Goal: Contribute content: Contribute content

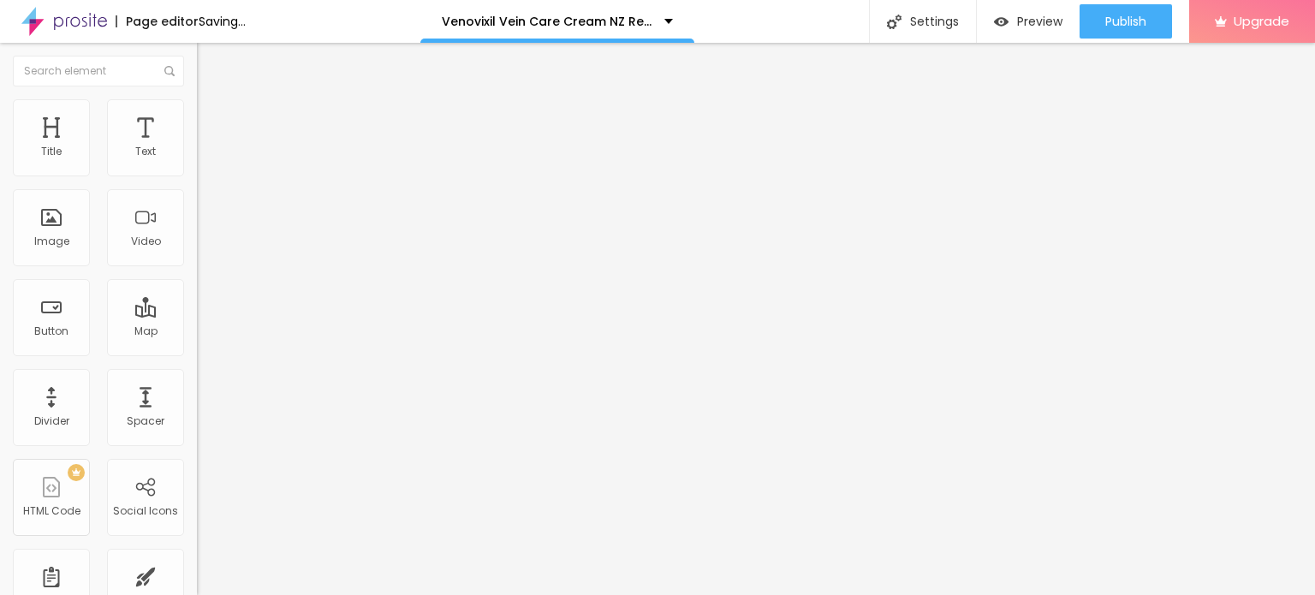
click at [197, 147] on span "Add image" at bounding box center [232, 140] width 70 height 15
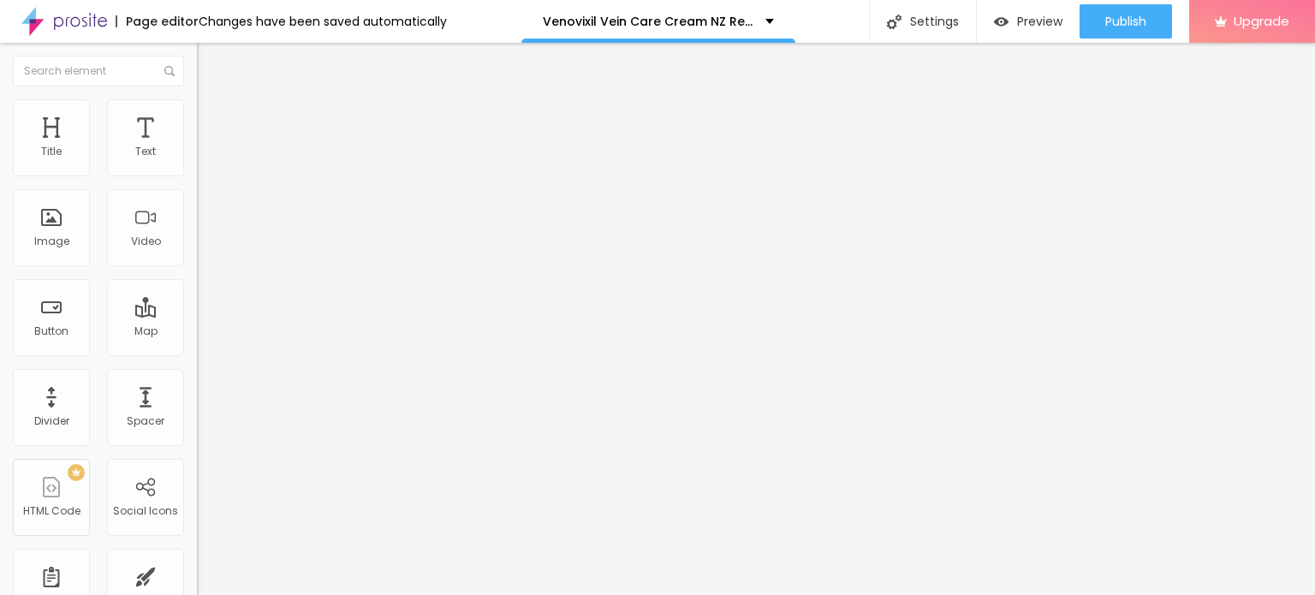
click at [38, 21] on img at bounding box center [64, 21] width 86 height 43
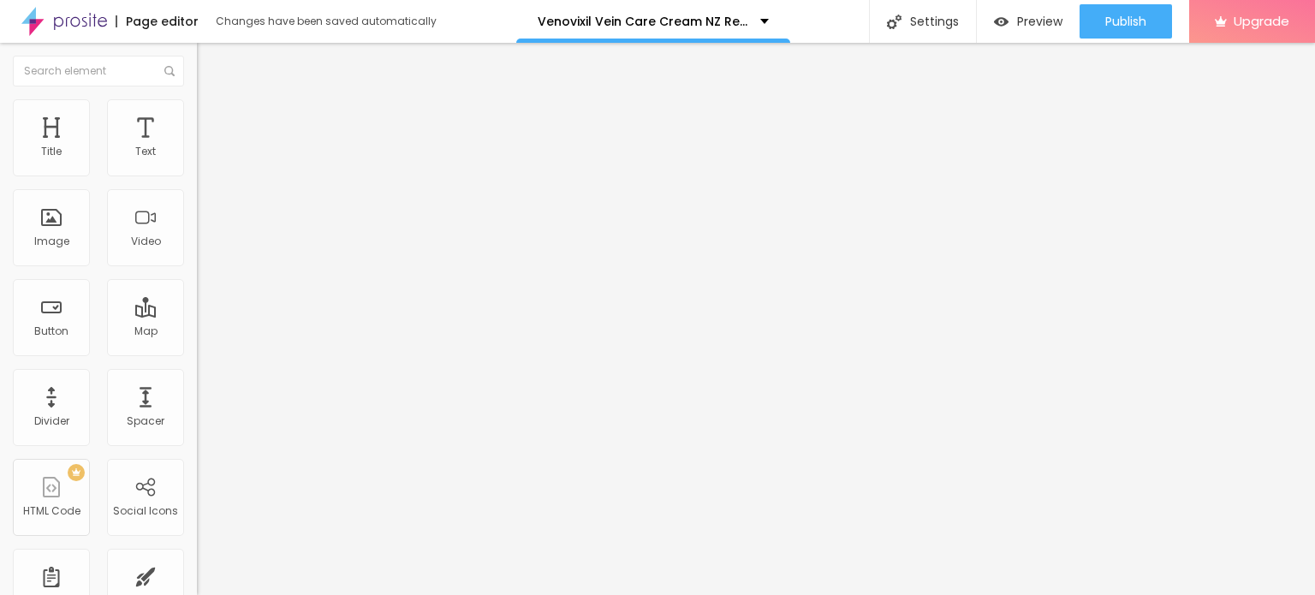
click at [197, 146] on div "Add image" at bounding box center [295, 140] width 197 height 12
click at [197, 147] on span "Add image" at bounding box center [232, 140] width 70 height 15
click at [197, 104] on img at bounding box center [204, 106] width 15 height 15
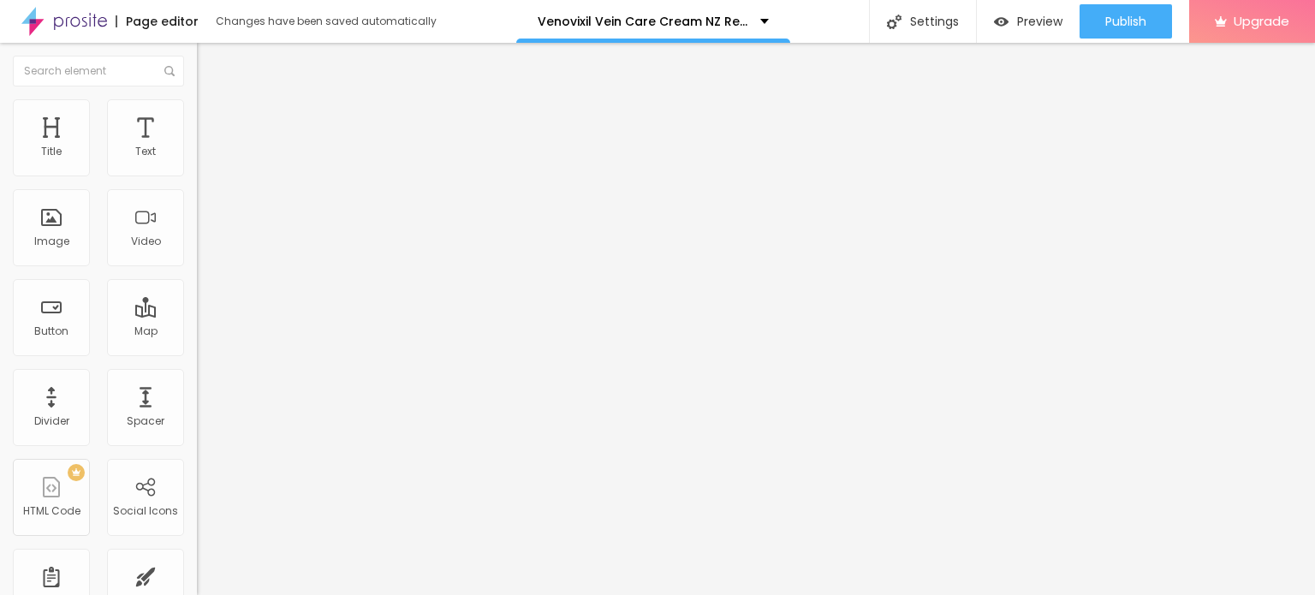
type input "95"
type input "70"
type input "65"
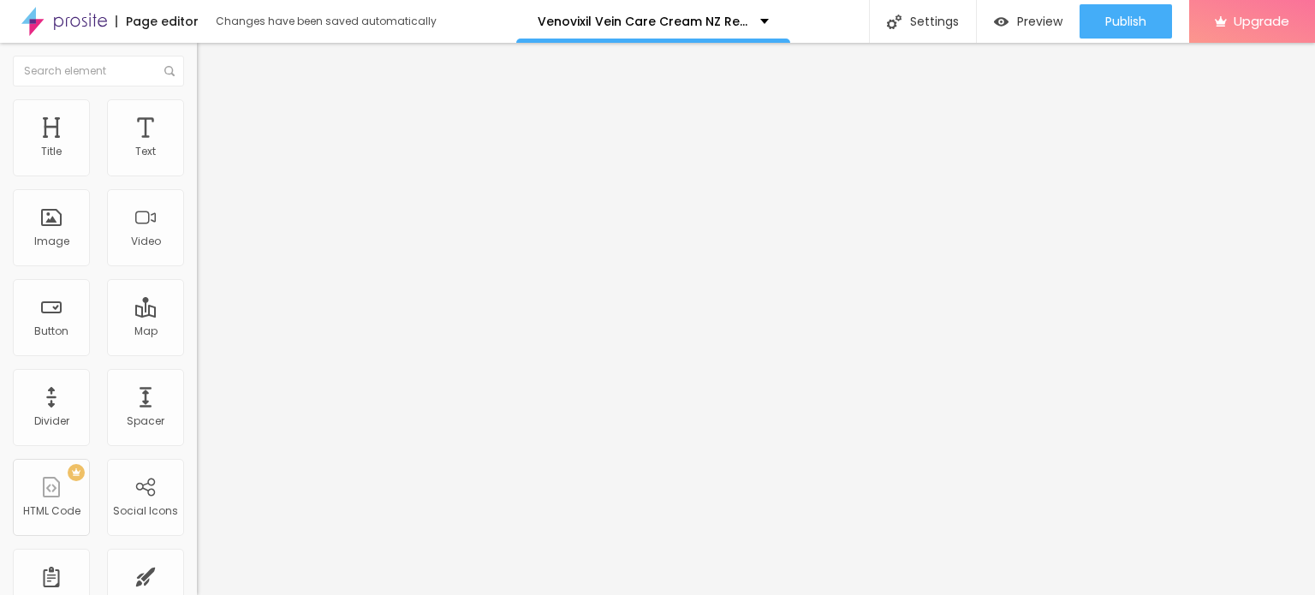
type input "65"
type input "60"
type input "55"
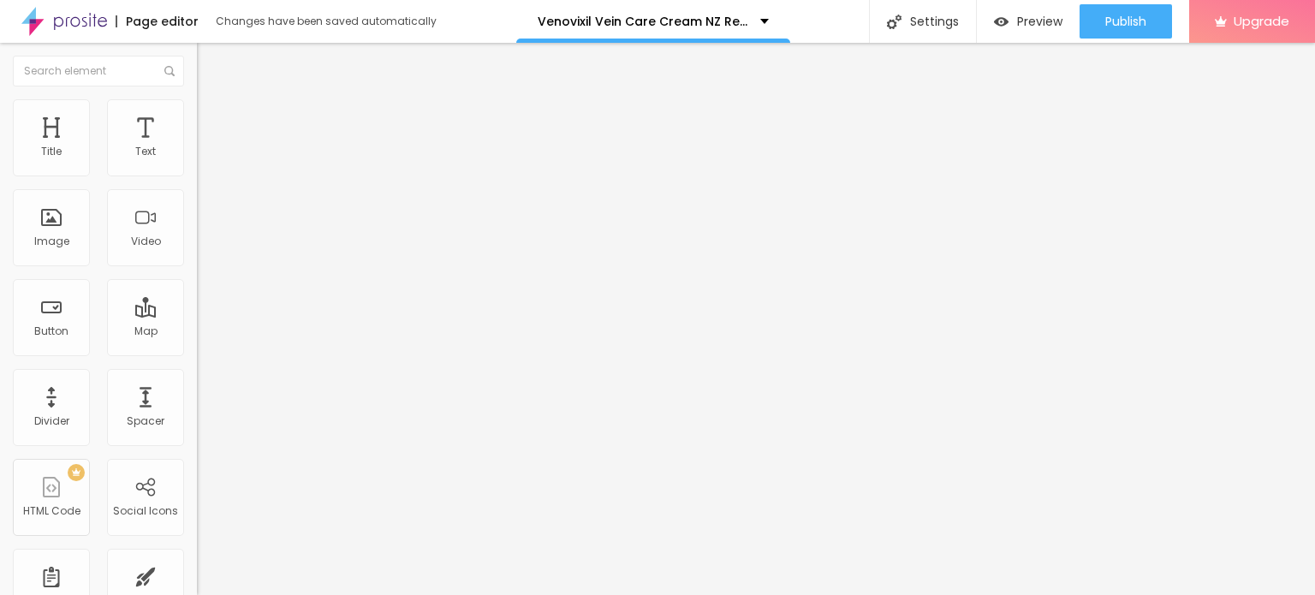
type input "50"
type input "45"
type input "40"
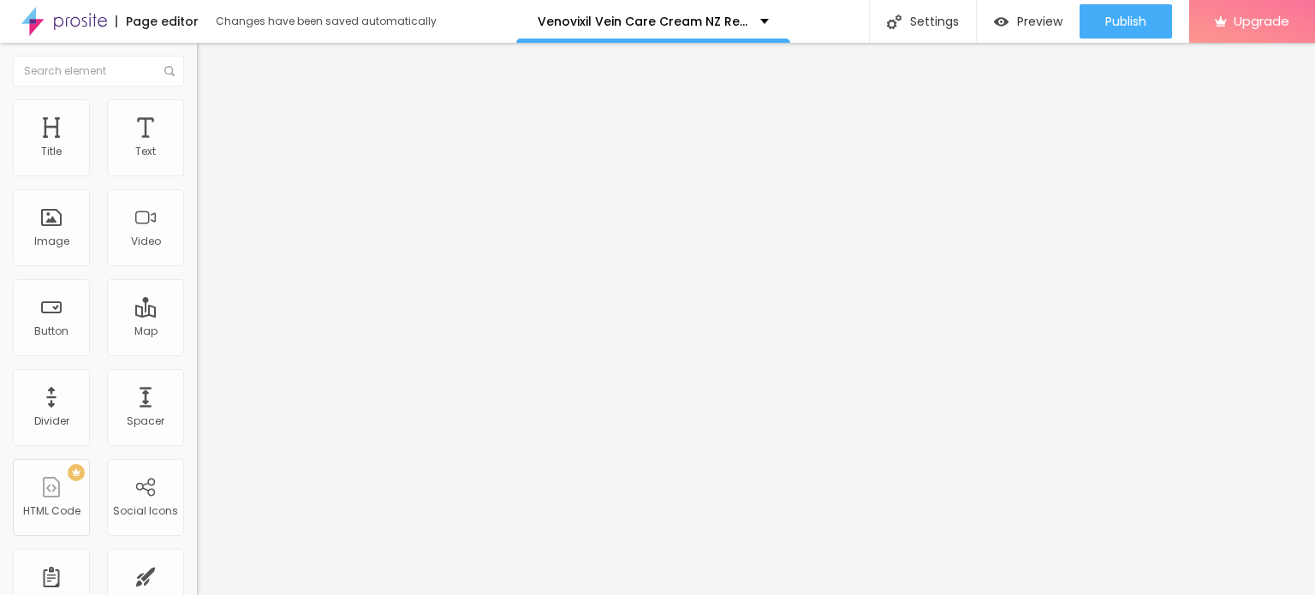
type input "40"
type input "45"
drag, startPoint x: 178, startPoint y: 181, endPoint x: 77, endPoint y: 178, distance: 101.1
type input "45"
click at [197, 175] on input "range" at bounding box center [252, 169] width 110 height 14
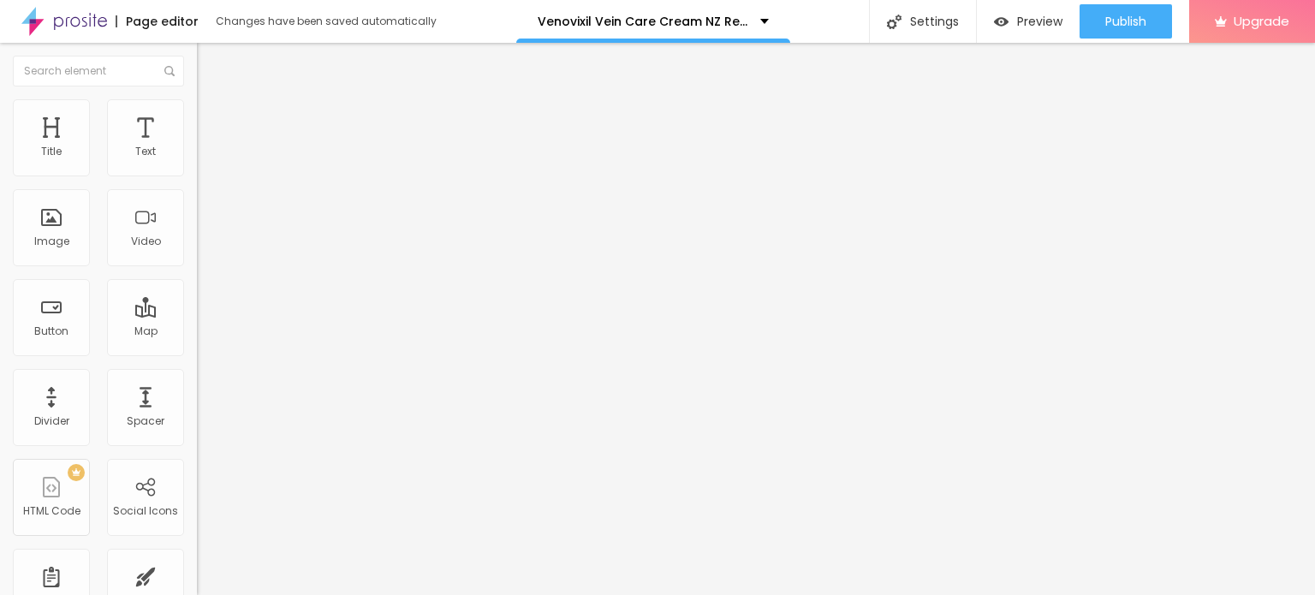
click at [204, 248] on icon "button" at bounding box center [205, 246] width 3 height 3
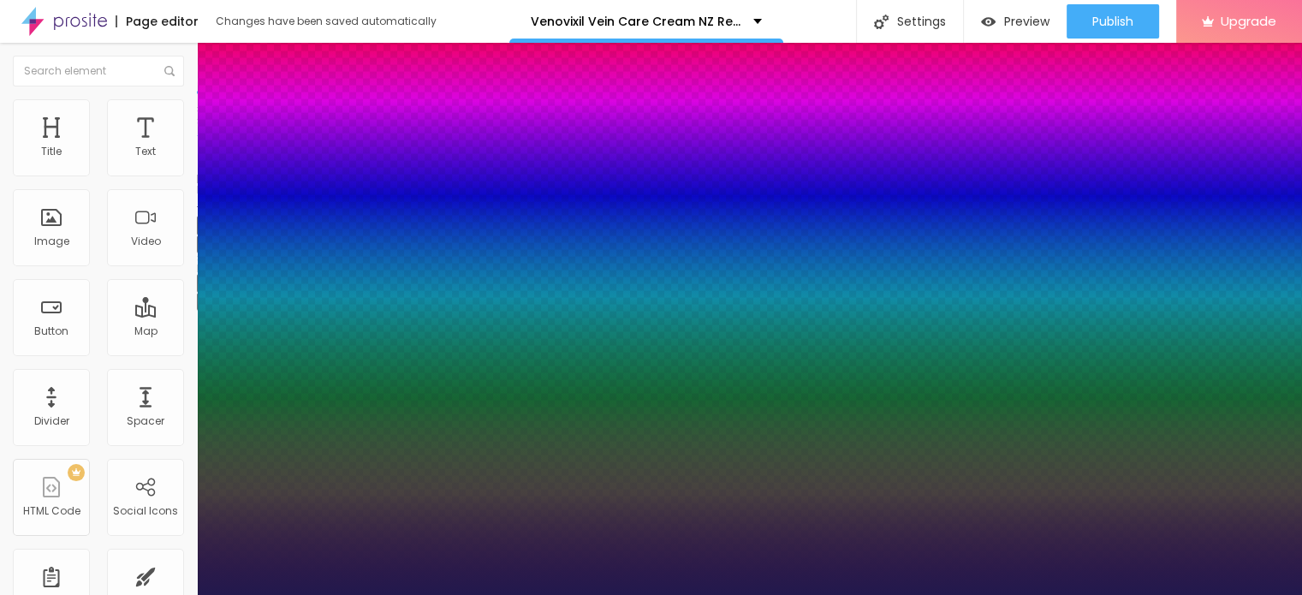
type input "18"
type input "1"
type input "32"
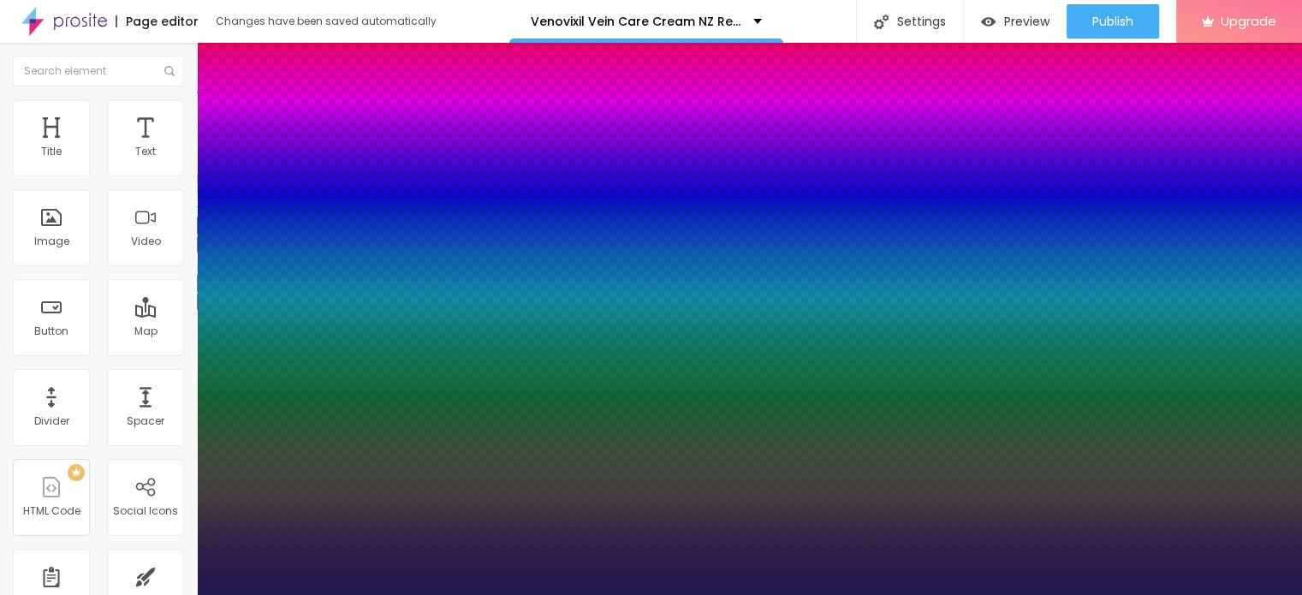
type input "1"
type input "34"
type input "1"
type input "35"
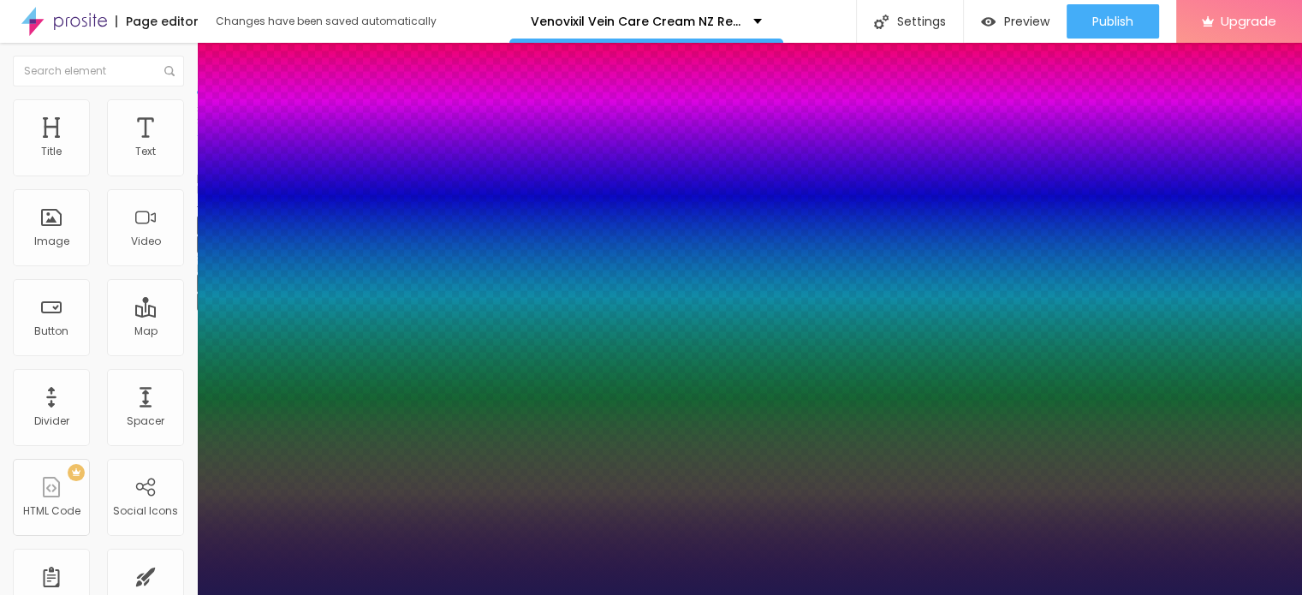
type input "35"
type input "1"
type input "36"
type input "1"
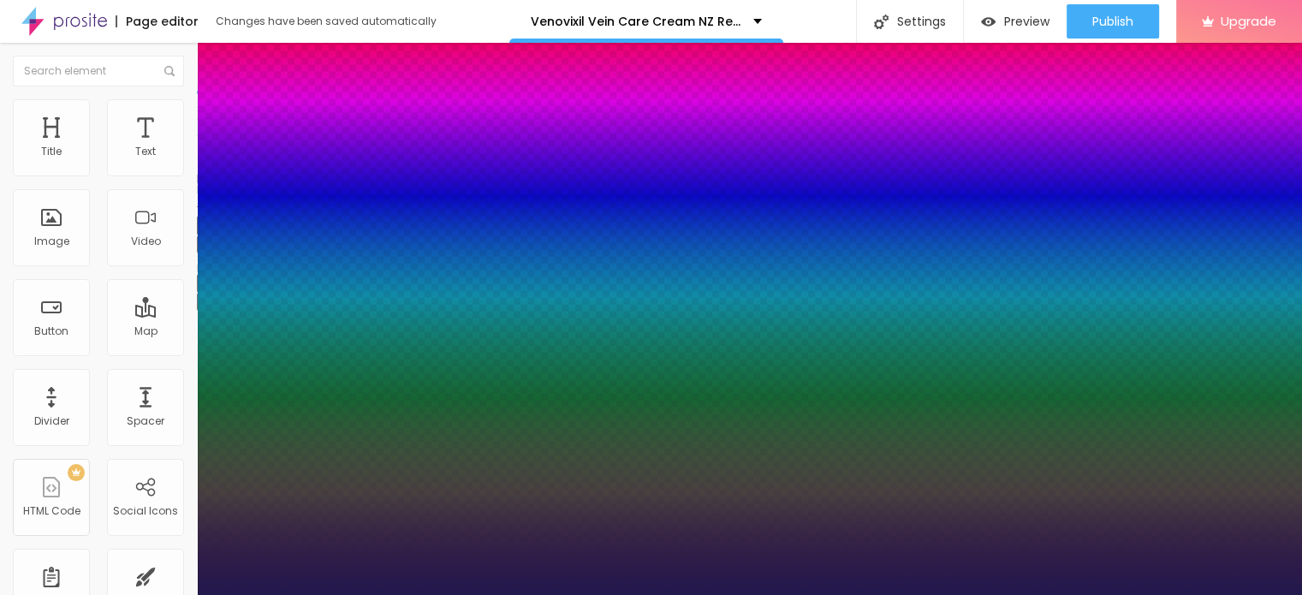
type input "37"
type input "1"
type input "38"
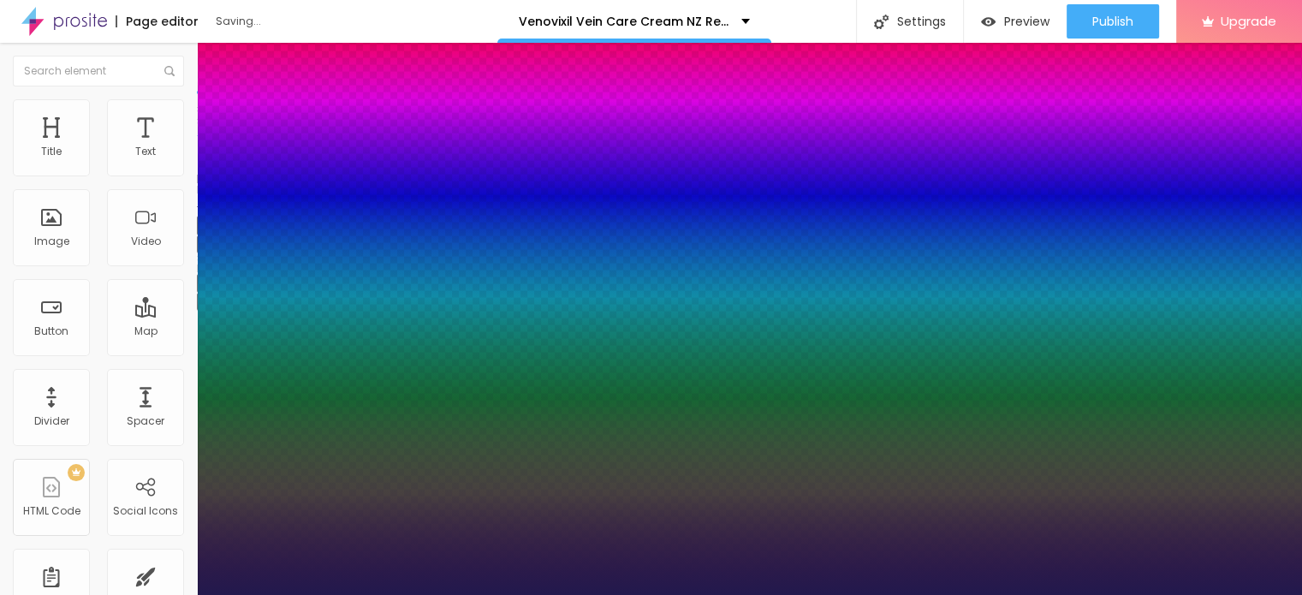
type input "1"
type input "39"
type input "1"
type input "40"
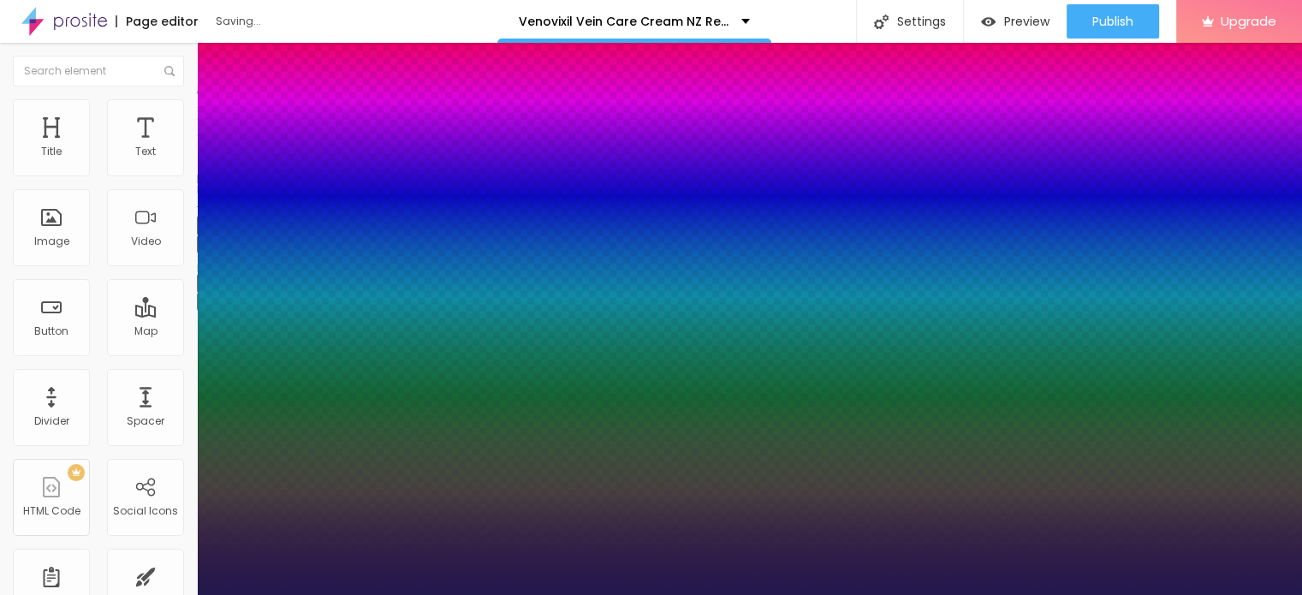
type input "40"
type input "1"
type input "41"
type input "1"
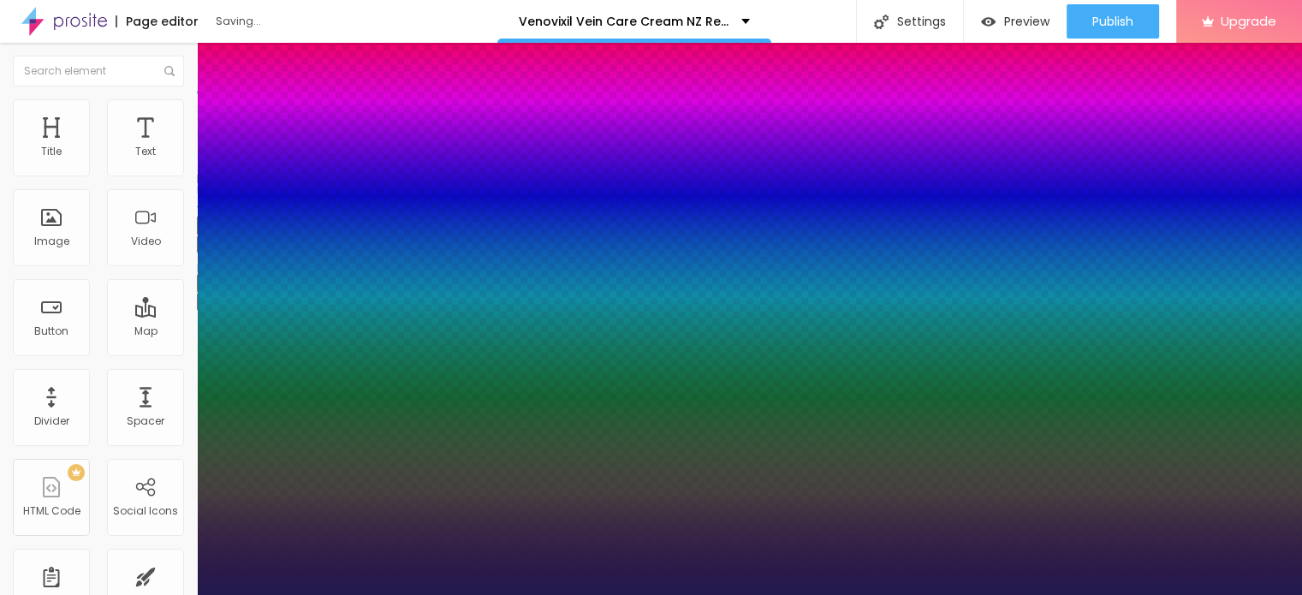
type input "42"
type input "1"
type input "43"
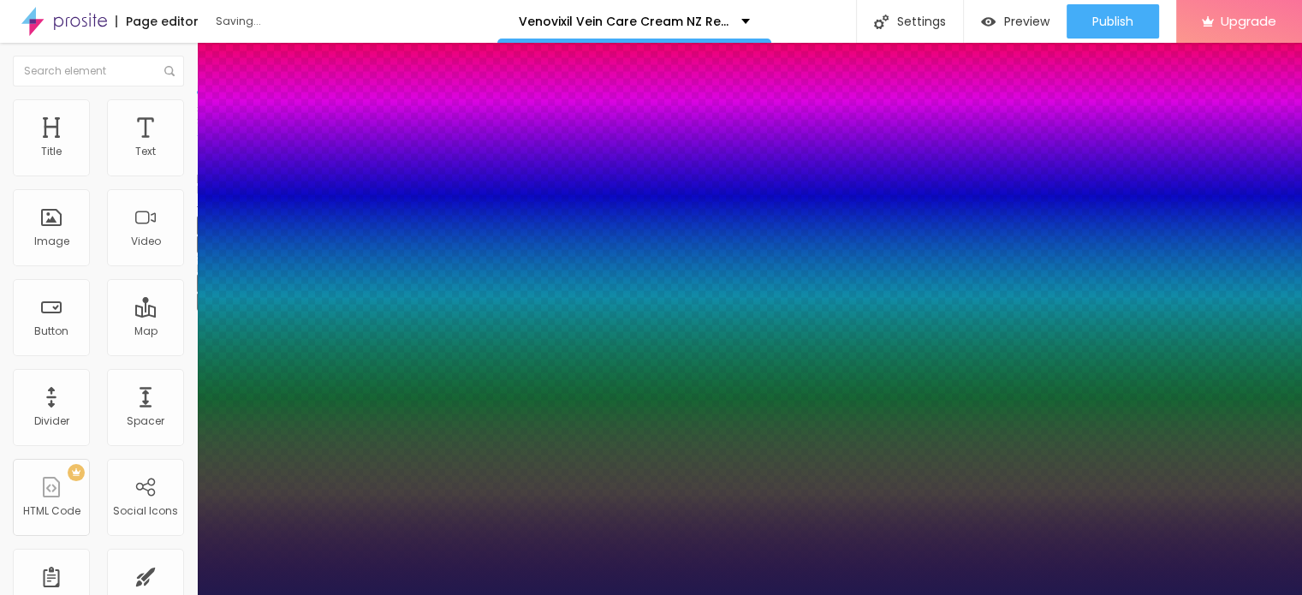
type input "1"
type input "44"
type input "1"
type input "46"
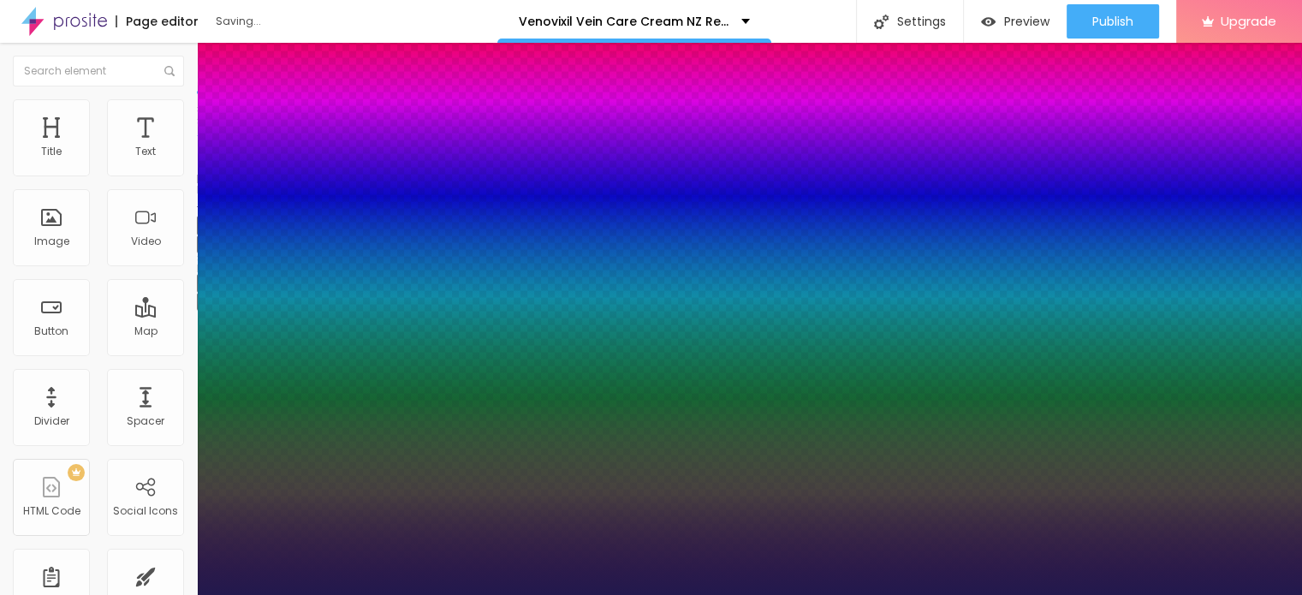
type input "46"
type input "1"
type input "52"
type input "1"
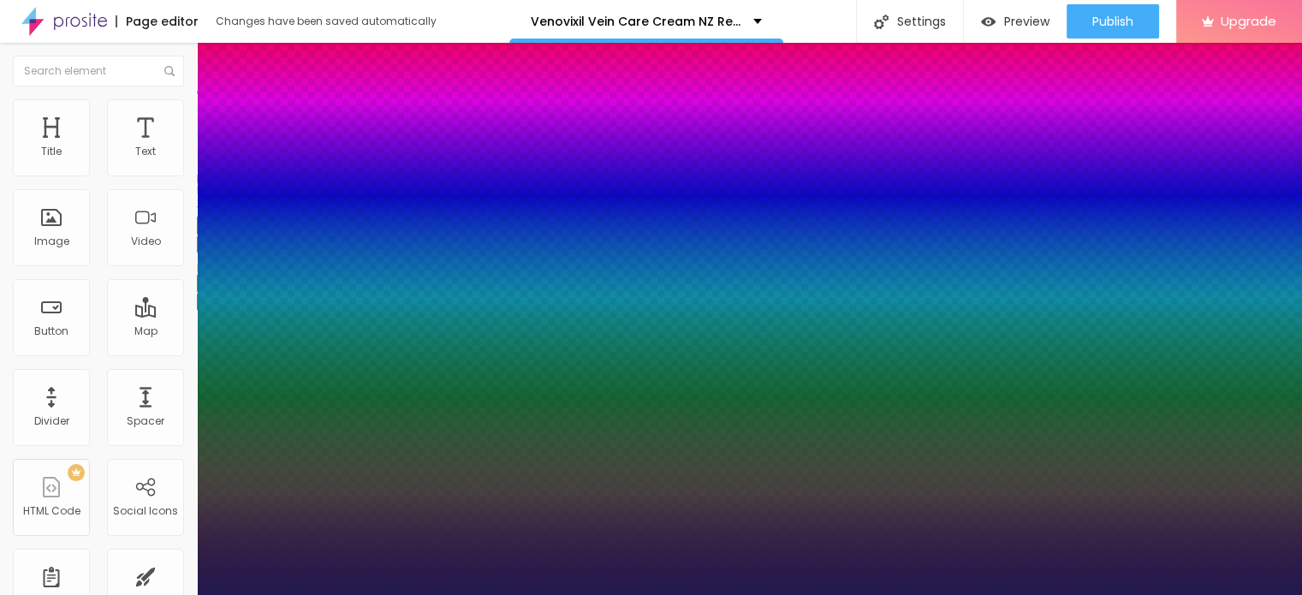
type input "53"
type input "1"
type input "54"
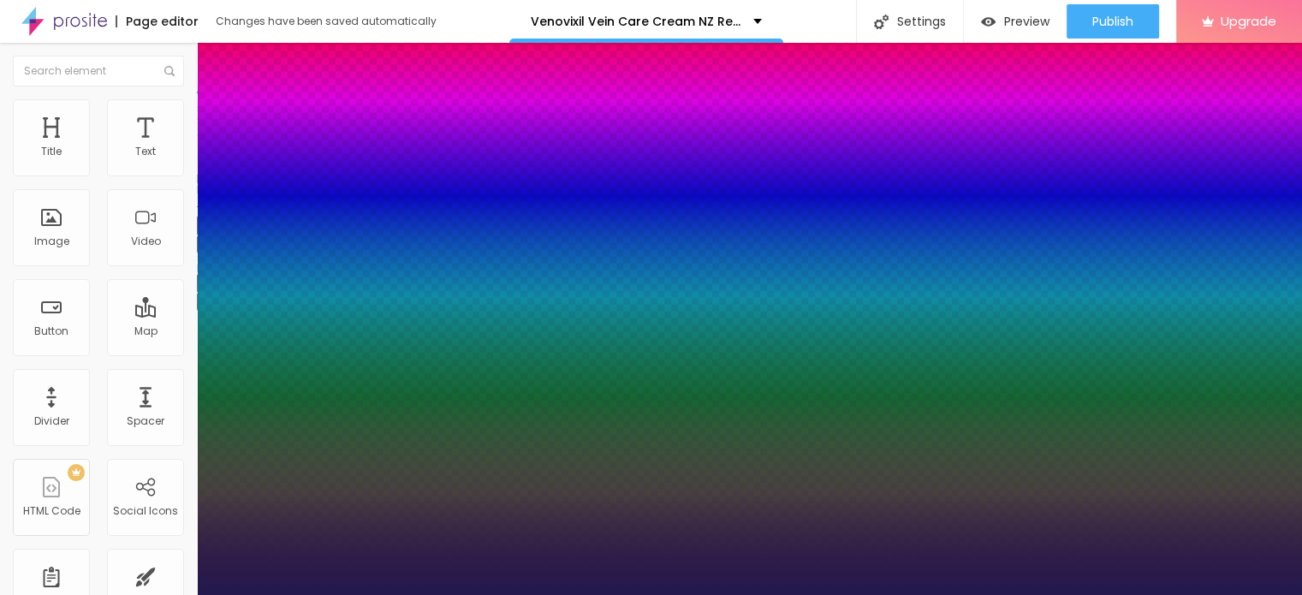
type input "1"
type input "55"
type input "1"
type input "56"
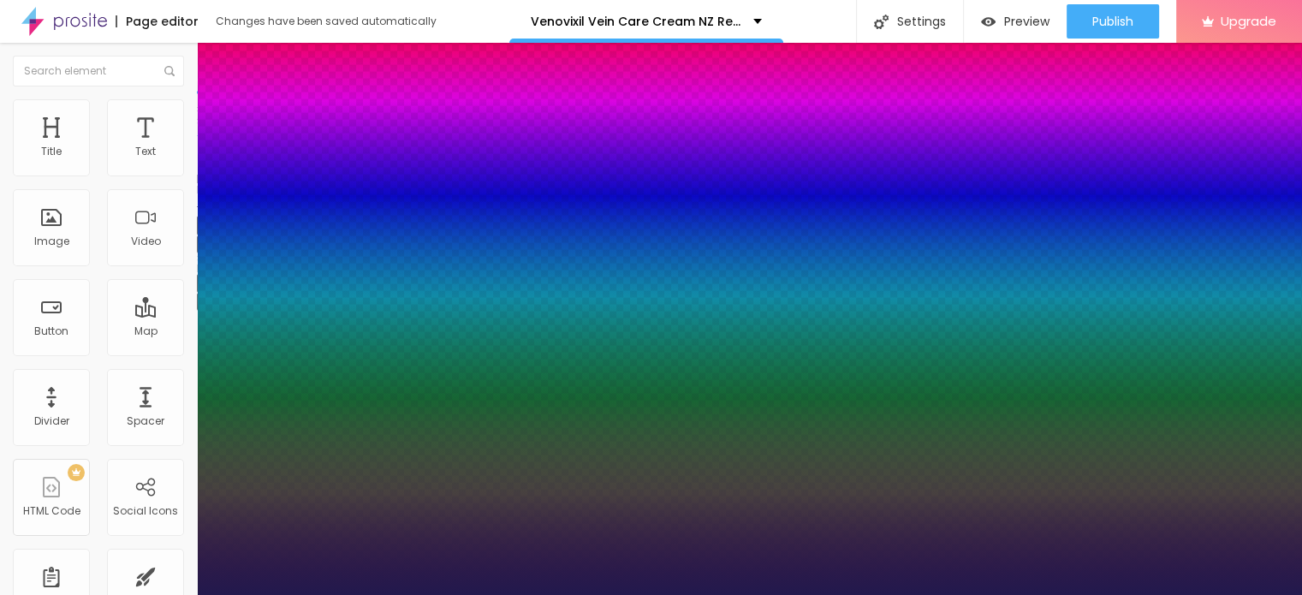
type input "56"
type input "1"
type input "57"
type input "1"
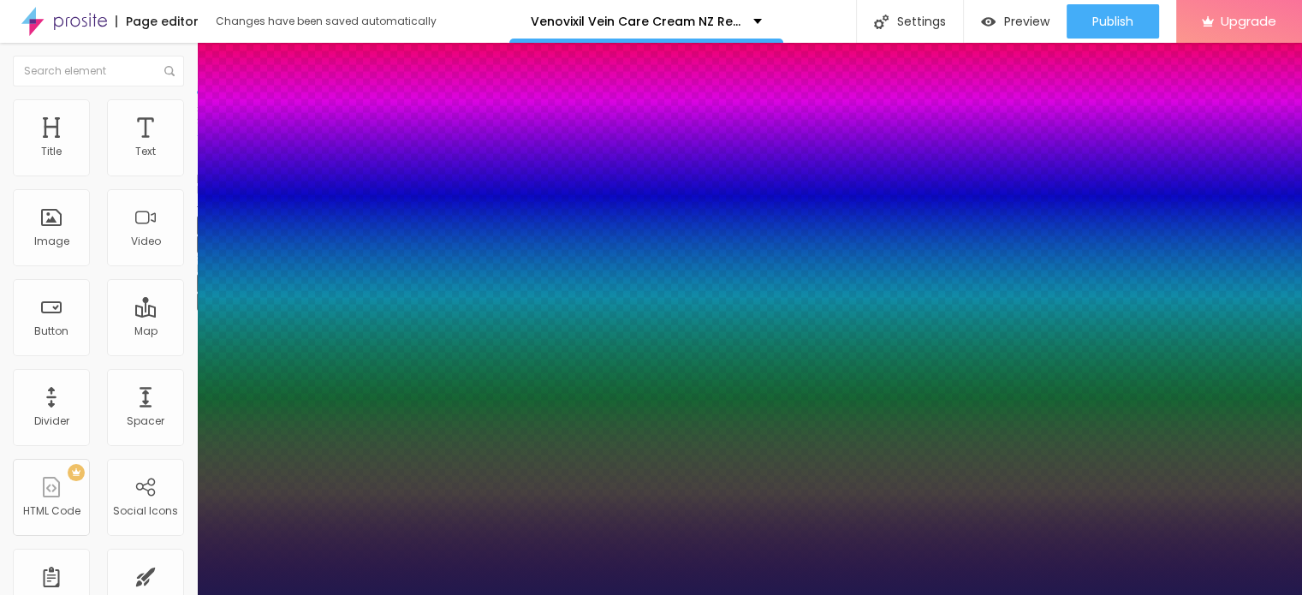
type input "58"
type input "1"
type input "60"
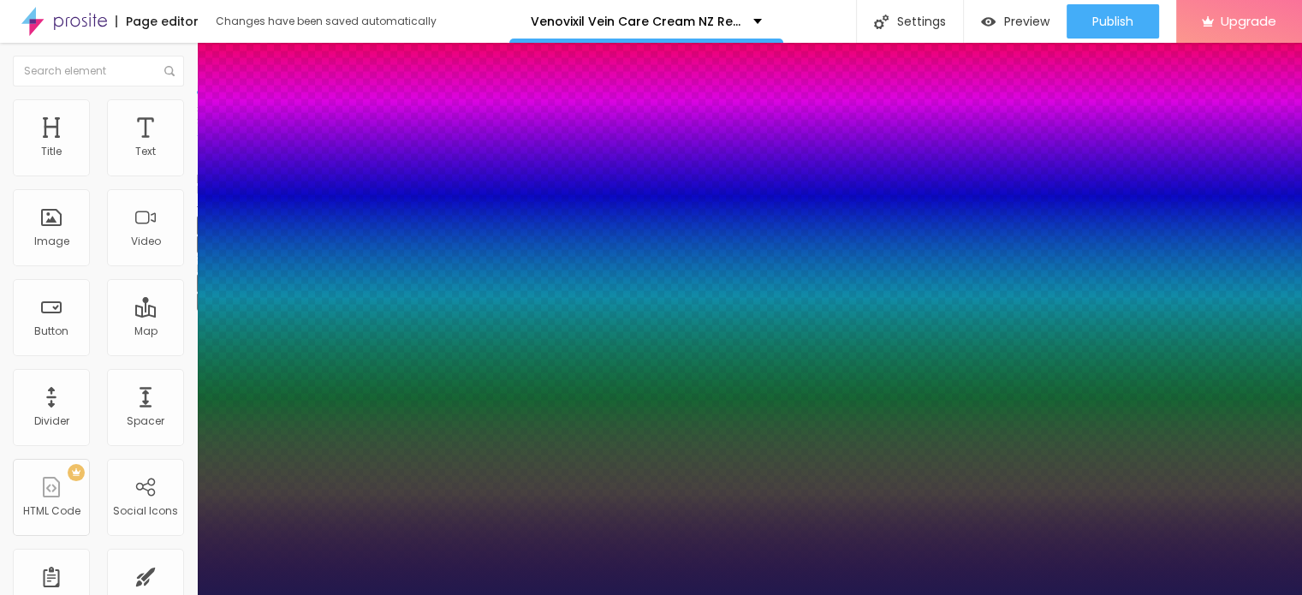
type input "1"
type input "61"
type input "1"
type input "63"
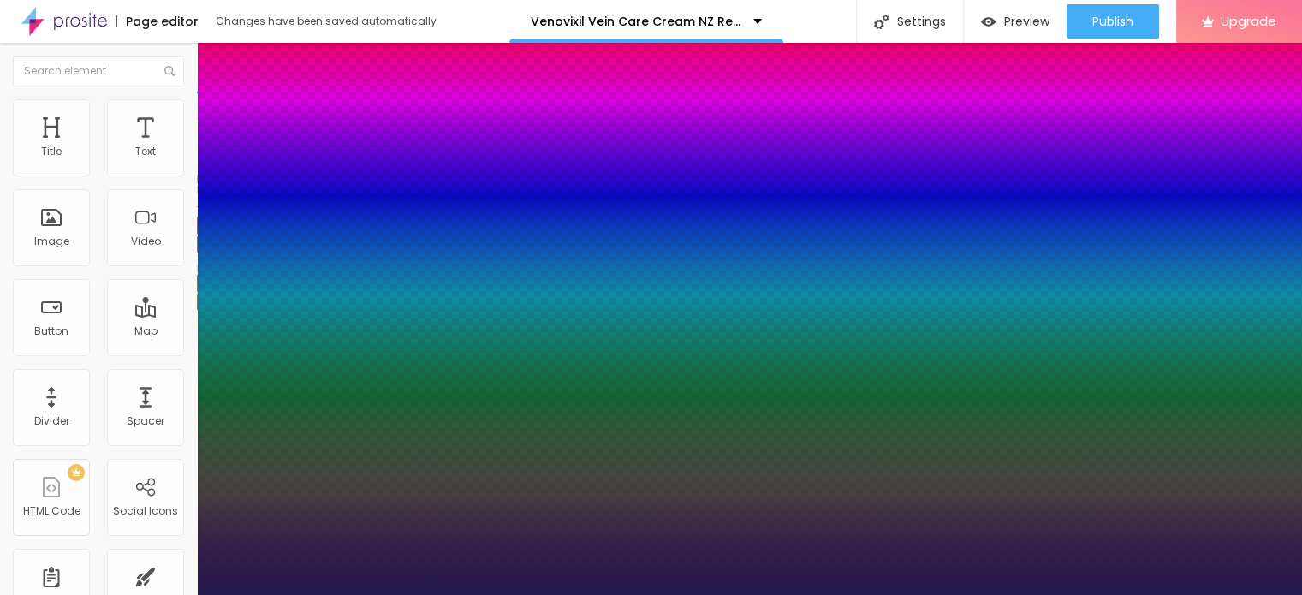
type input "63"
type input "1"
type input "64"
type input "1"
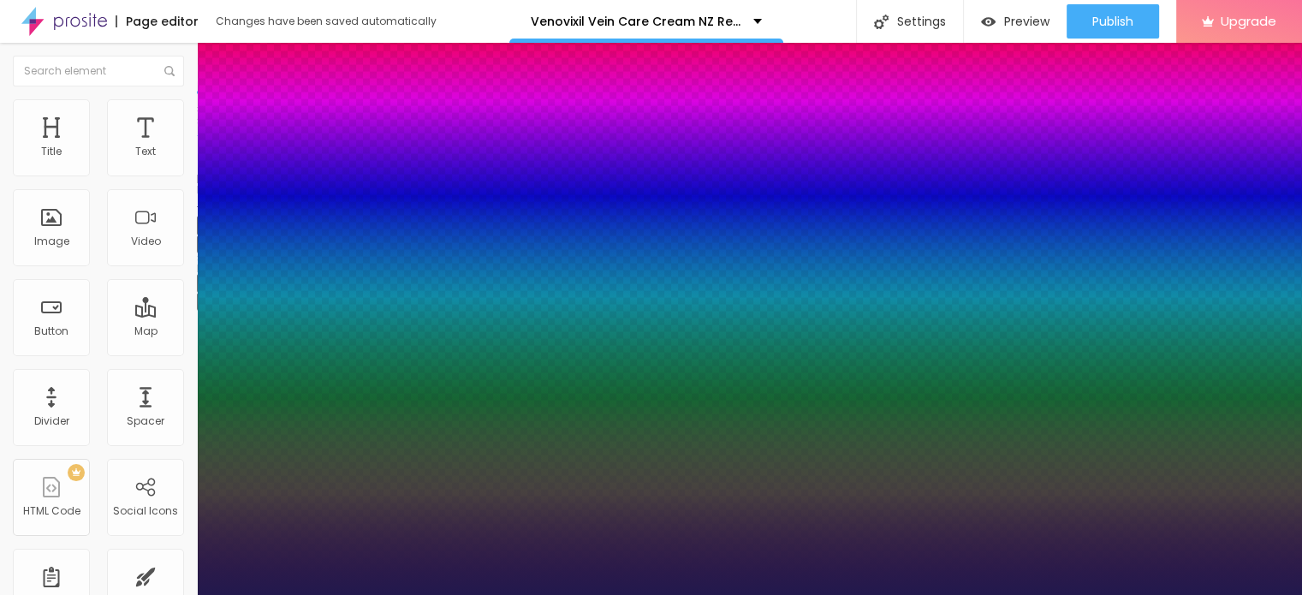
type input "65"
type input "1"
type input "66"
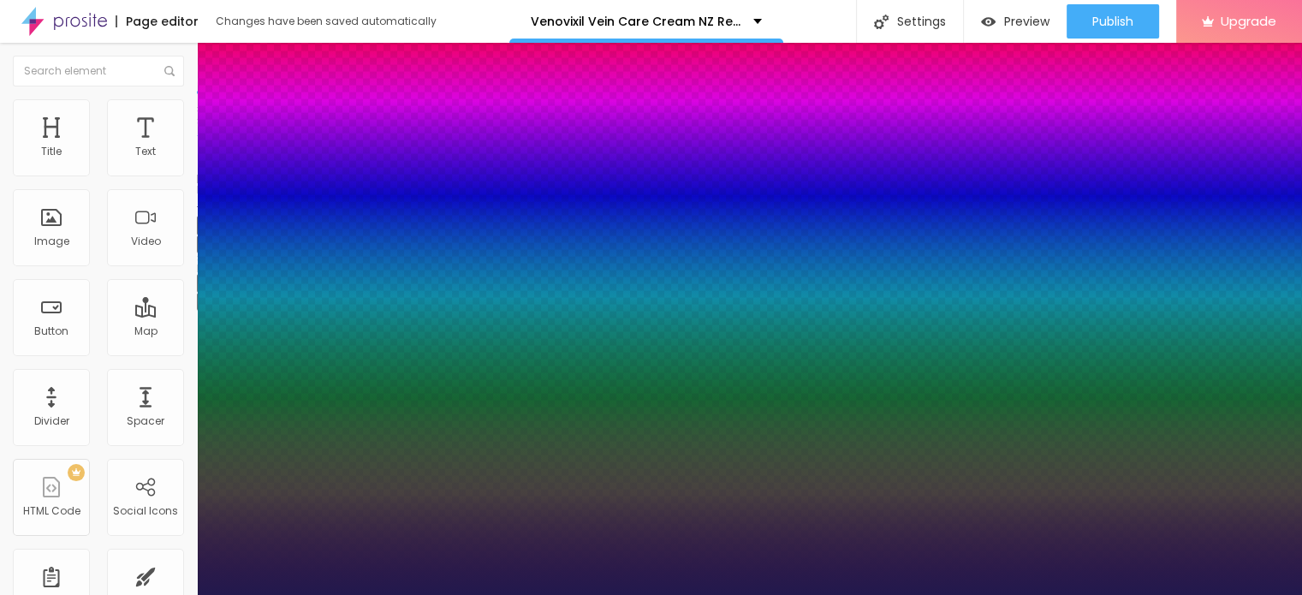
type input "1"
drag, startPoint x: 255, startPoint y: 479, endPoint x: 298, endPoint y: 481, distance: 42.8
type input "66"
type input "1"
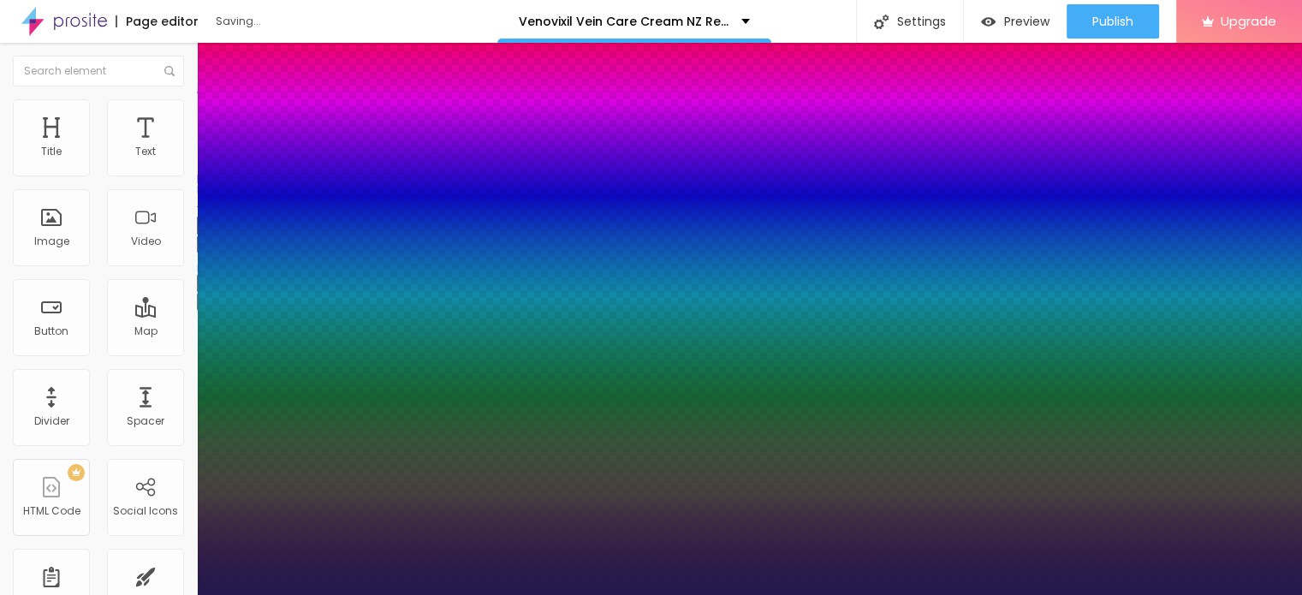
click at [553, 594] on div at bounding box center [651, 595] width 1302 height 0
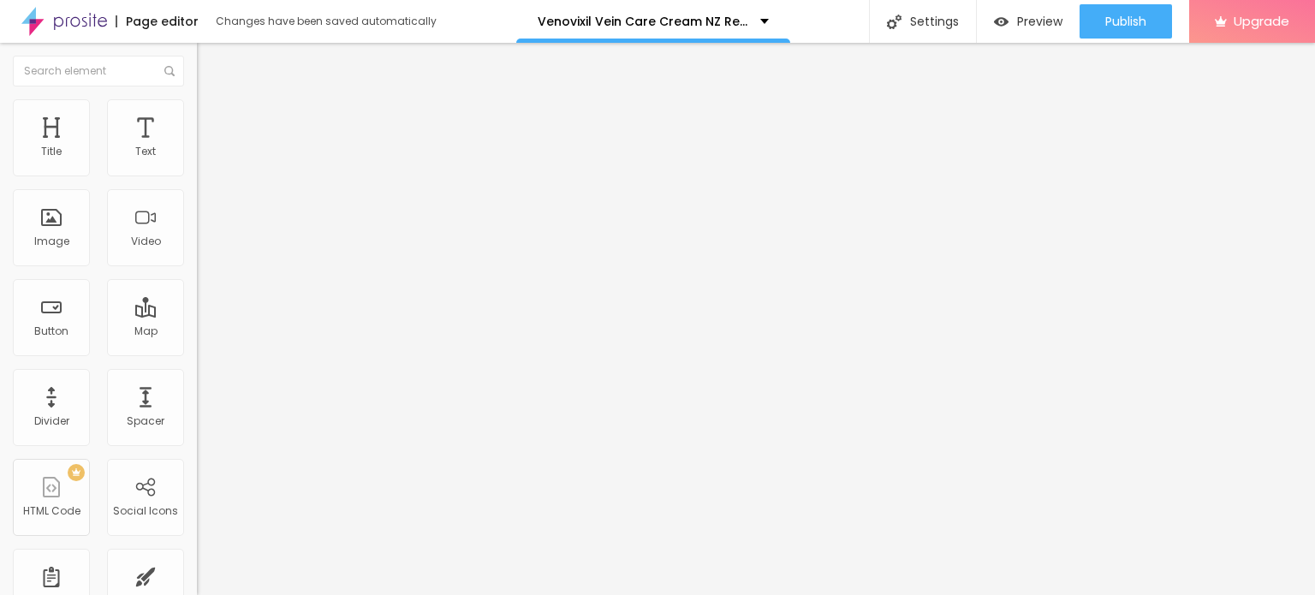
click at [197, 311] on button "button" at bounding box center [209, 302] width 24 height 18
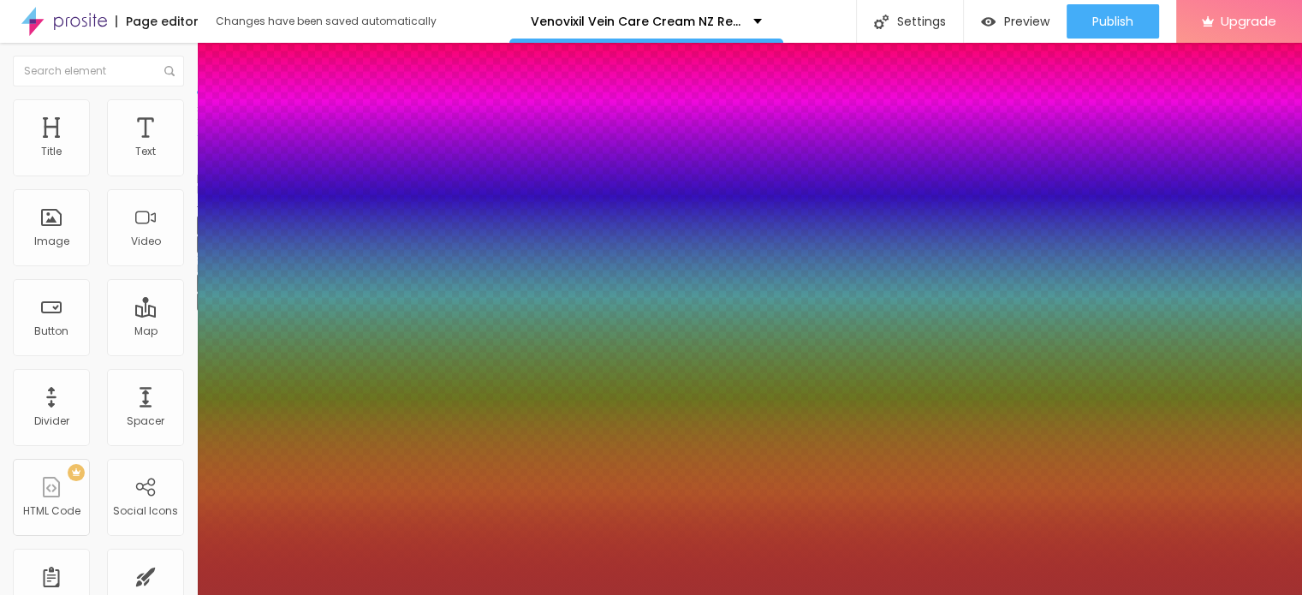
click at [248, 553] on div at bounding box center [651, 297] width 1302 height 595
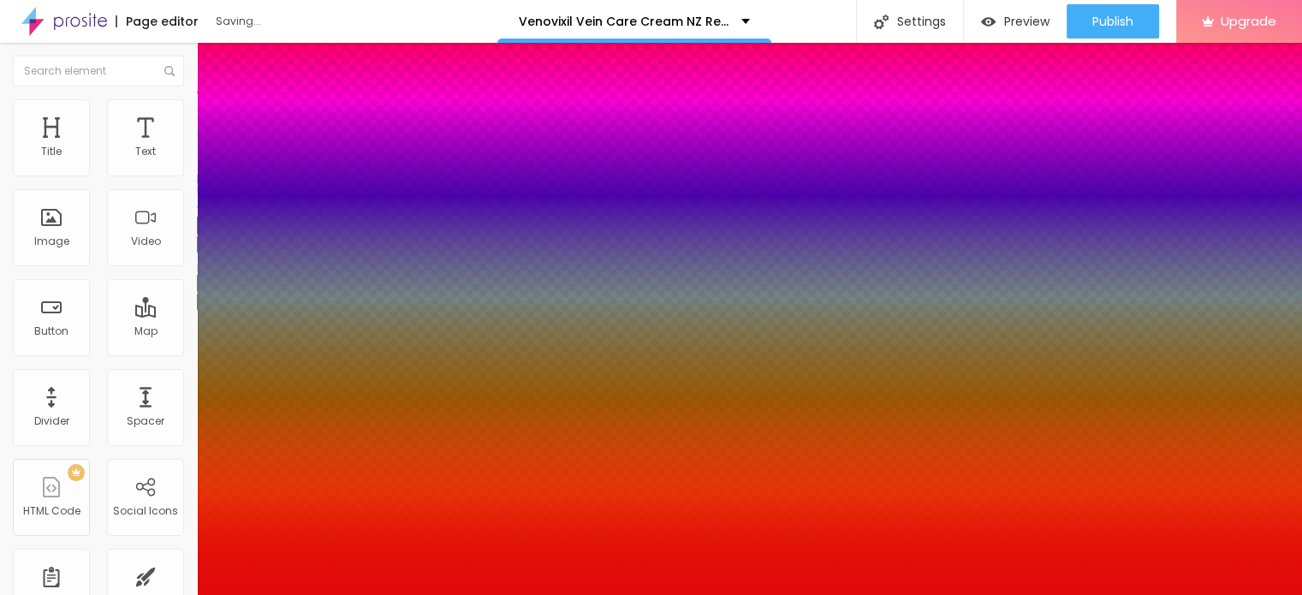
type input "#ED0101"
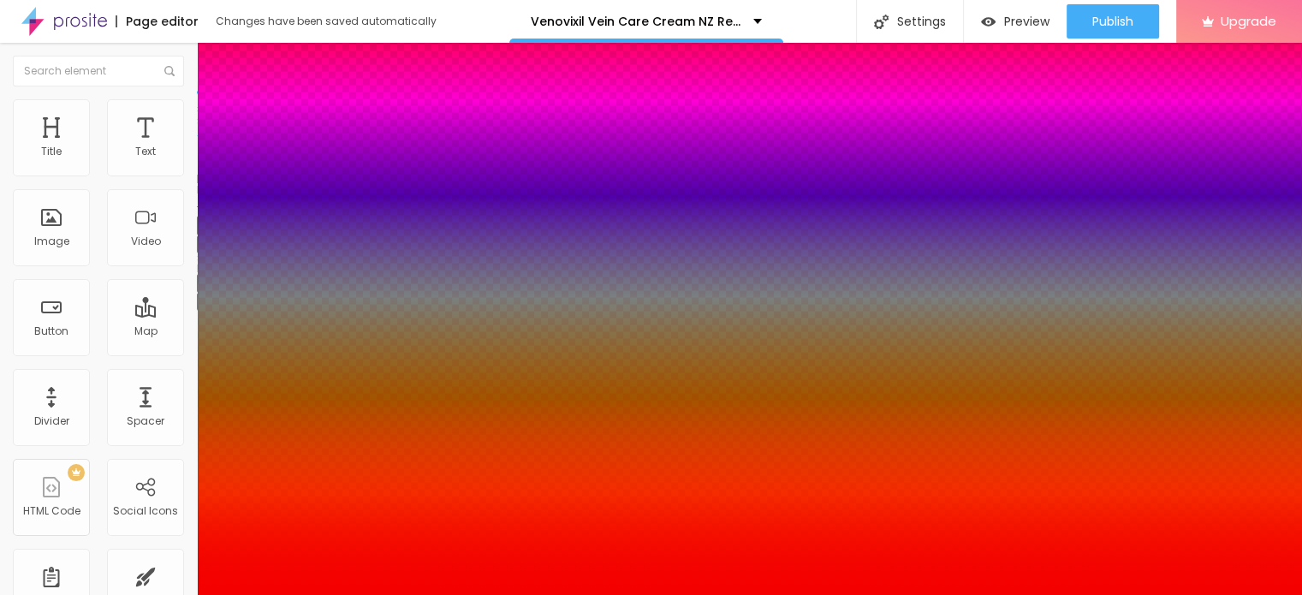
drag, startPoint x: 257, startPoint y: 544, endPoint x: 284, endPoint y: 510, distance: 43.2
click at [300, 594] on div at bounding box center [651, 605] width 1302 height 0
click at [551, 594] on div at bounding box center [651, 595] width 1302 height 0
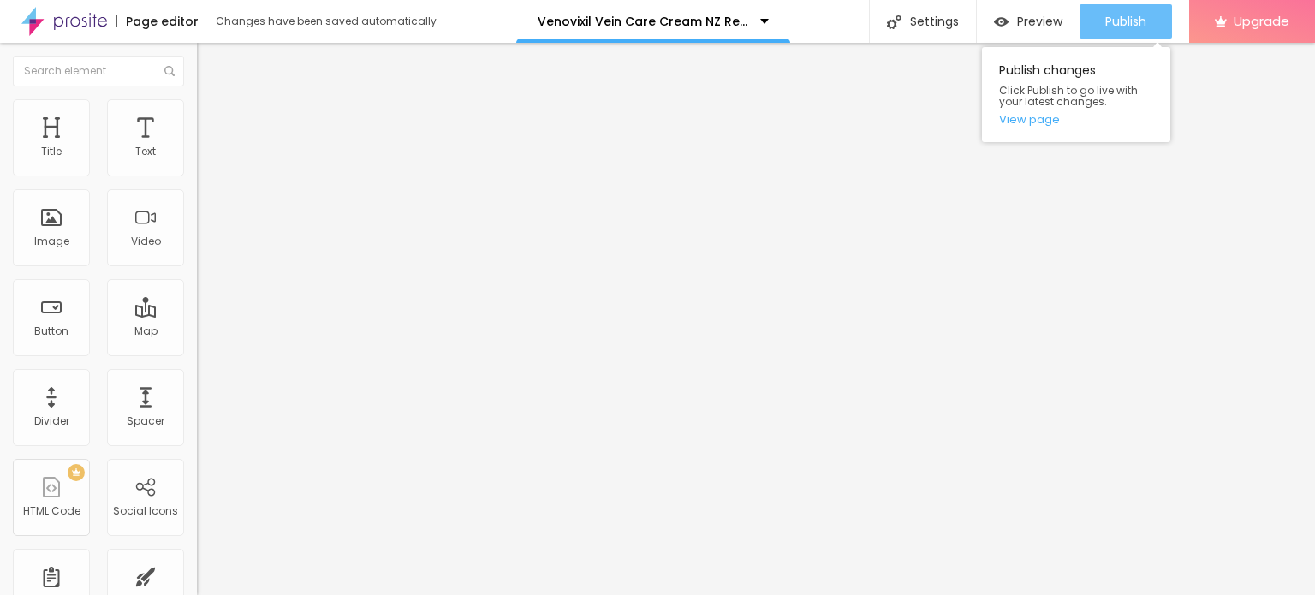
click at [1109, 21] on span "Publish" at bounding box center [1125, 22] width 41 height 14
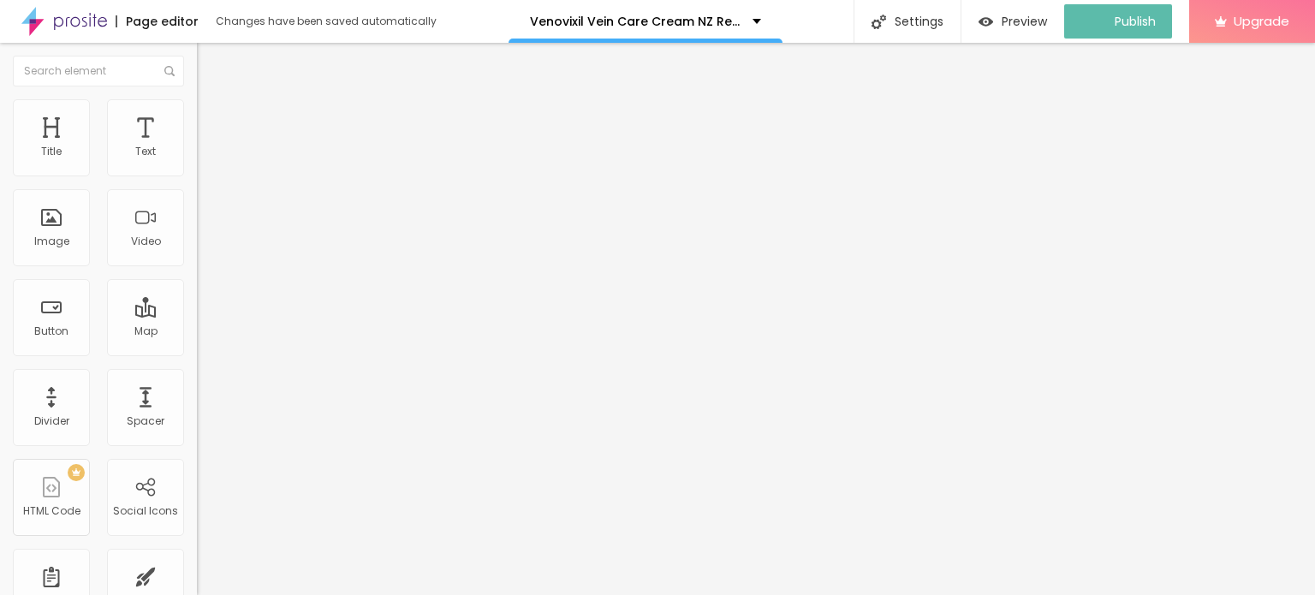
click at [82, 17] on img at bounding box center [64, 21] width 86 height 43
click at [197, 147] on span "Add image" at bounding box center [232, 140] width 70 height 15
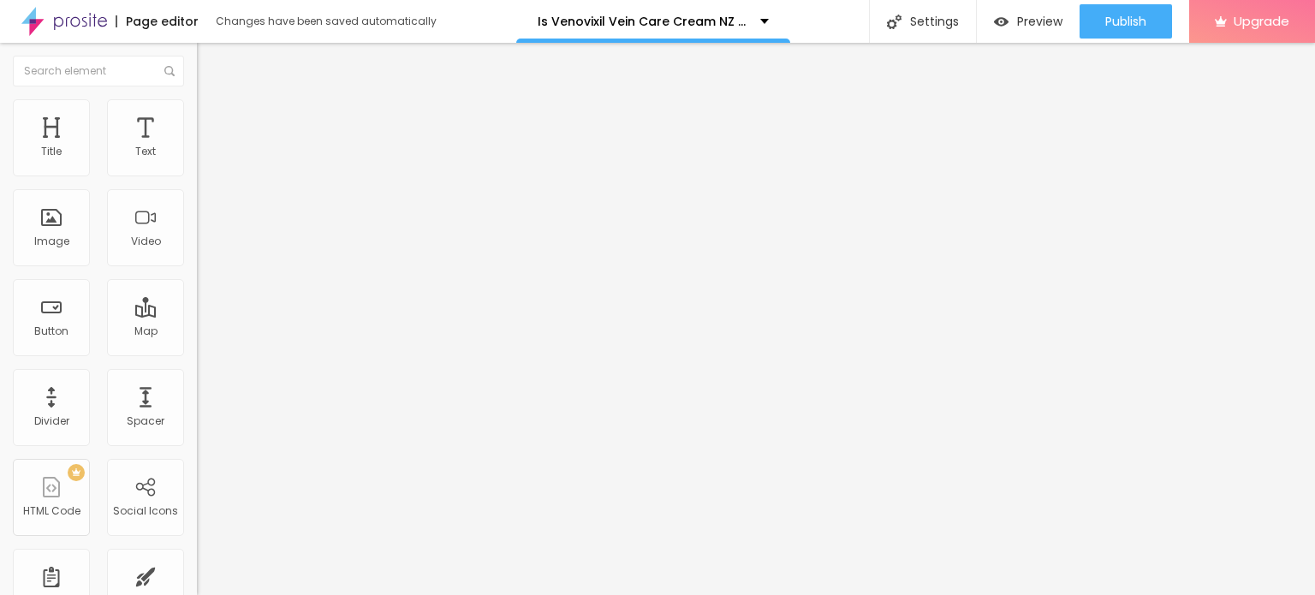
click at [212, 116] on span "Style" at bounding box center [224, 111] width 25 height 15
type input "90"
type input "80"
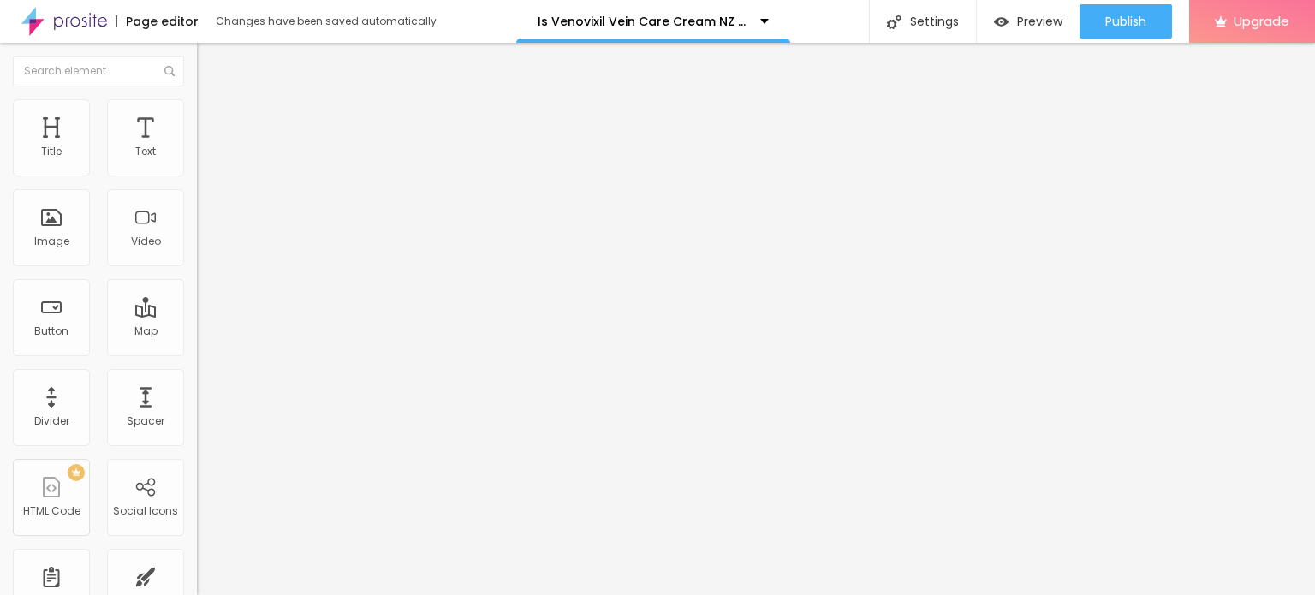
type input "80"
type input "70"
type input "60"
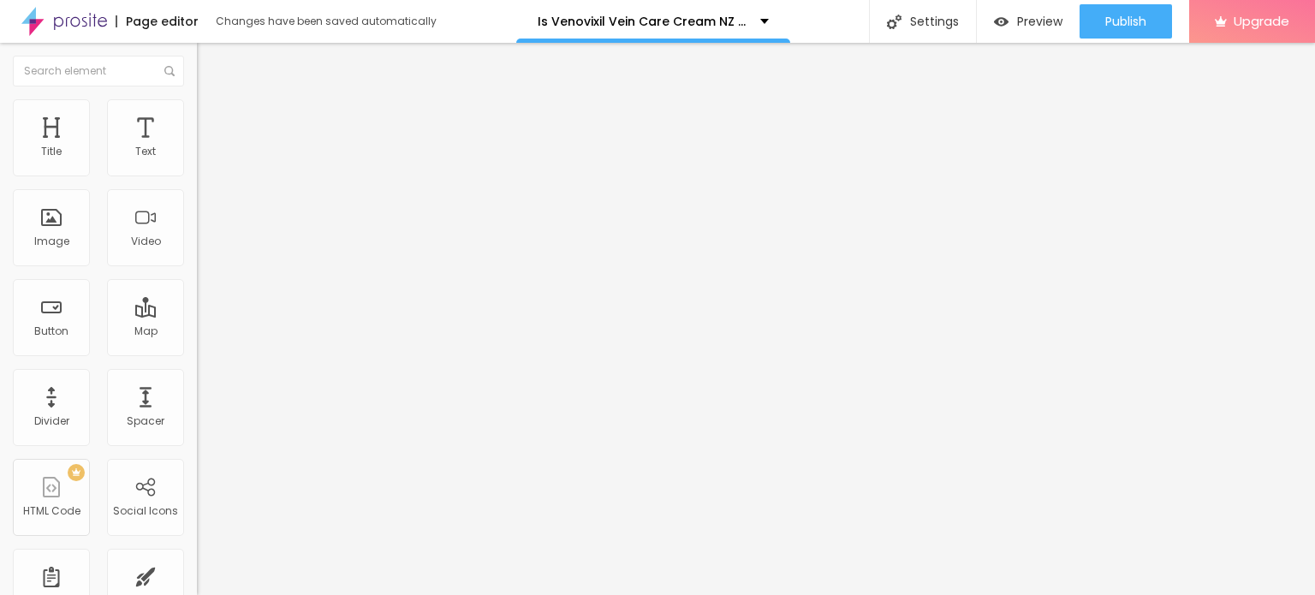
type input "40"
type input "35"
type input "30"
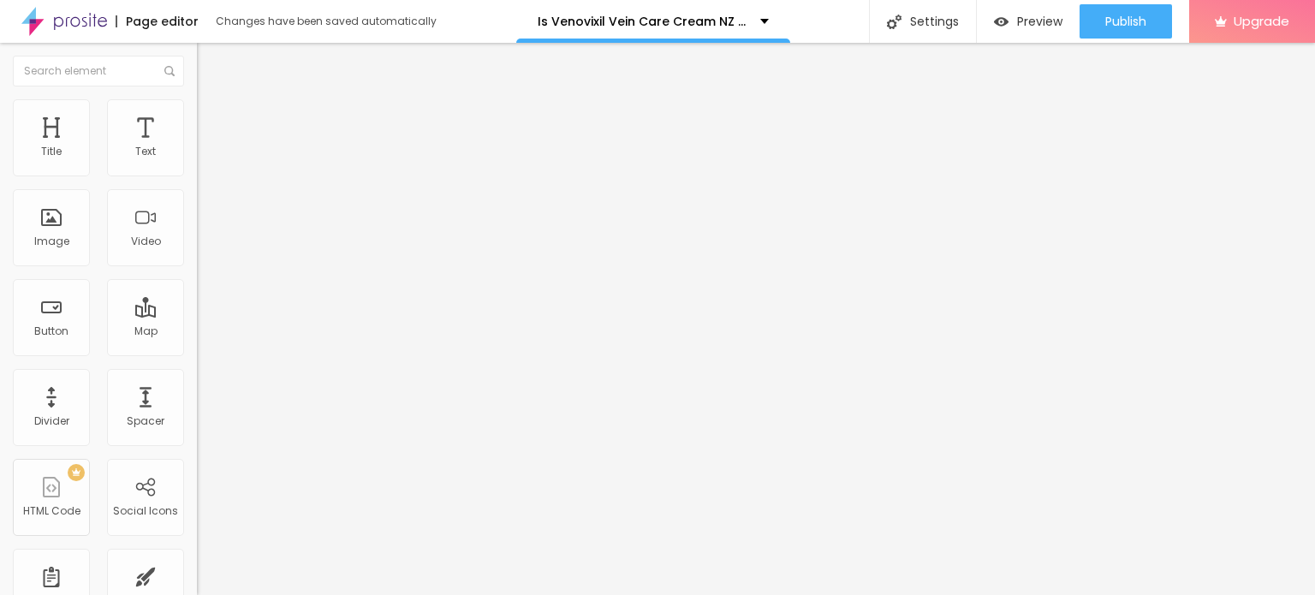
type input "30"
type input "35"
drag, startPoint x: 178, startPoint y: 184, endPoint x: 62, endPoint y: 180, distance: 115.6
type input "35"
click at [197, 175] on input "range" at bounding box center [252, 169] width 110 height 14
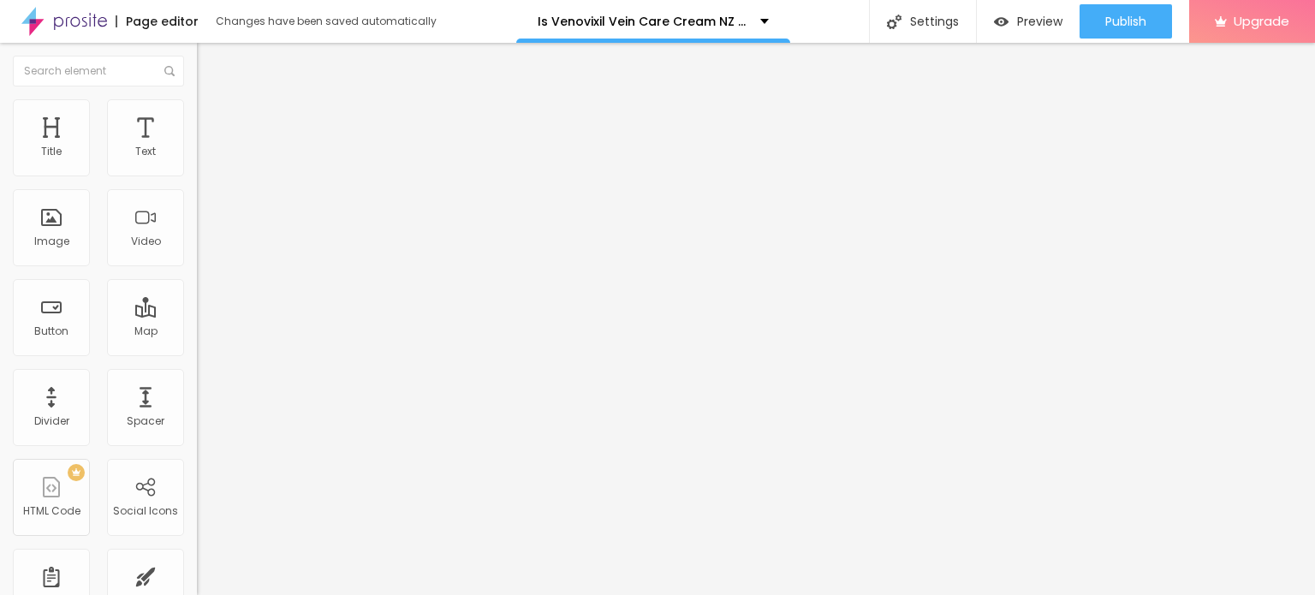
click at [197, 205] on button "button" at bounding box center [209, 213] width 24 height 18
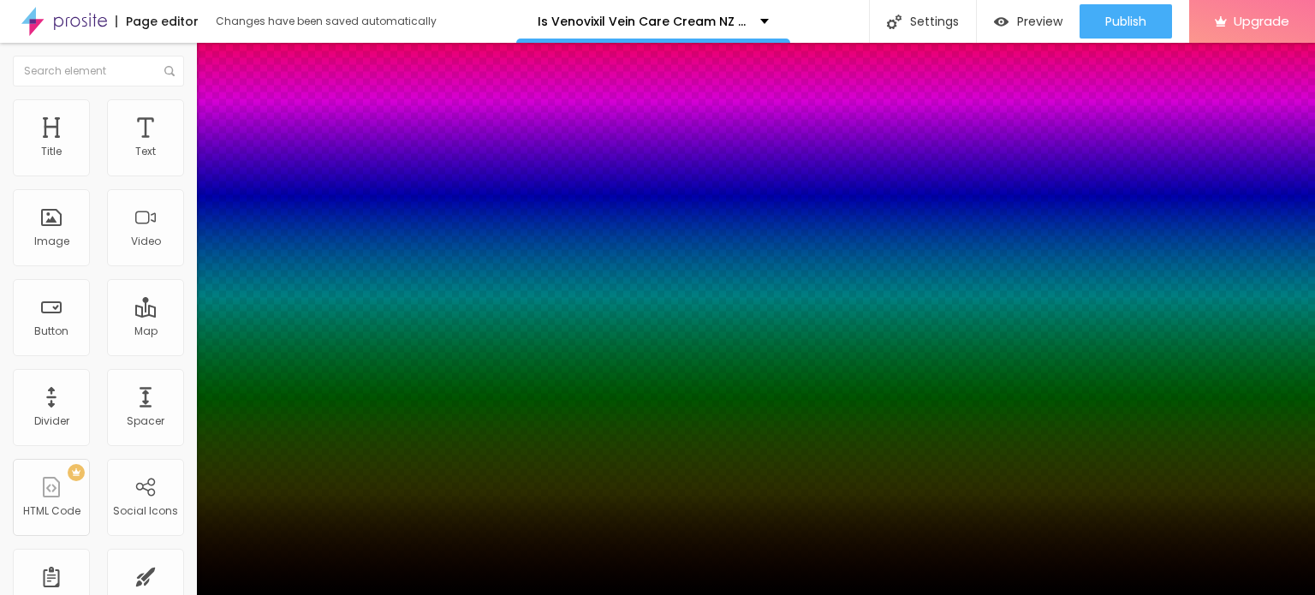
type input "5"
type input "0"
type input "6"
type input "-1"
type input "8"
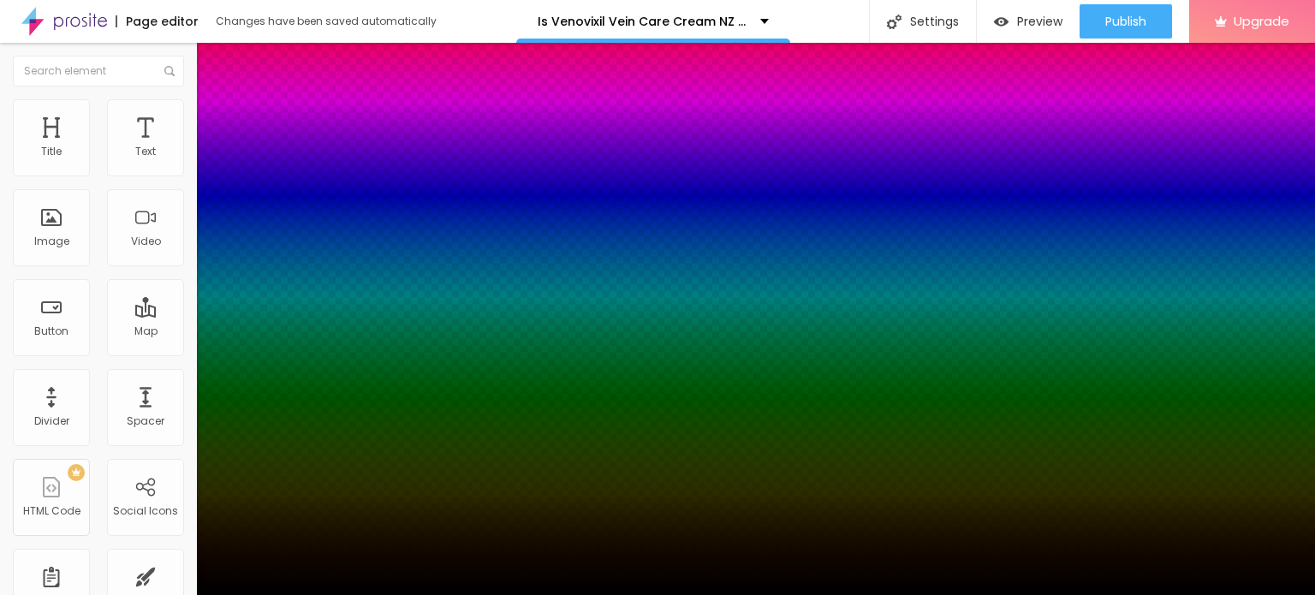
type input "-4"
type input "10"
type input "-5"
type input "12"
type input "-7"
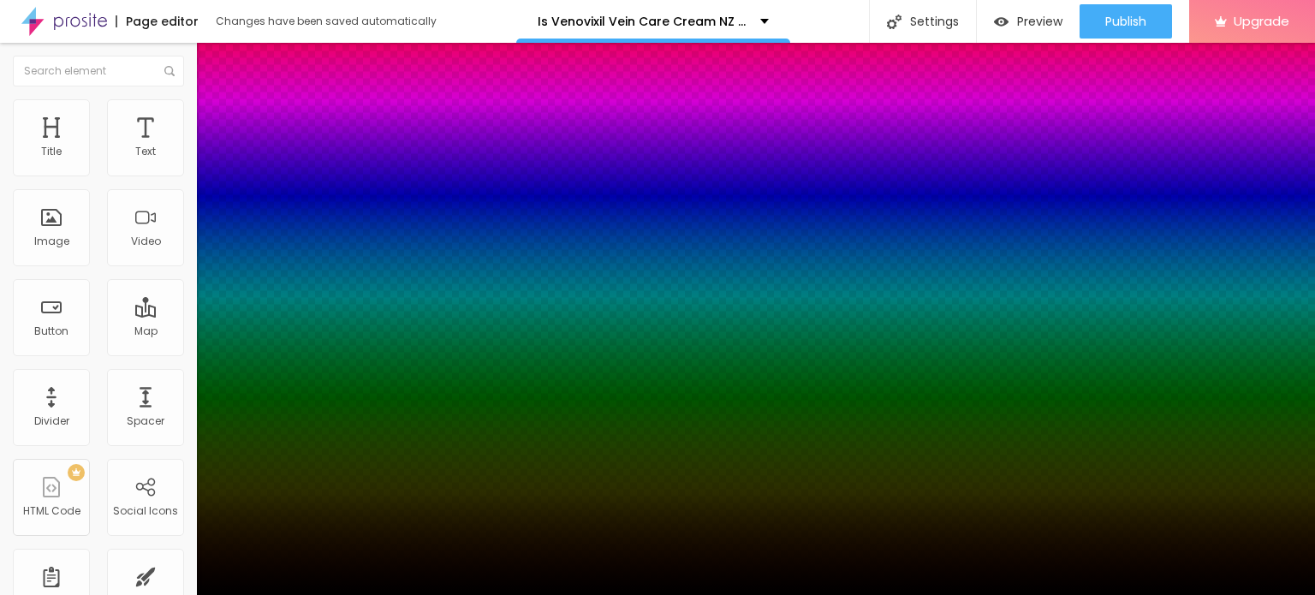
type input "13"
type input "-8"
type input "10"
type input "-6"
type input "7"
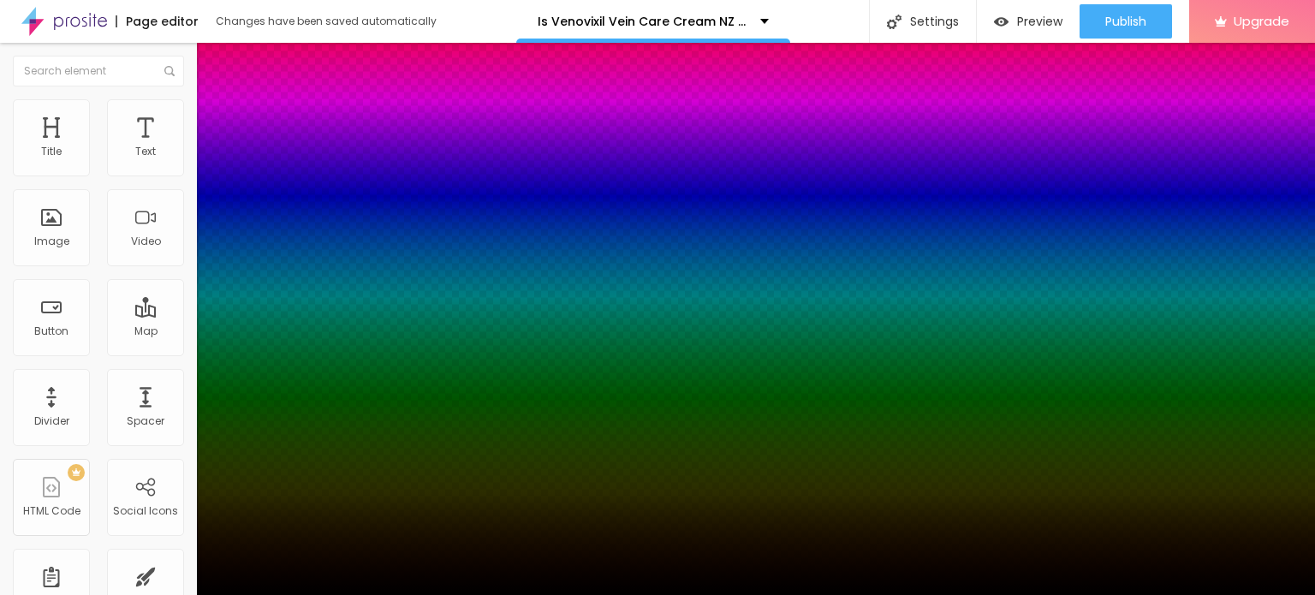
type input "-5"
type input "3"
type input "-4"
type input "2"
type input "-2"
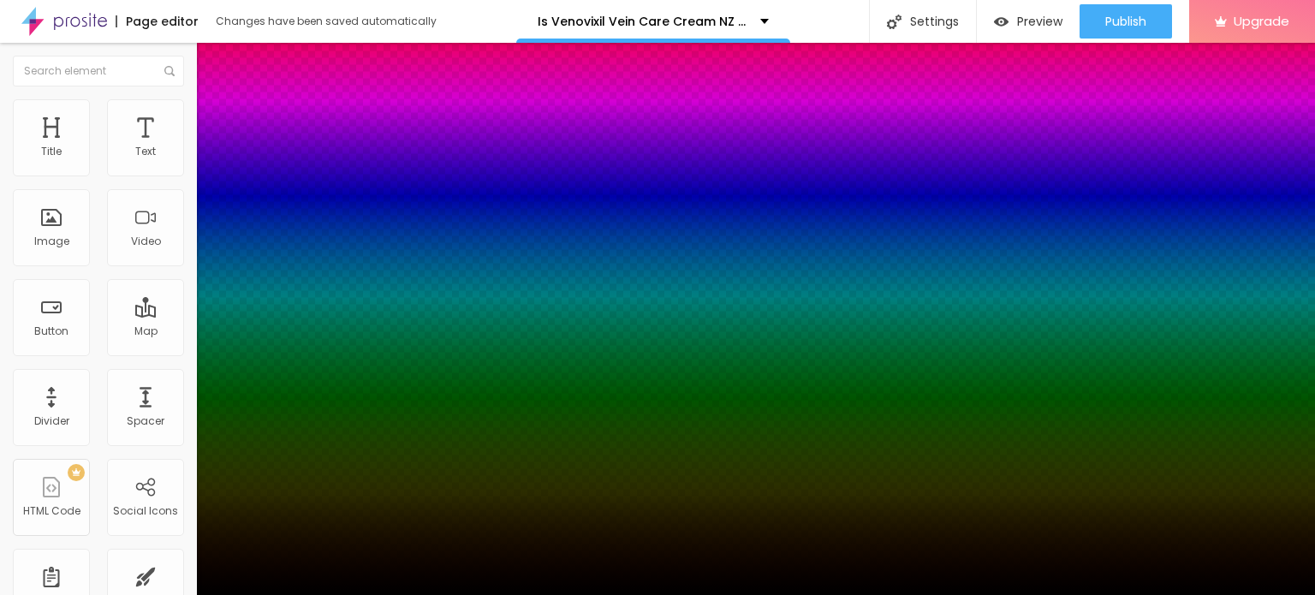
type input "-1"
type input "-4"
type input "0"
type input "2"
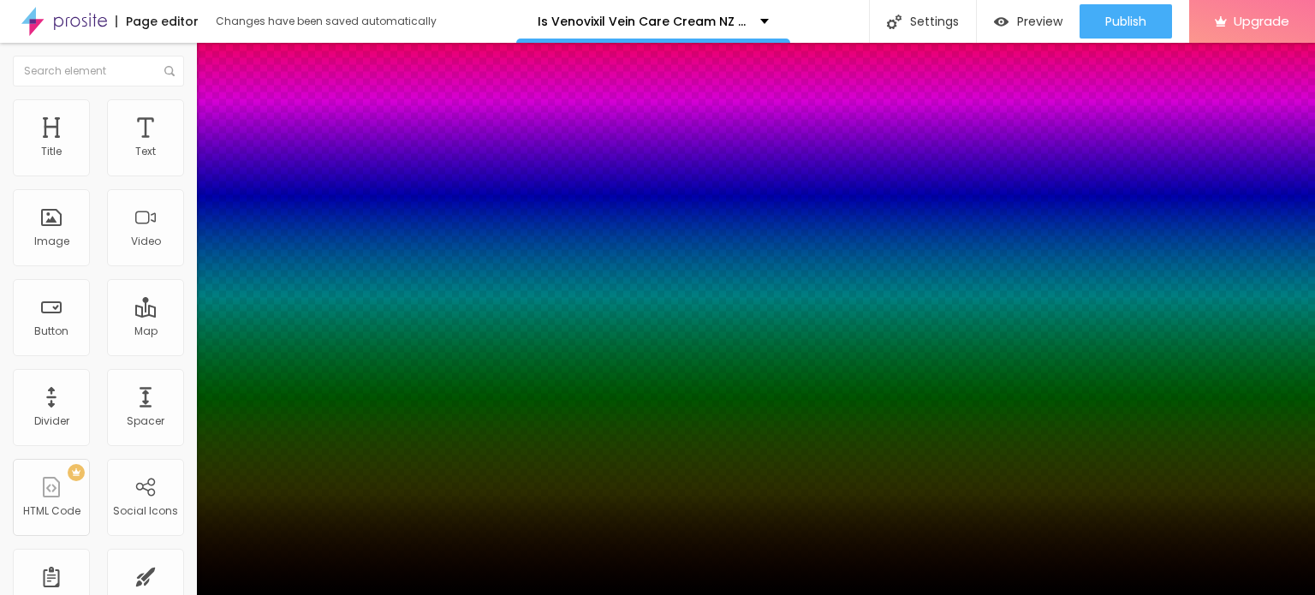
type input "-1"
click at [557, 594] on div at bounding box center [657, 595] width 1315 height 0
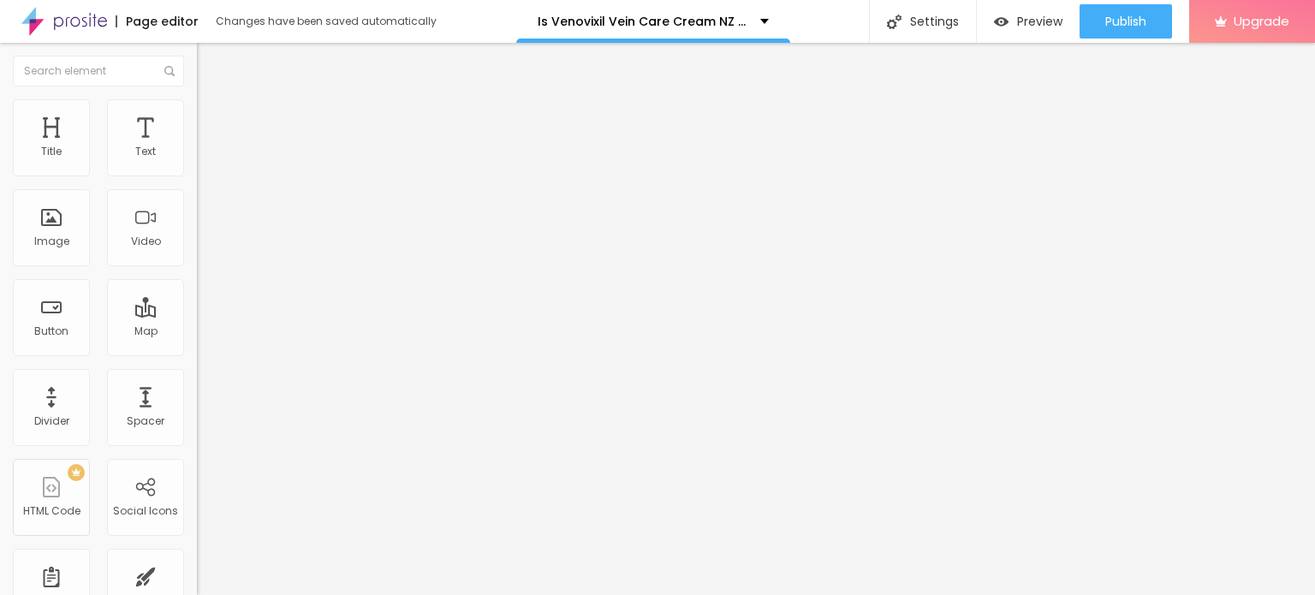
click at [204, 248] on icon "button" at bounding box center [209, 243] width 10 height 10
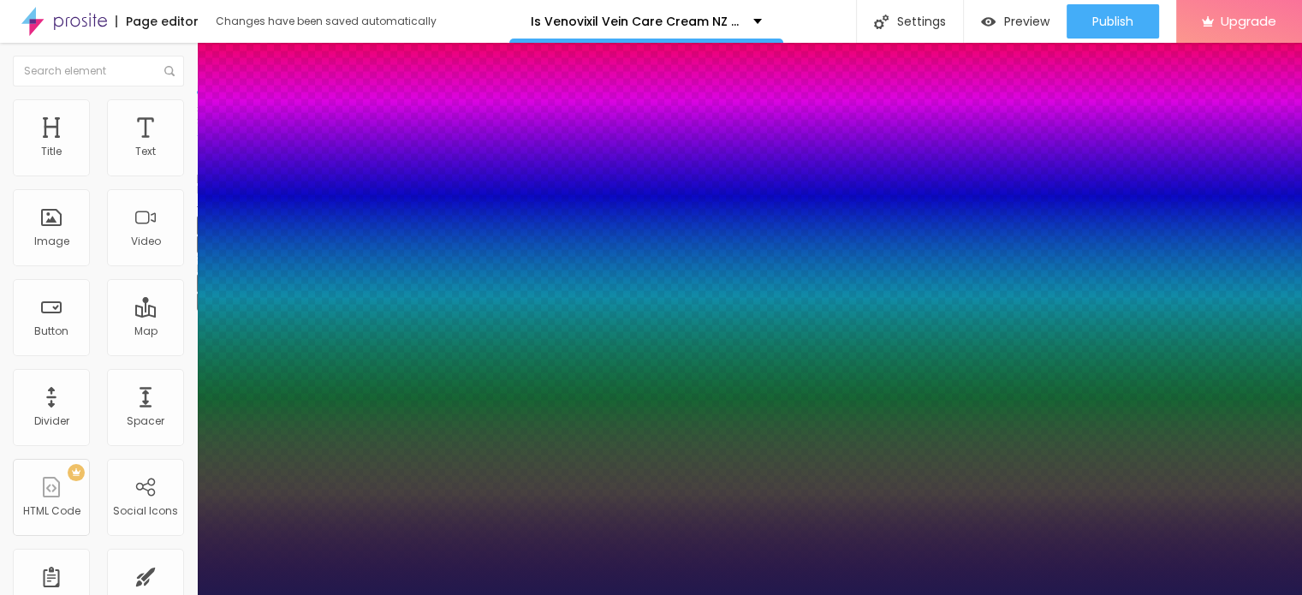
type input "1"
type input "49"
type input "1"
type input "58"
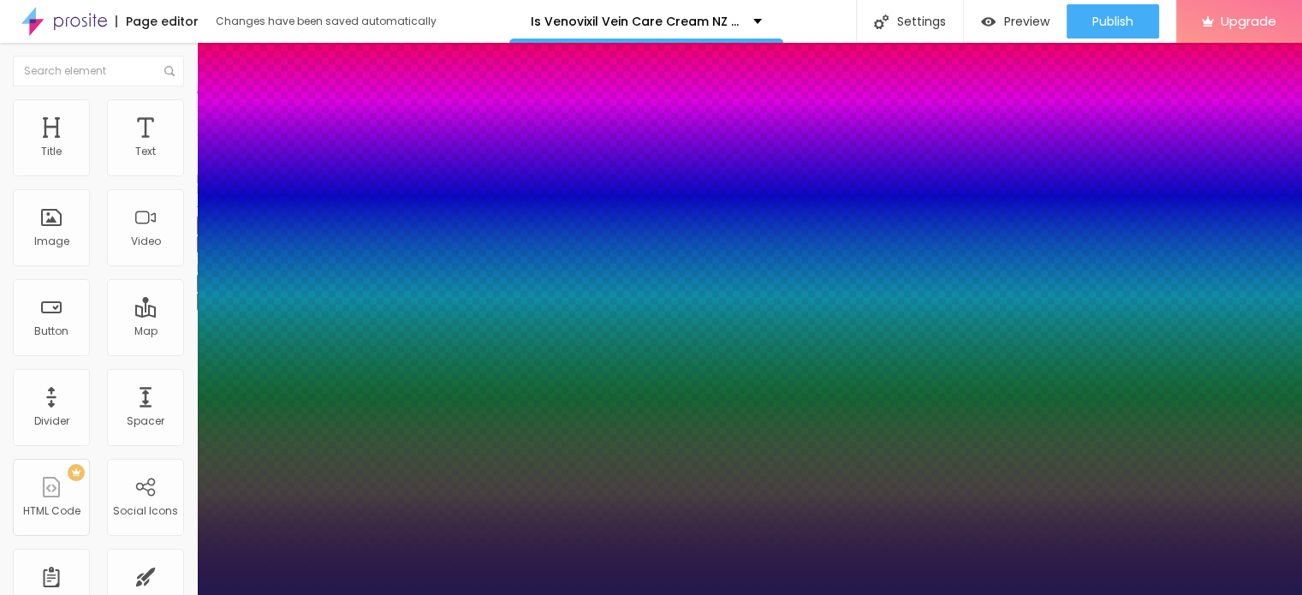
type input "58"
type input "1"
type input "59"
type input "1"
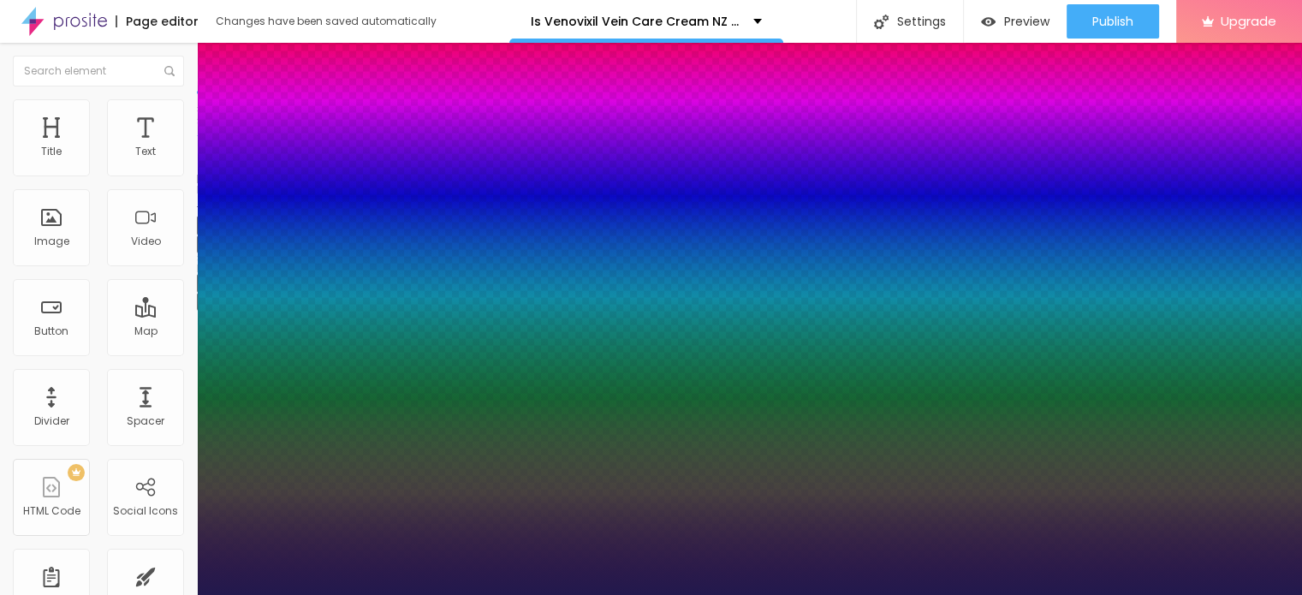
type input "60"
type input "1"
type input "73"
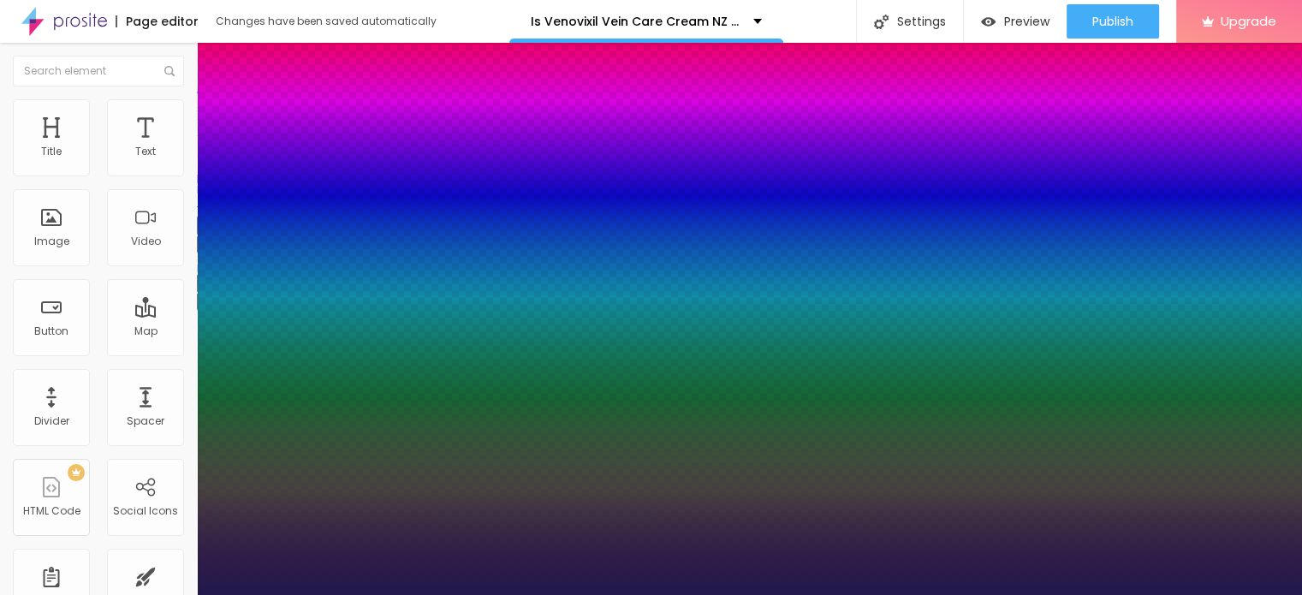
type input "1"
type input "74"
type input "1"
type input "73"
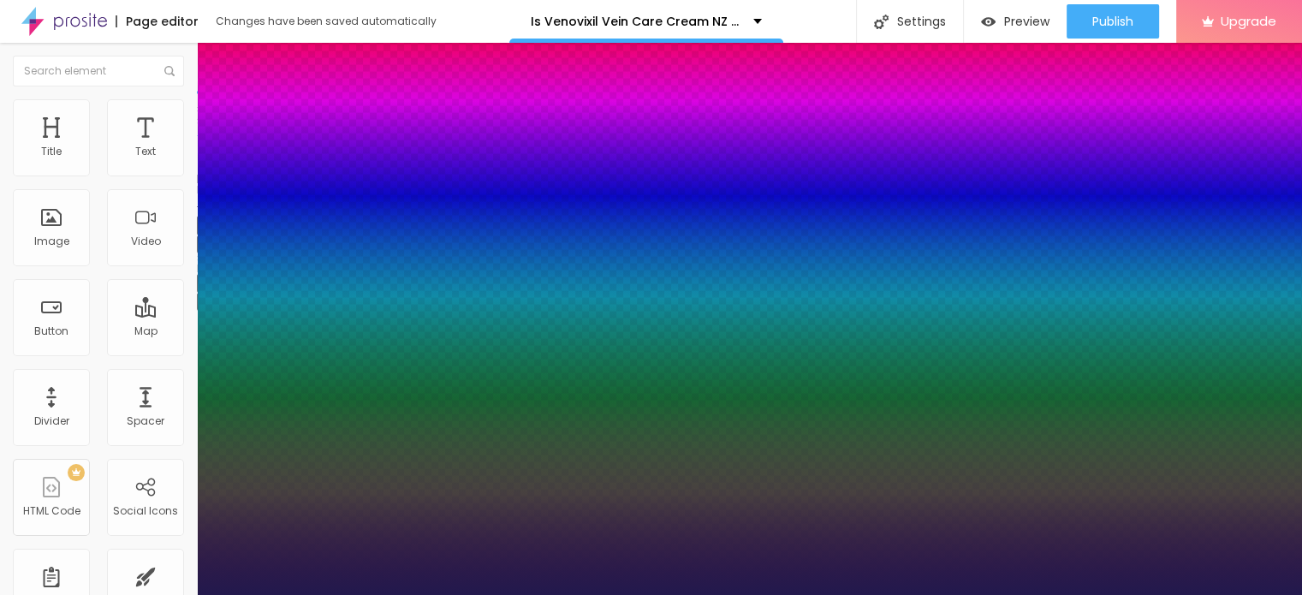
type input "73"
type input "1"
type input "72"
type input "1"
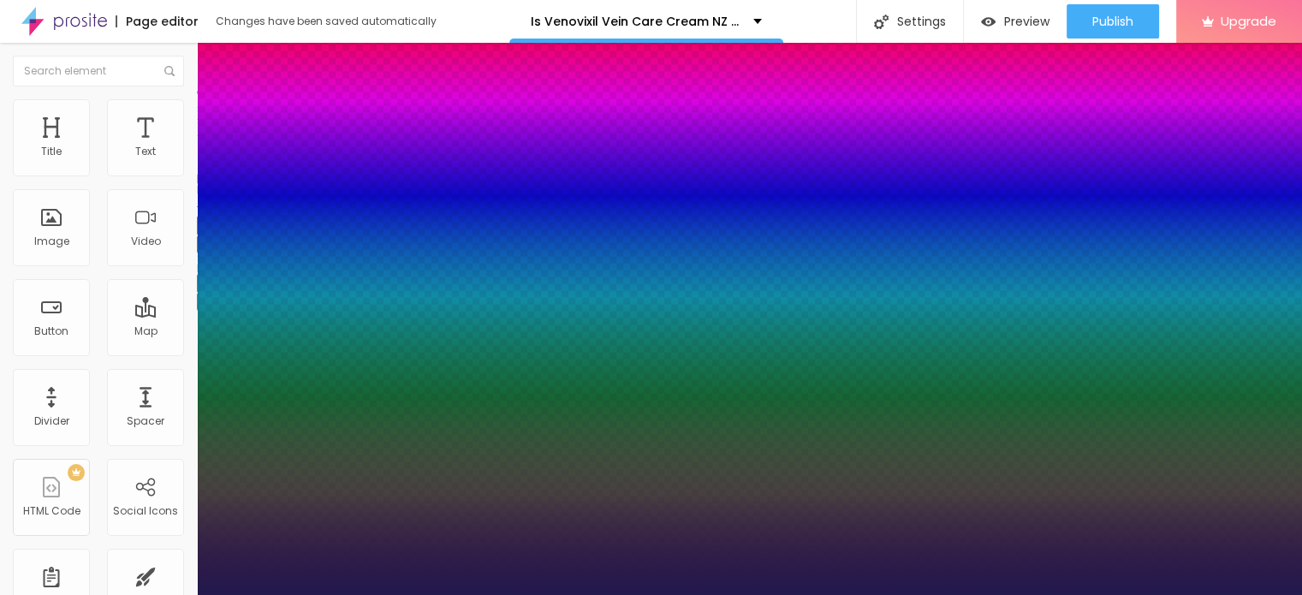
drag, startPoint x: 230, startPoint y: 479, endPoint x: 306, endPoint y: 482, distance: 75.4
type input "72"
click at [572, 594] on div at bounding box center [651, 595] width 1302 height 0
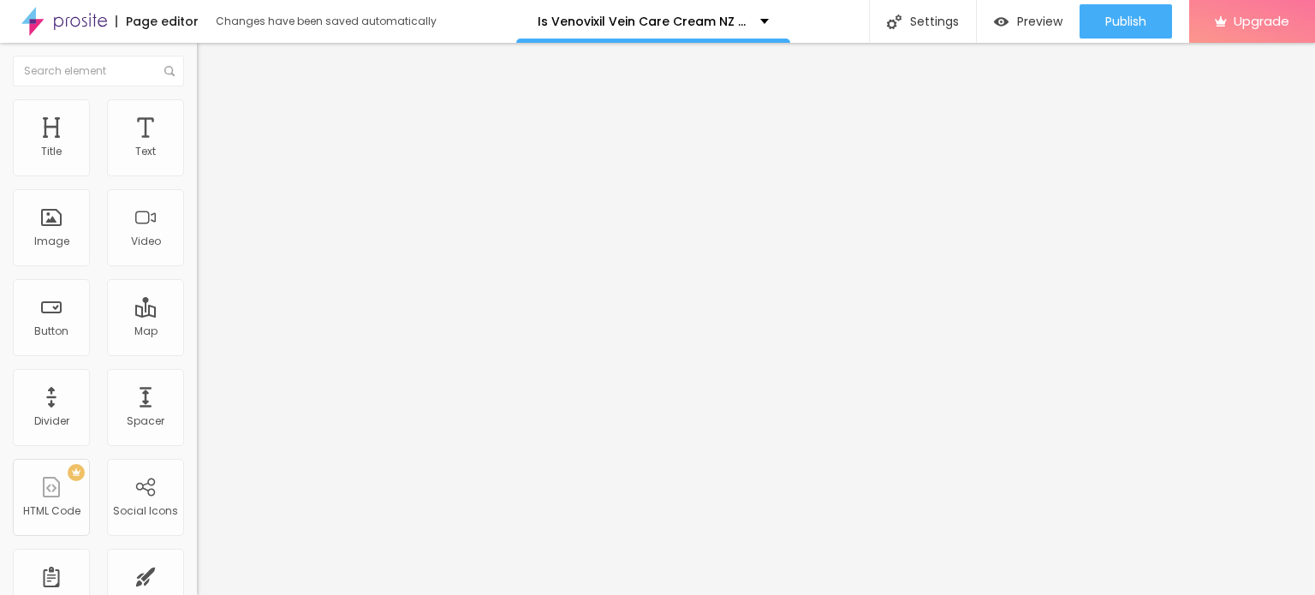
click at [204, 306] on icon "button" at bounding box center [209, 300] width 10 height 10
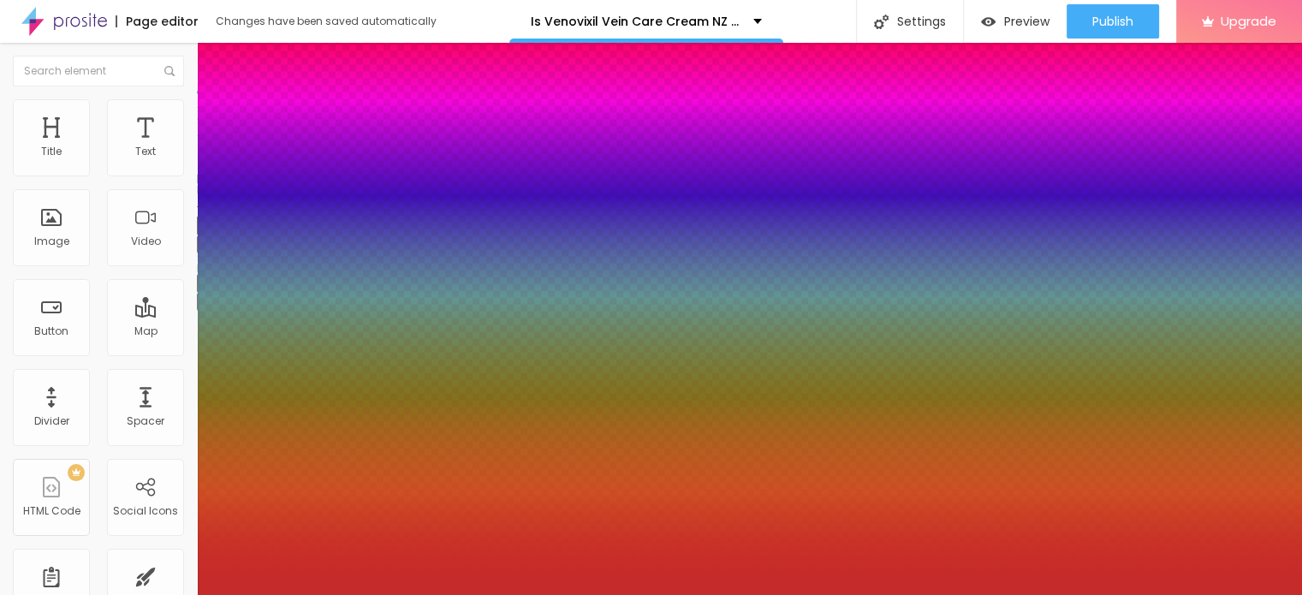
click at [259, 534] on div at bounding box center [651, 297] width 1302 height 595
click at [311, 594] on div at bounding box center [651, 605] width 1302 height 0
click at [520, 594] on div at bounding box center [651, 595] width 1302 height 0
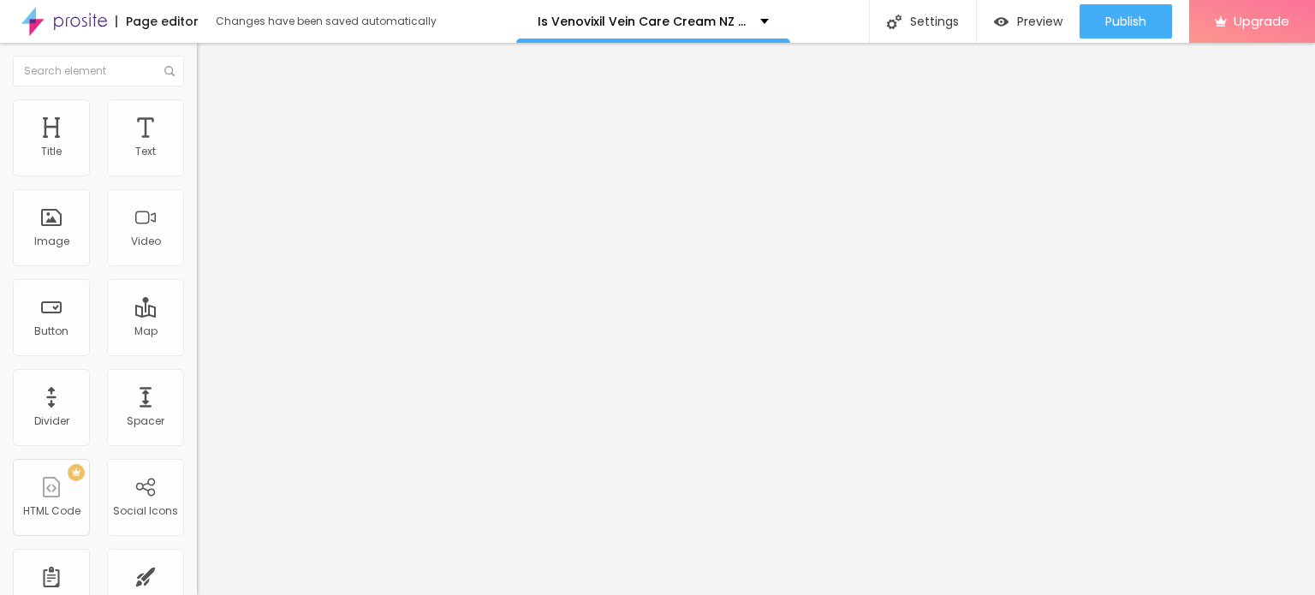
click at [210, 67] on div "Edit Title" at bounding box center [248, 63] width 77 height 14
click at [212, 118] on span "Advanced" at bounding box center [240, 111] width 56 height 15
click at [212, 101] on span "Style" at bounding box center [224, 93] width 25 height 15
click at [197, 164] on button "button" at bounding box center [209, 155] width 24 height 18
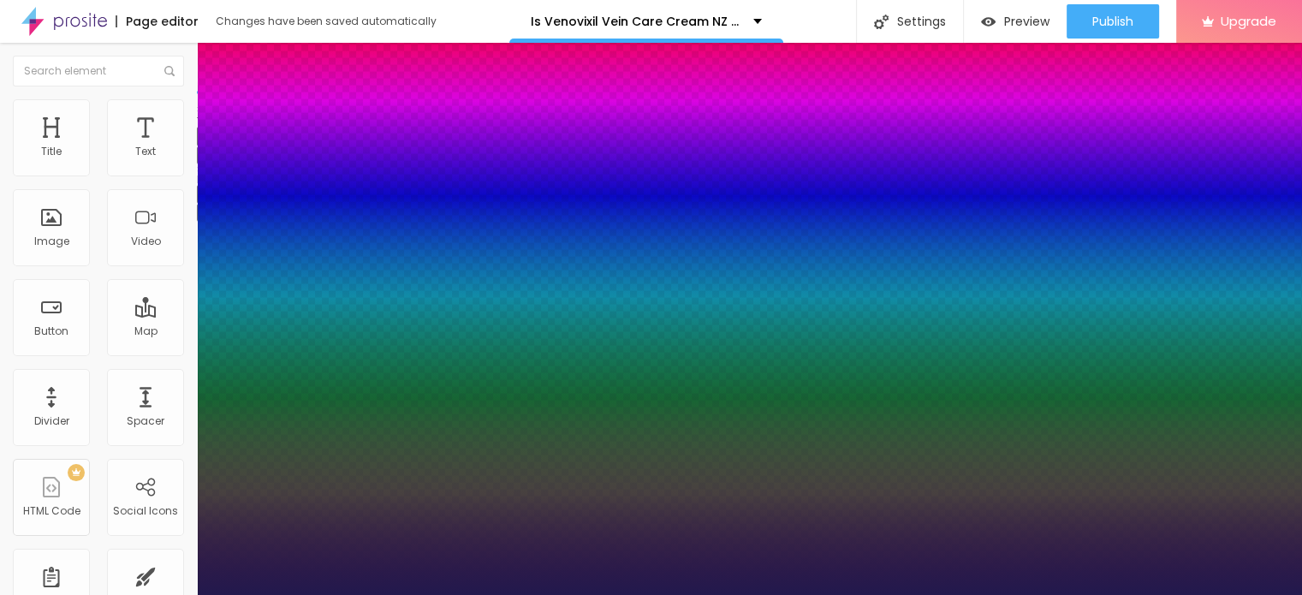
type input "1"
type input "20"
type input "1"
type input "21"
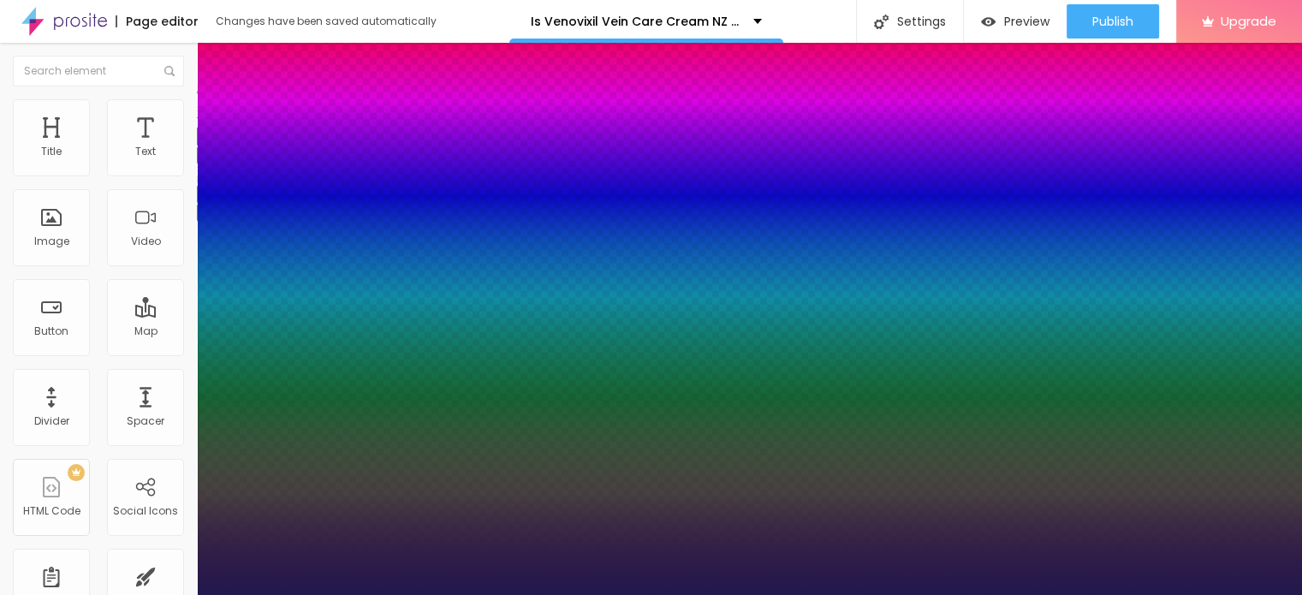
type input "21"
type input "1"
type input "22"
type input "1"
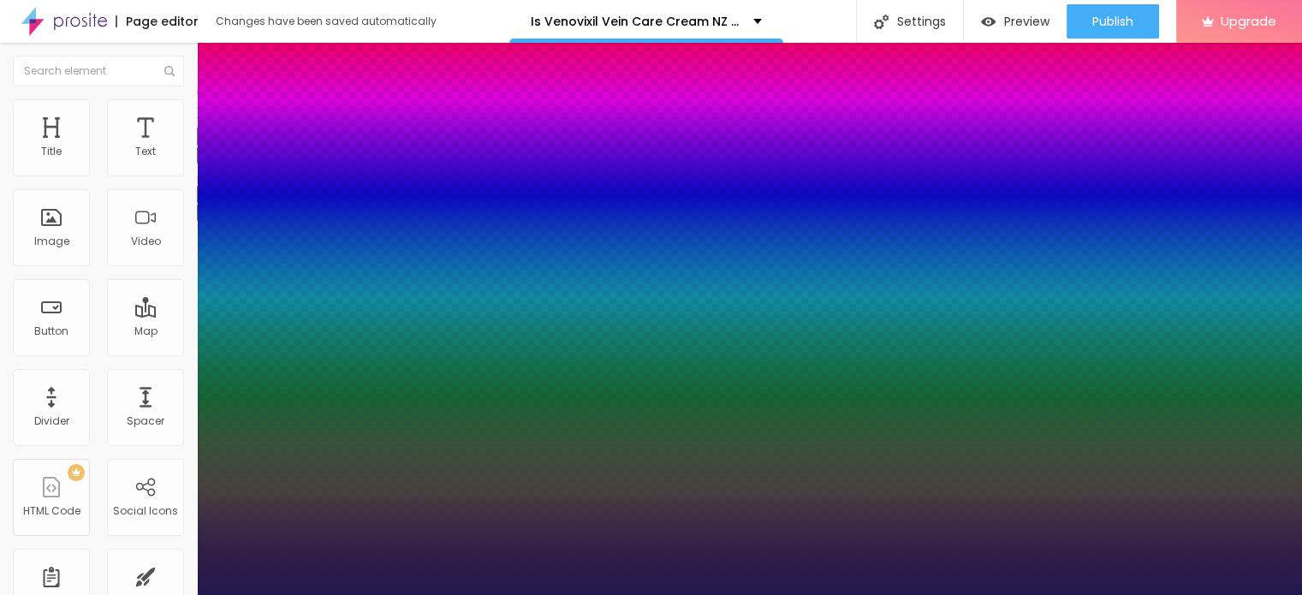
type input "23"
type input "1"
type input "24"
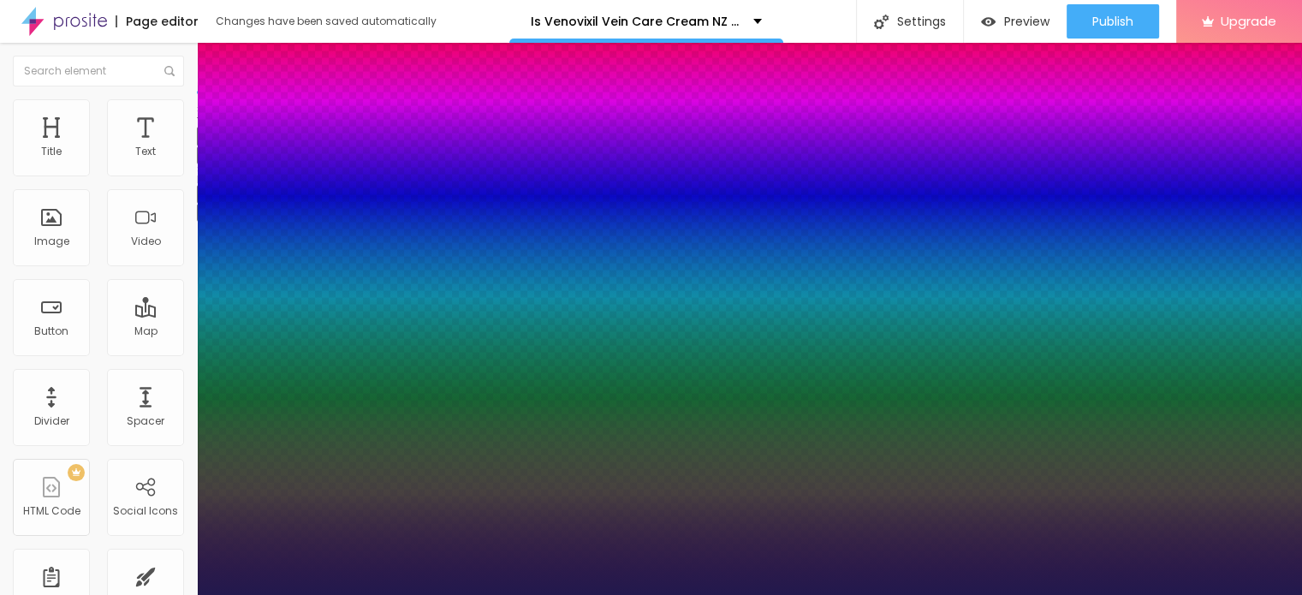
type input "1"
type input "23"
type input "1"
type input "22"
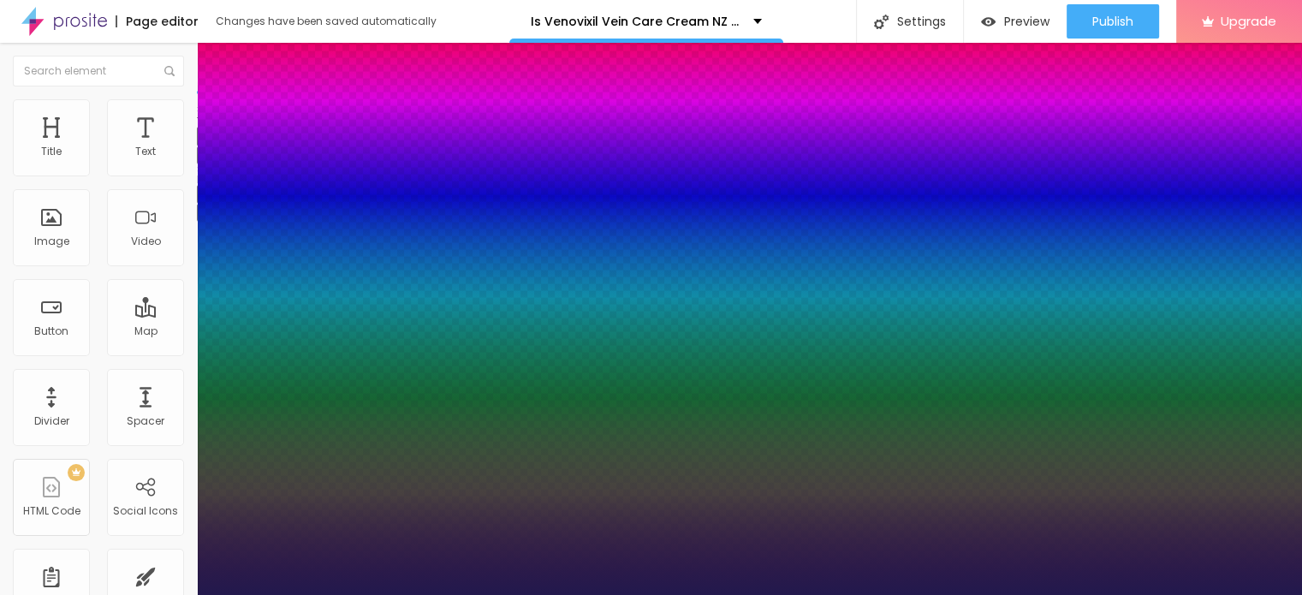
type input "22"
type input "1"
type input "21"
type input "1"
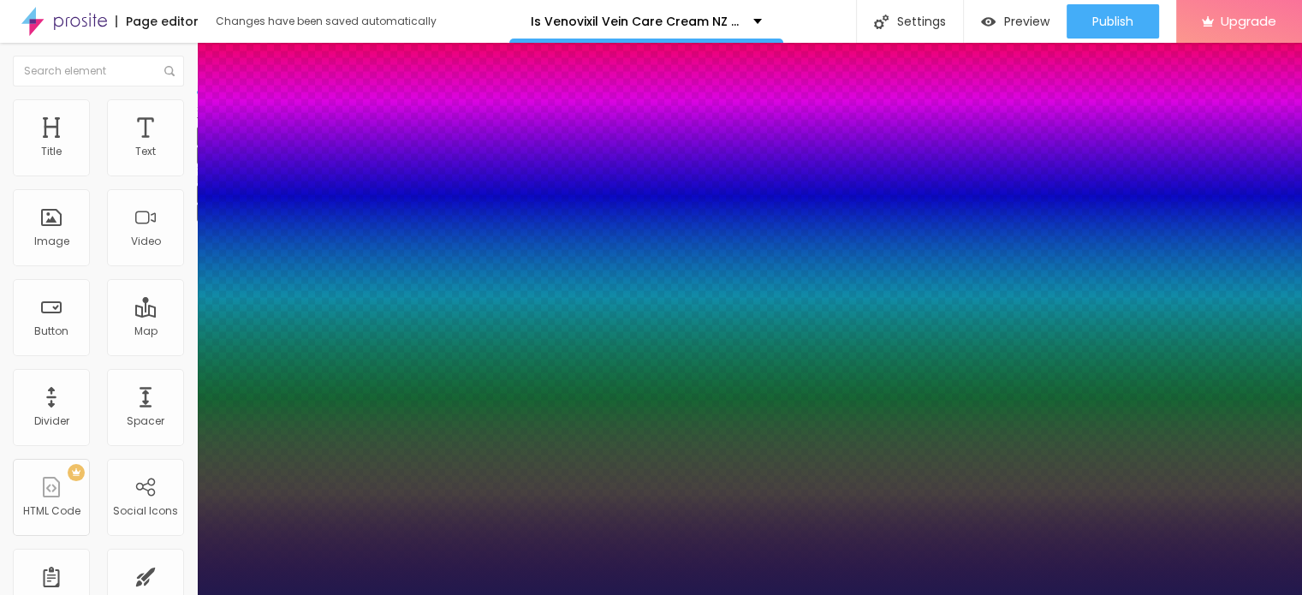
type input "20"
type input "1"
type input "19"
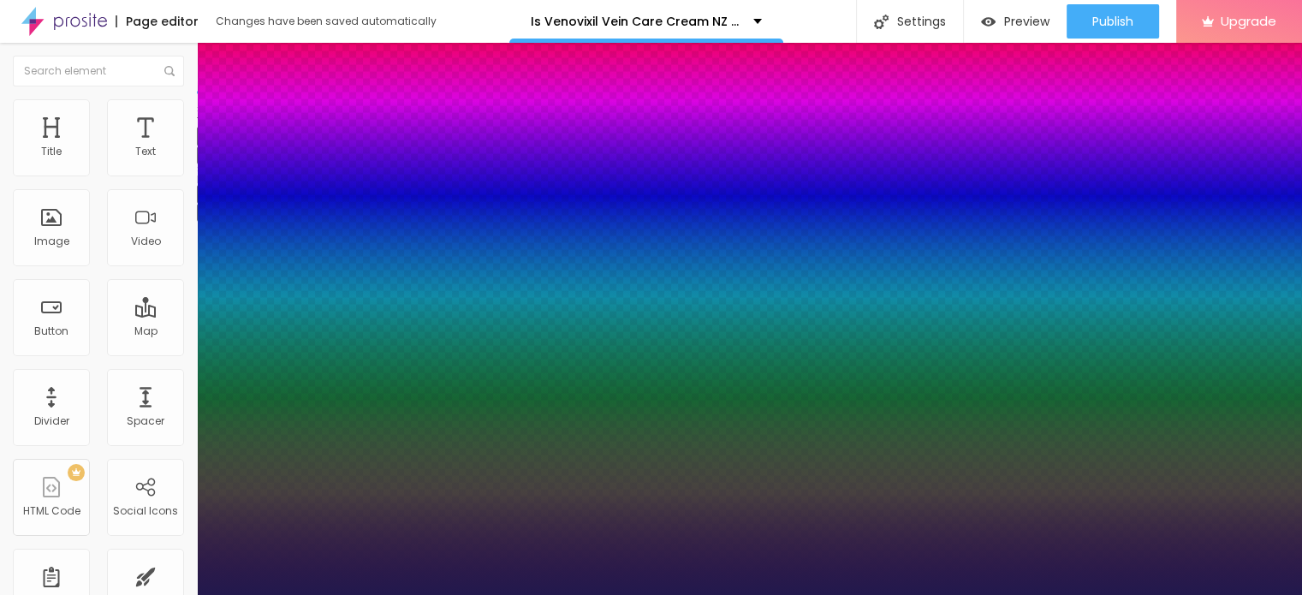
type input "1"
type input "18"
type input "1"
type input "16"
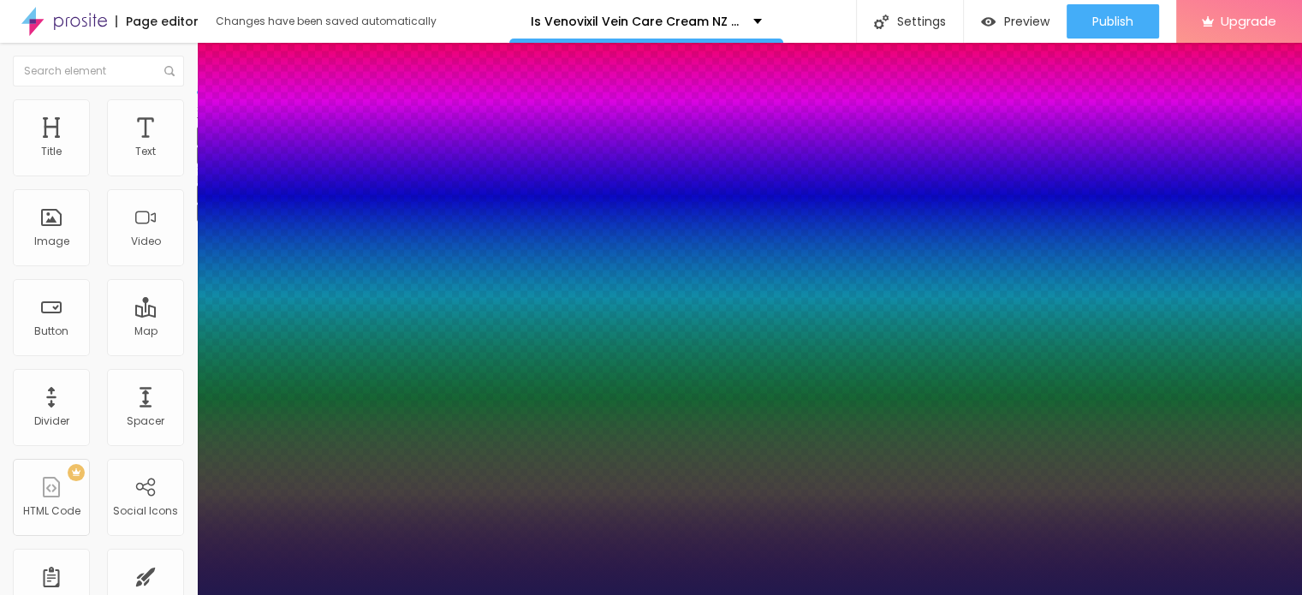
type input "16"
type input "1"
type input "15"
type input "1"
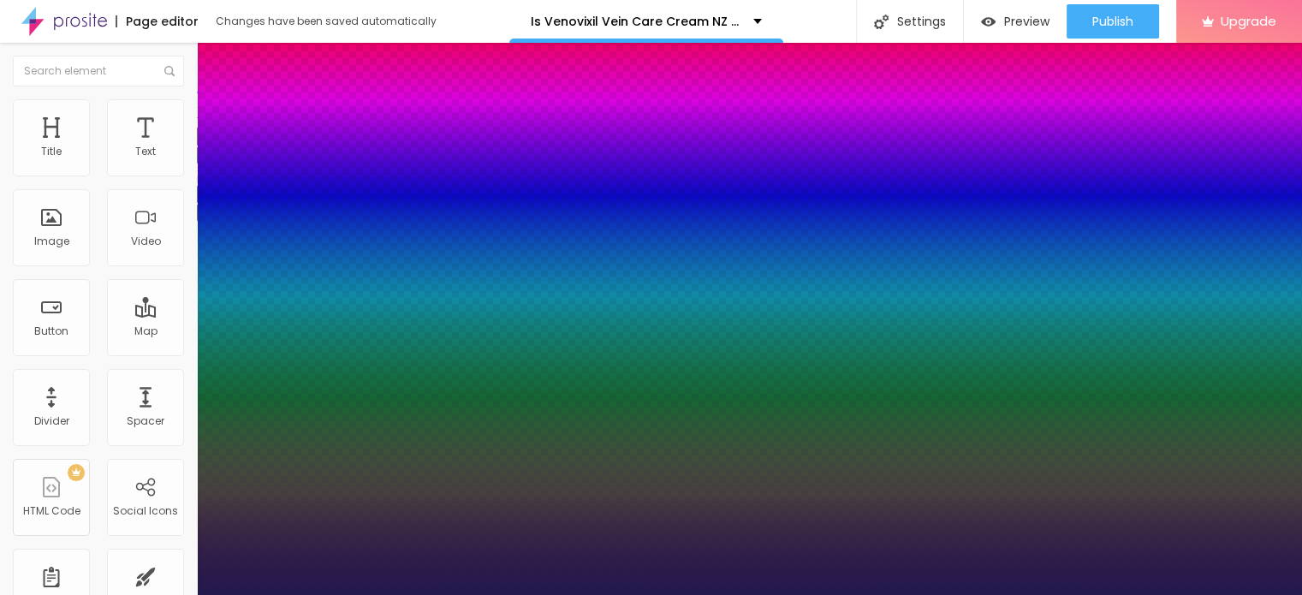
type input "14"
type input "1"
type input "13"
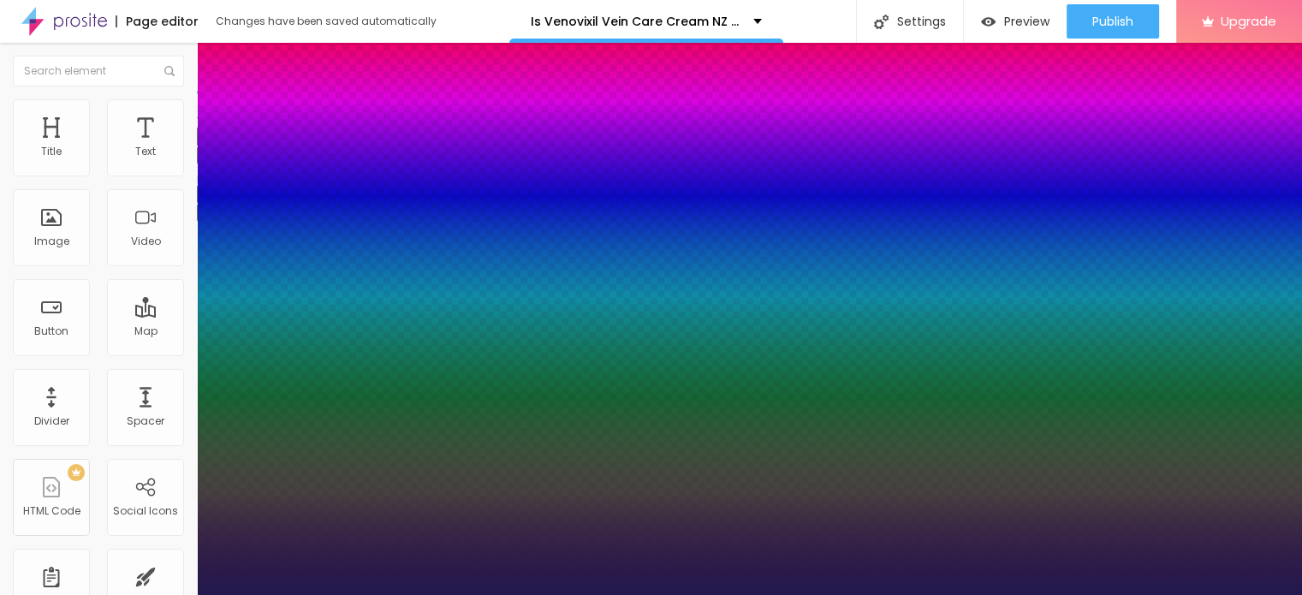
type input "1"
type input "12"
type input "1"
type input "11"
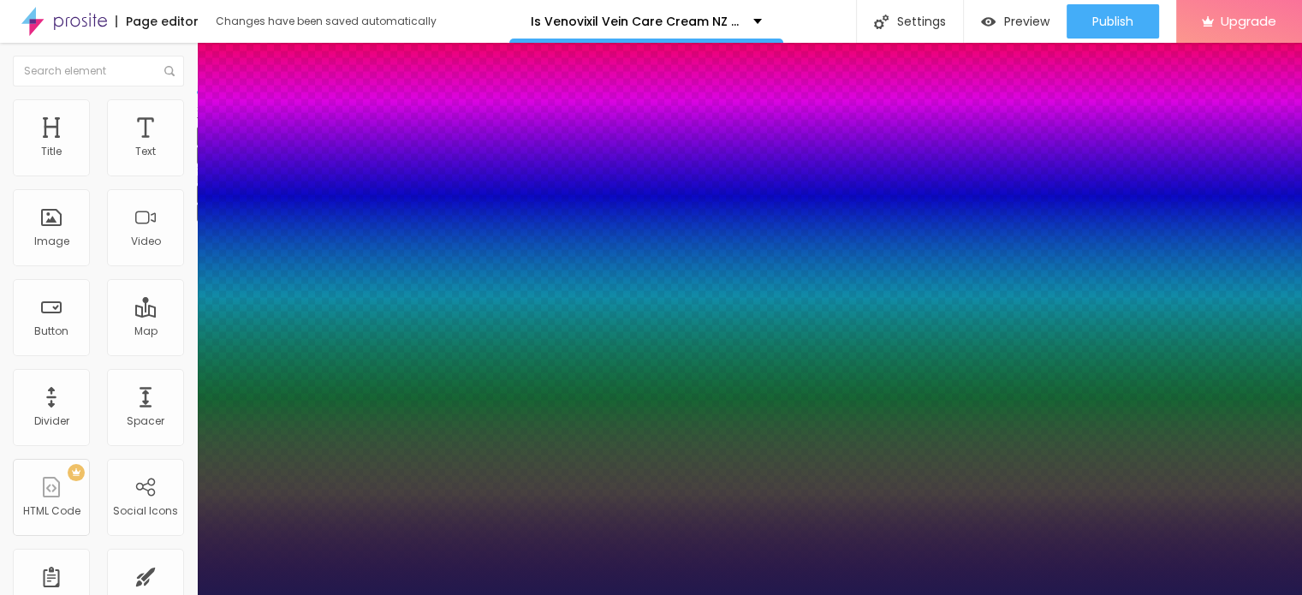
type input "11"
type input "1"
type input "10"
type input "1"
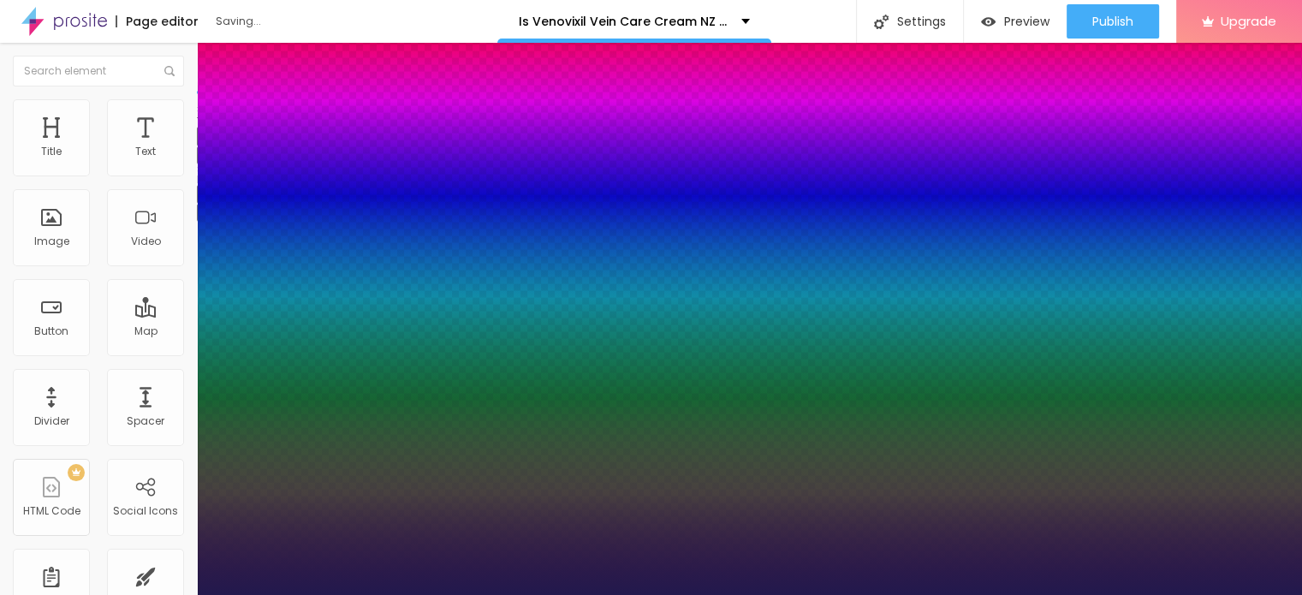
type input "13"
type input "1"
type input "19"
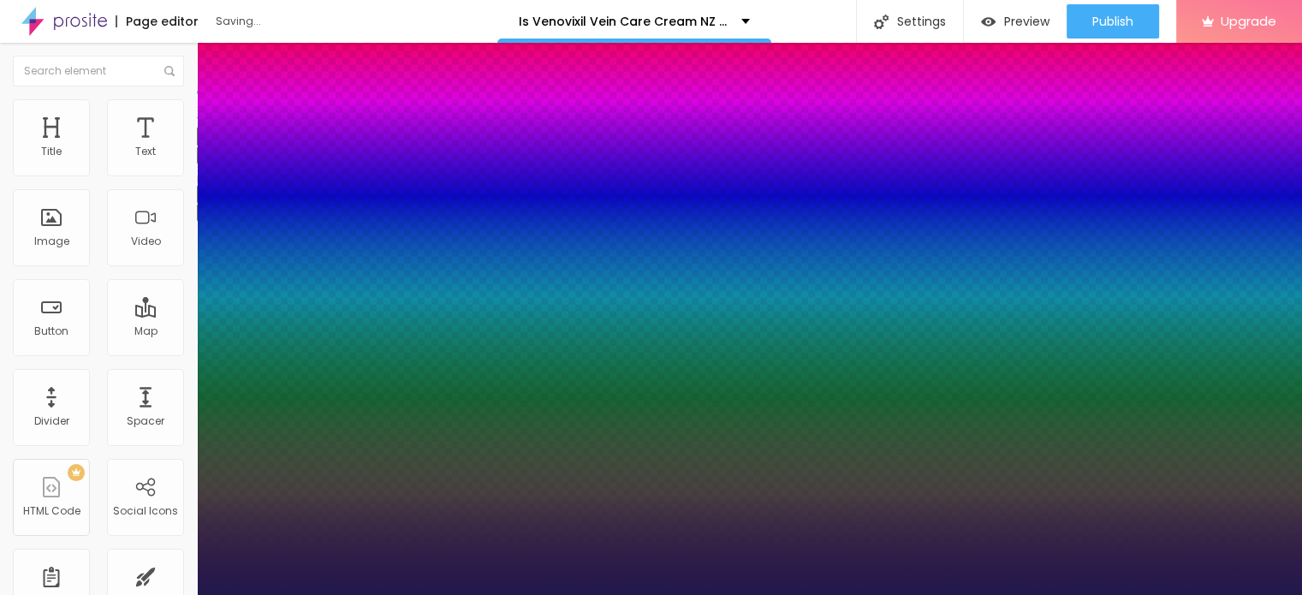
type input "1"
type input "20"
type input "1"
type input "21"
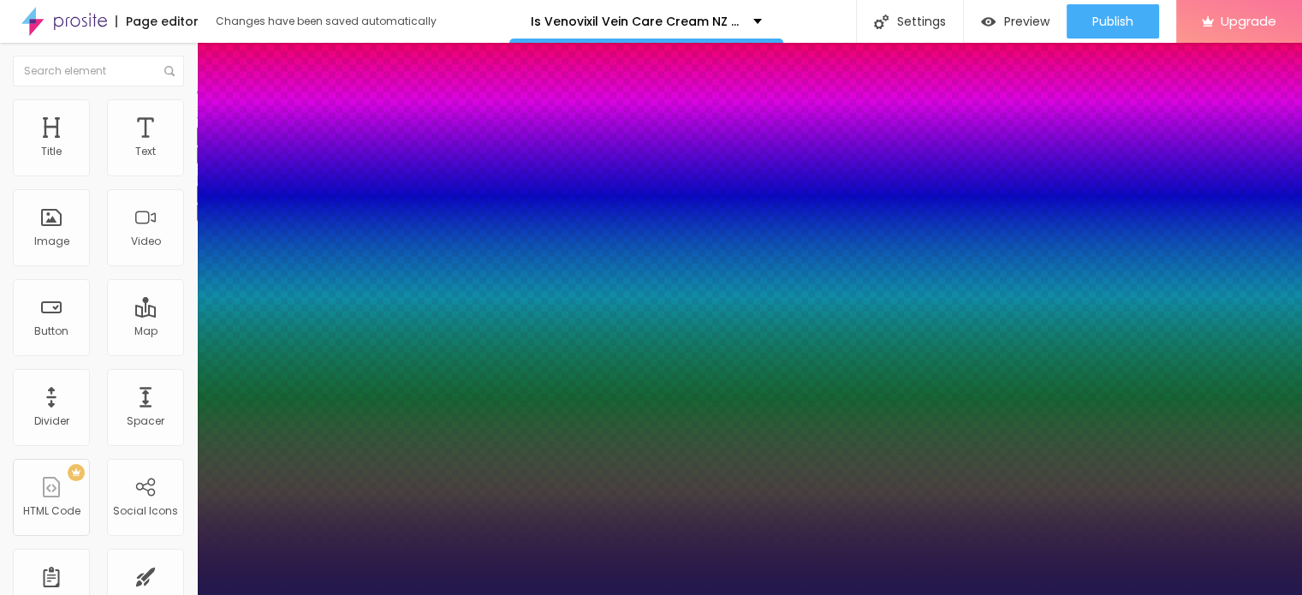
type input "21"
type input "1"
type input "22"
type input "1"
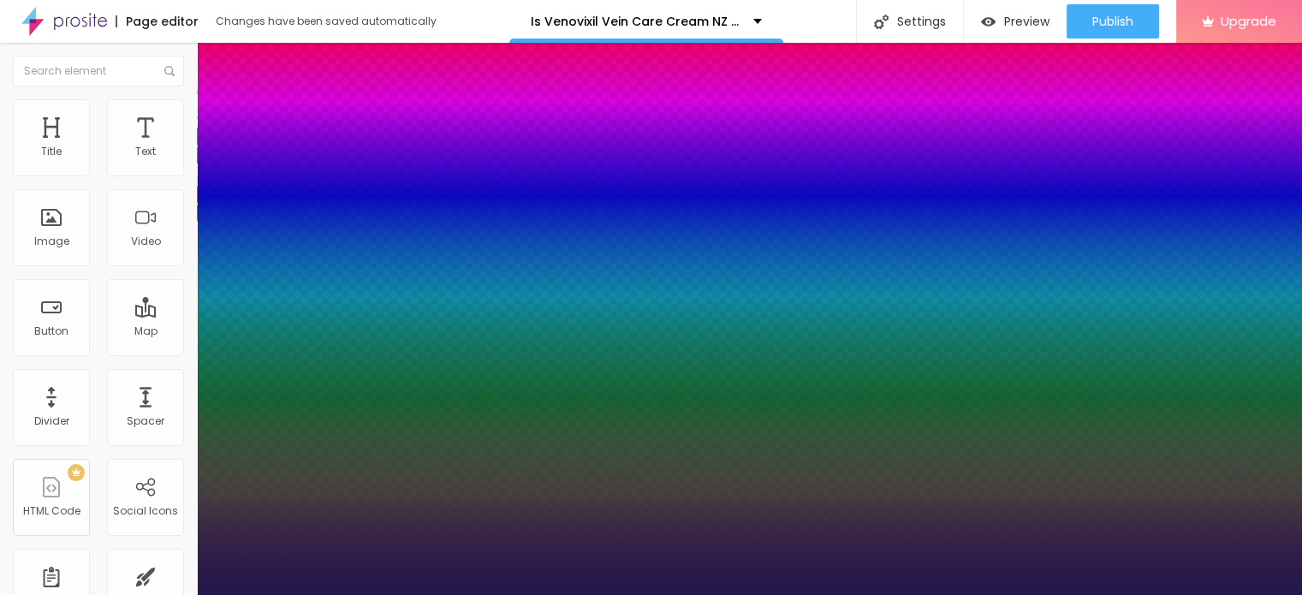
type input "26"
type input "1"
type input "27"
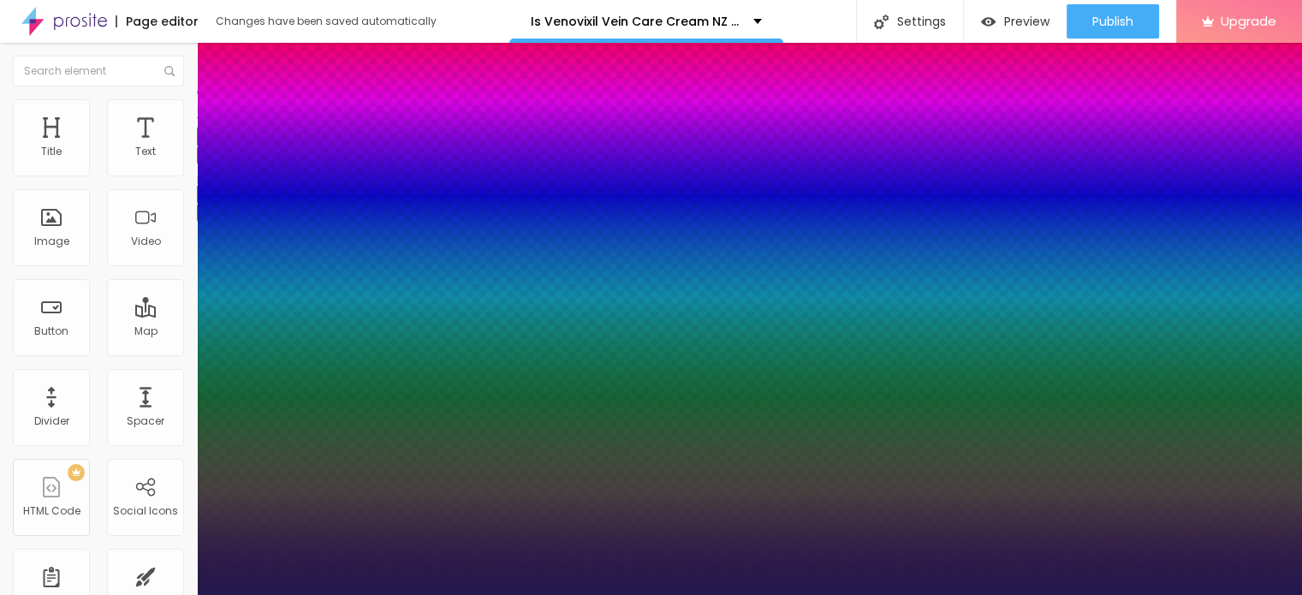
type input "1"
type input "28"
type input "1"
type input "29"
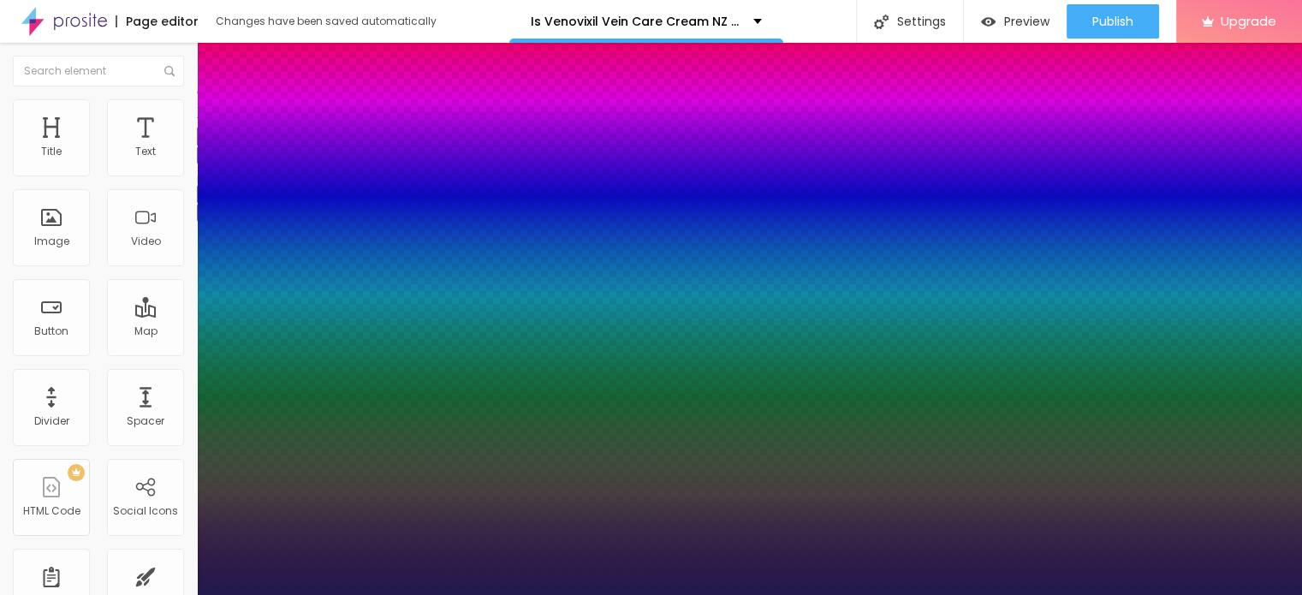
type input "29"
type input "1"
type input "30"
type input "1"
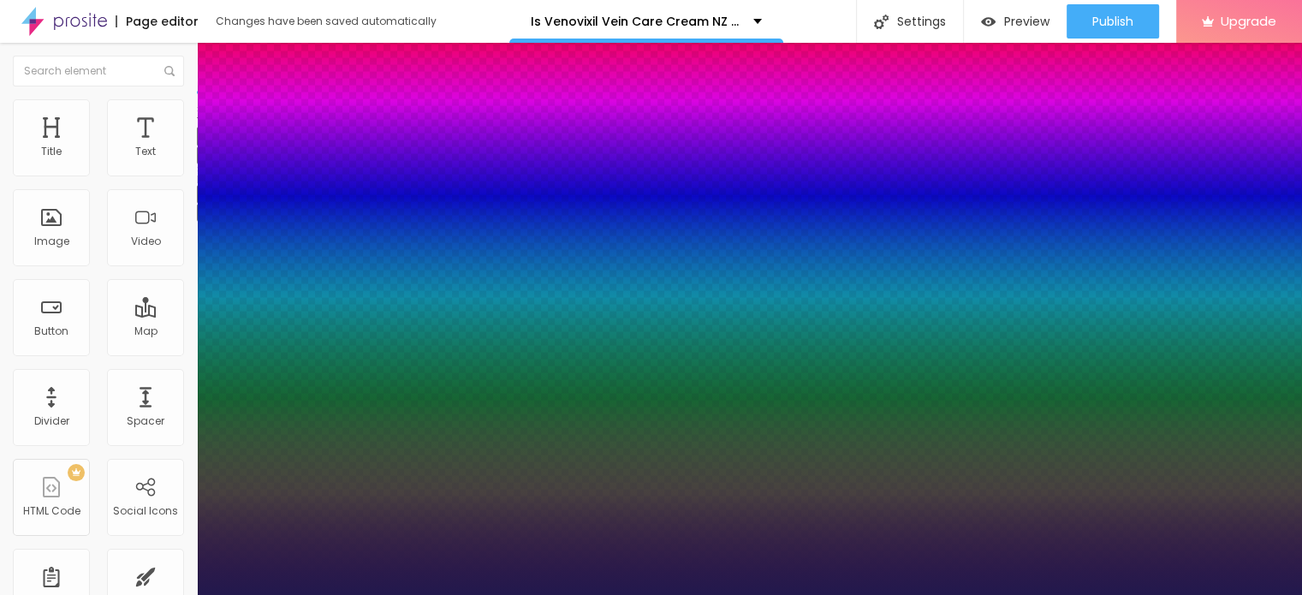
type input "31"
type input "1"
type input "30"
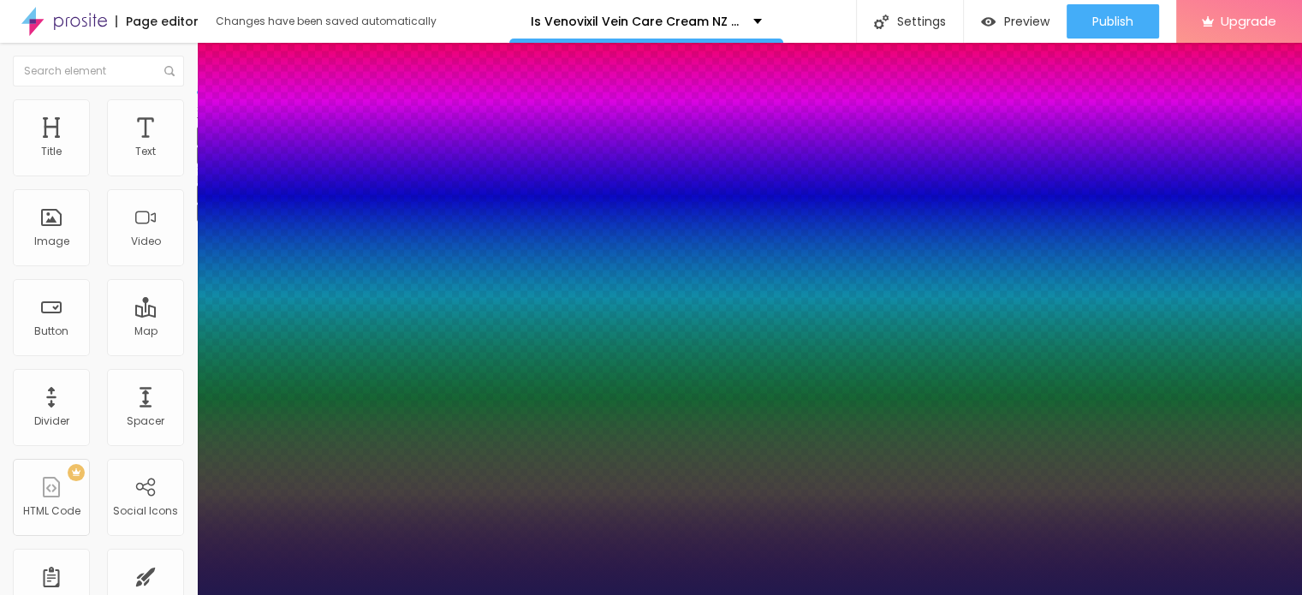
type input "1"
type input "29"
type input "1"
type input "28"
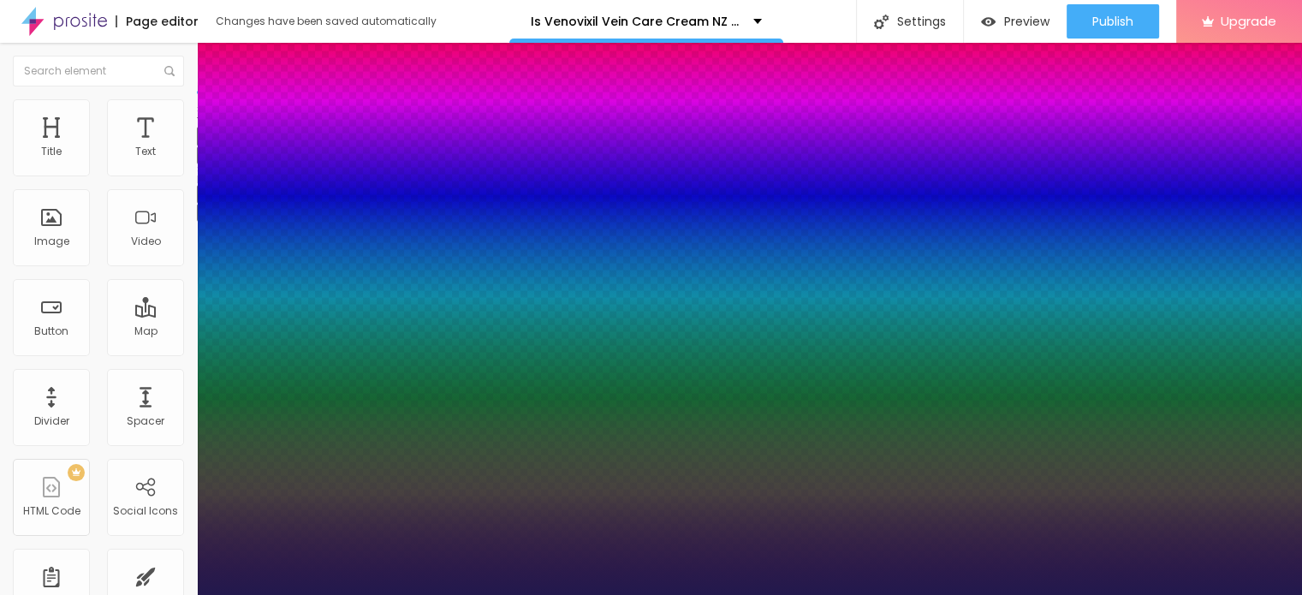
type input "28"
type input "1"
type input "27"
type input "1"
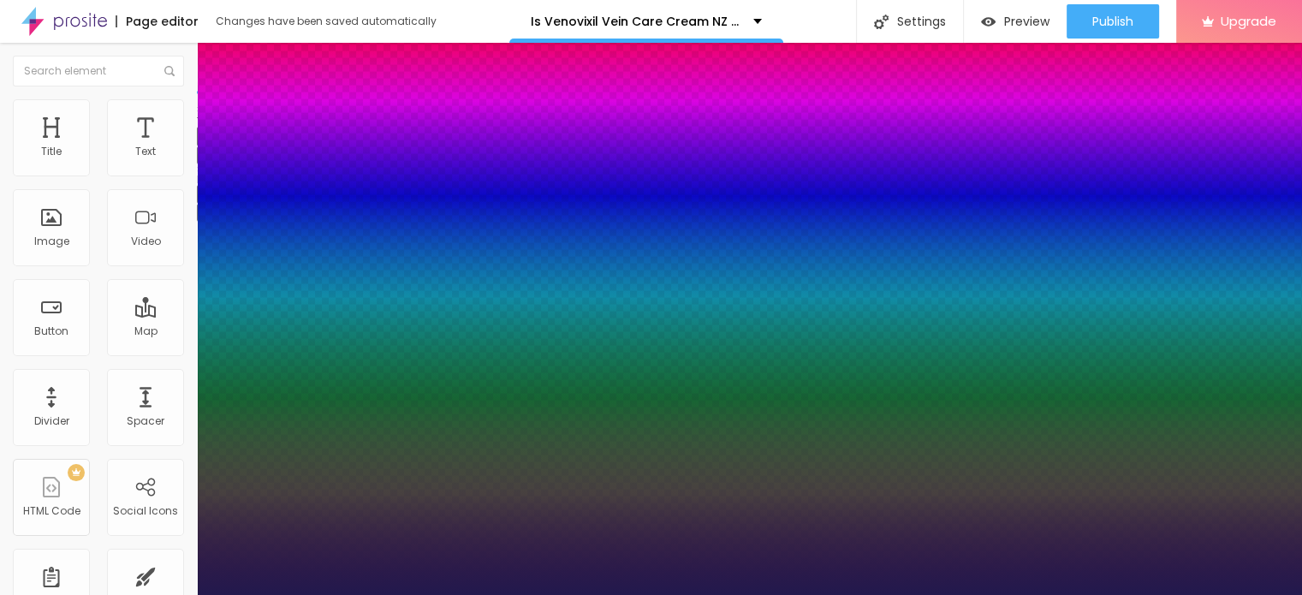
drag, startPoint x: 234, startPoint y: 288, endPoint x: 247, endPoint y: 284, distance: 13.3
type input "27"
type input "1"
click at [345, 594] on div at bounding box center [651, 595] width 1302 height 0
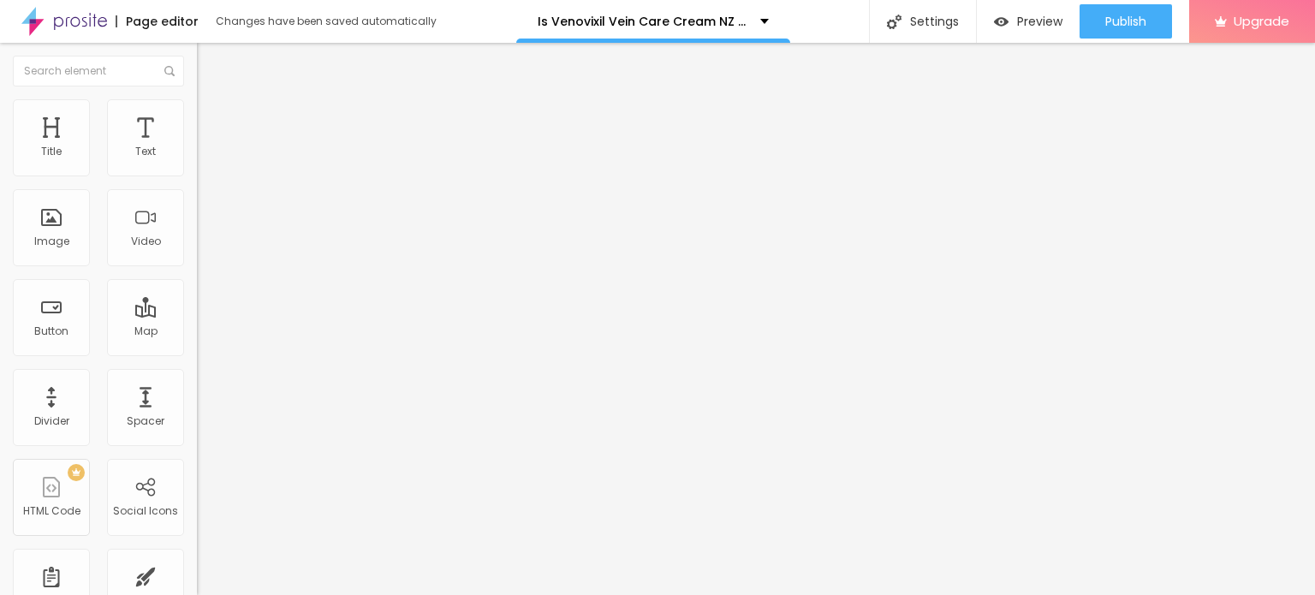
click at [197, 164] on button "button" at bounding box center [209, 155] width 24 height 18
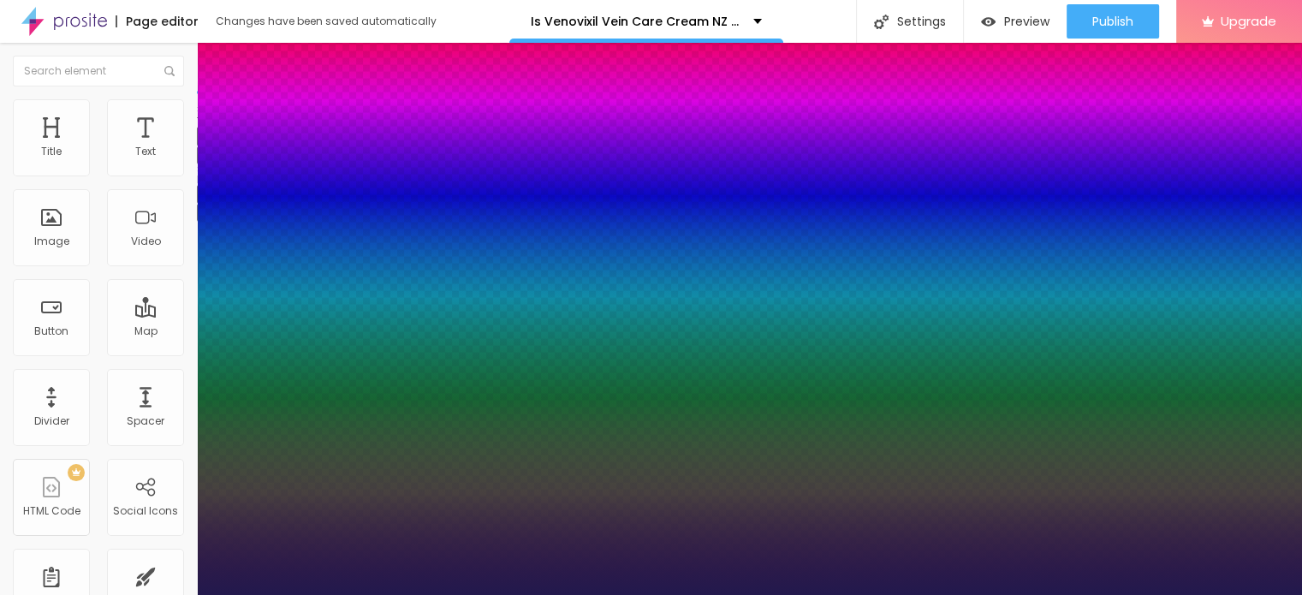
type input "1"
type input "24"
type input "1"
type input "22"
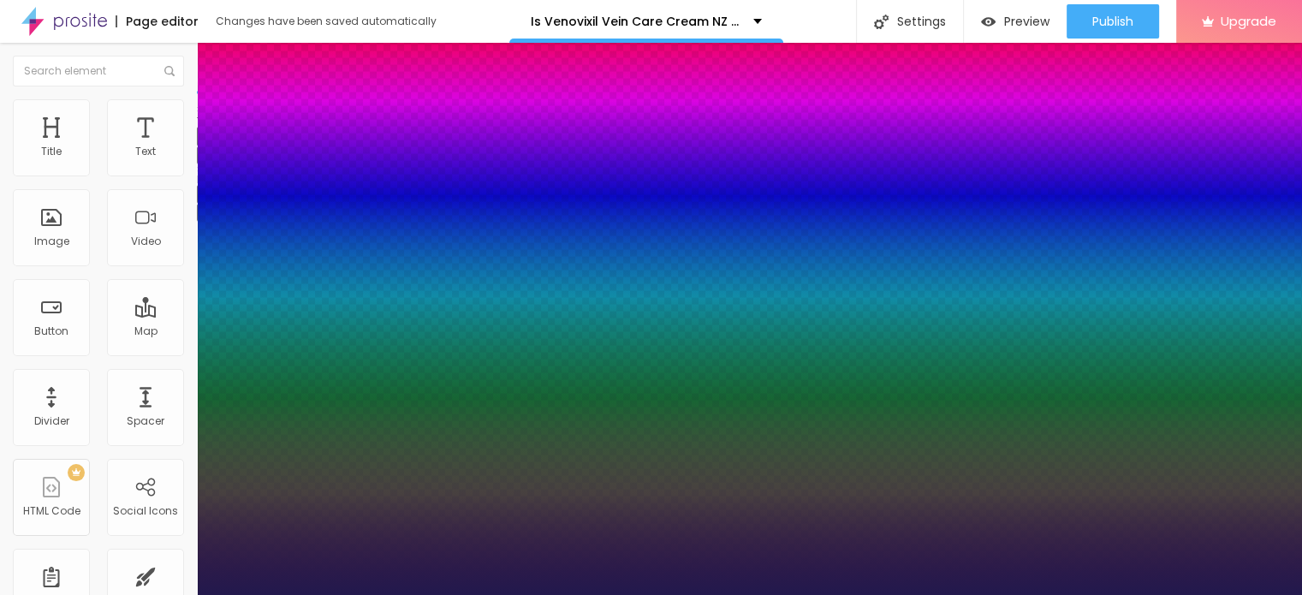
type input "22"
type input "1"
type input "21"
type input "1"
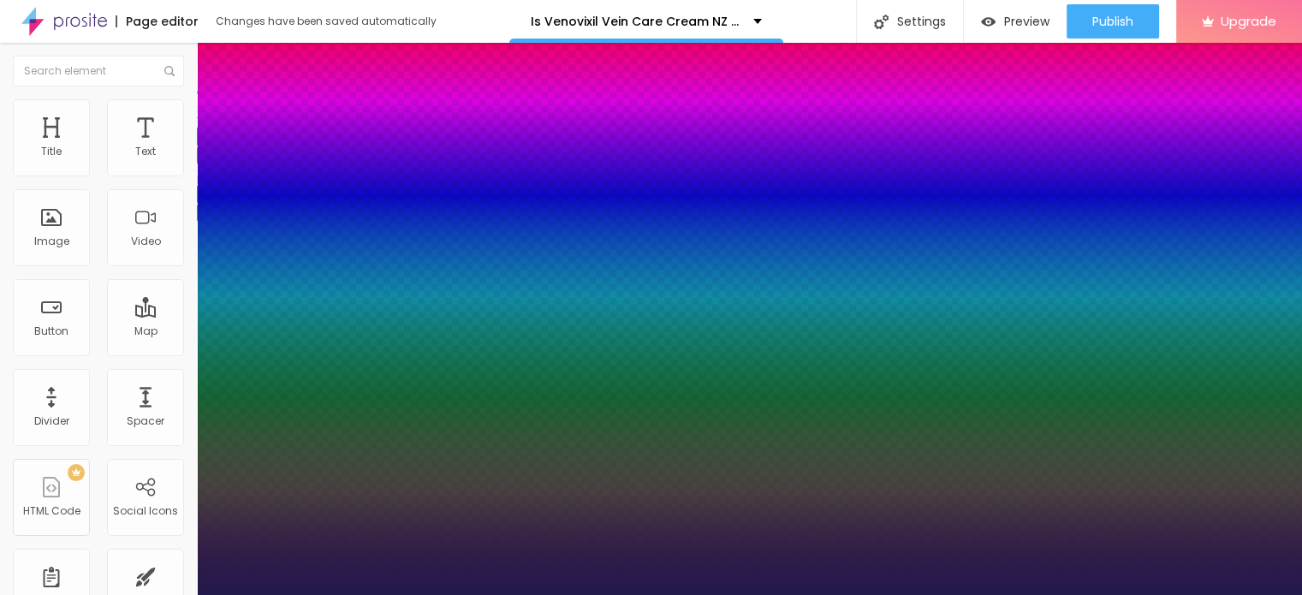
type input "20"
type input "1"
type input "19"
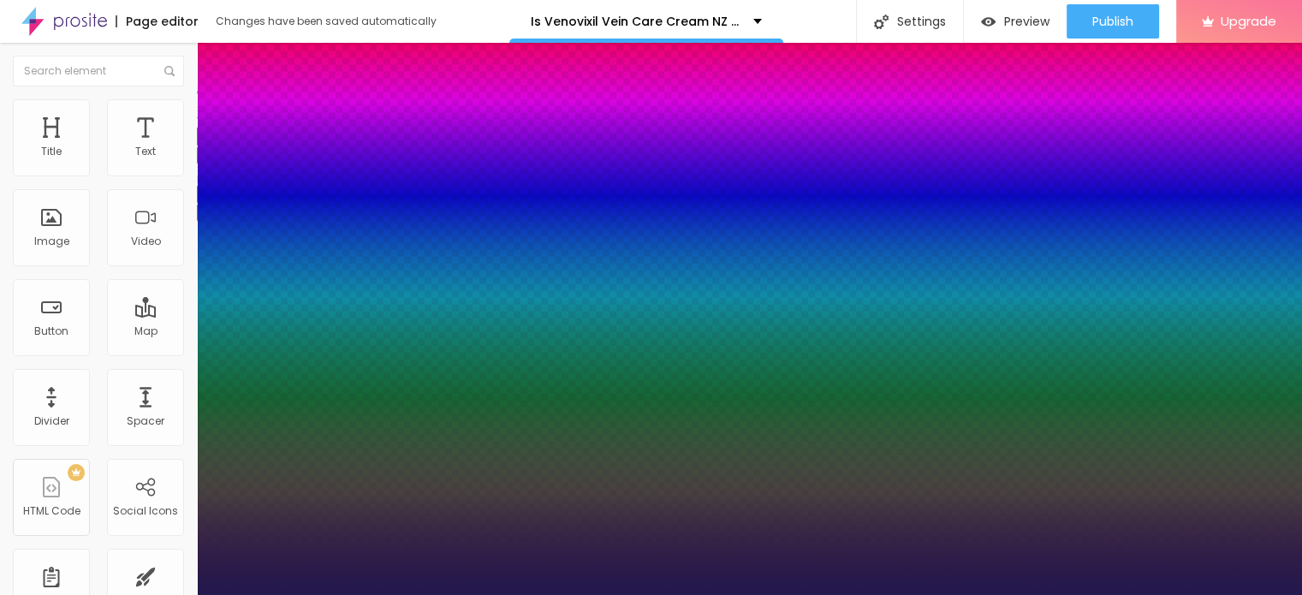
type input "1"
type input "18"
type input "1"
type input "17"
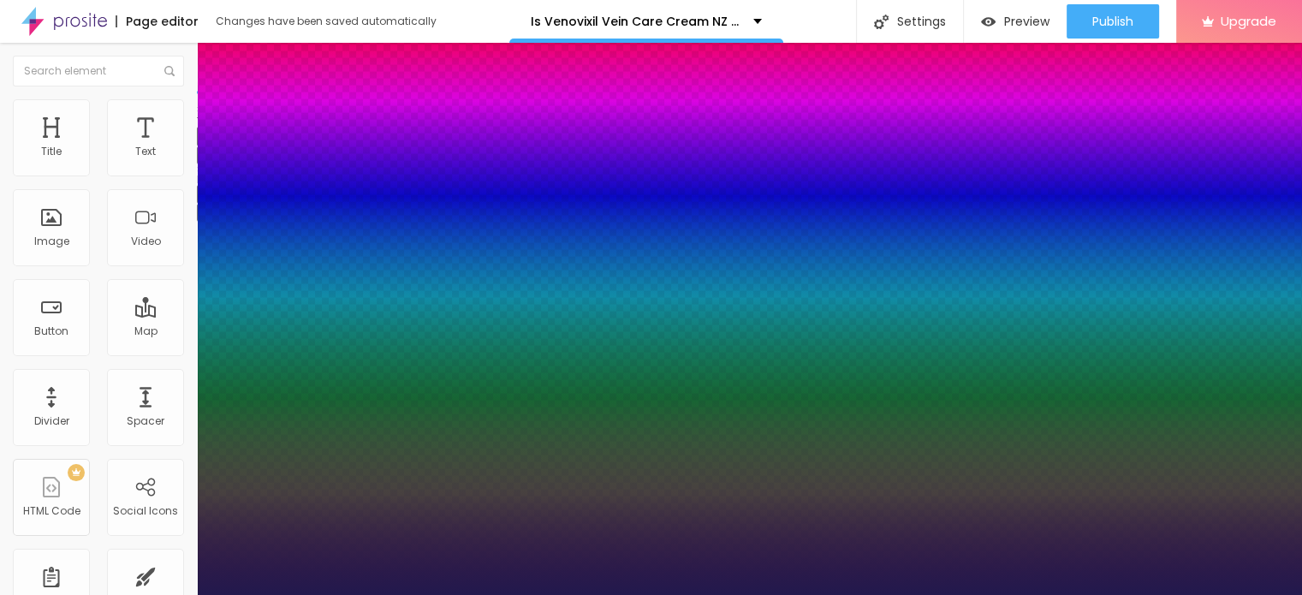
type input "17"
type input "1"
type input "16"
type input "1"
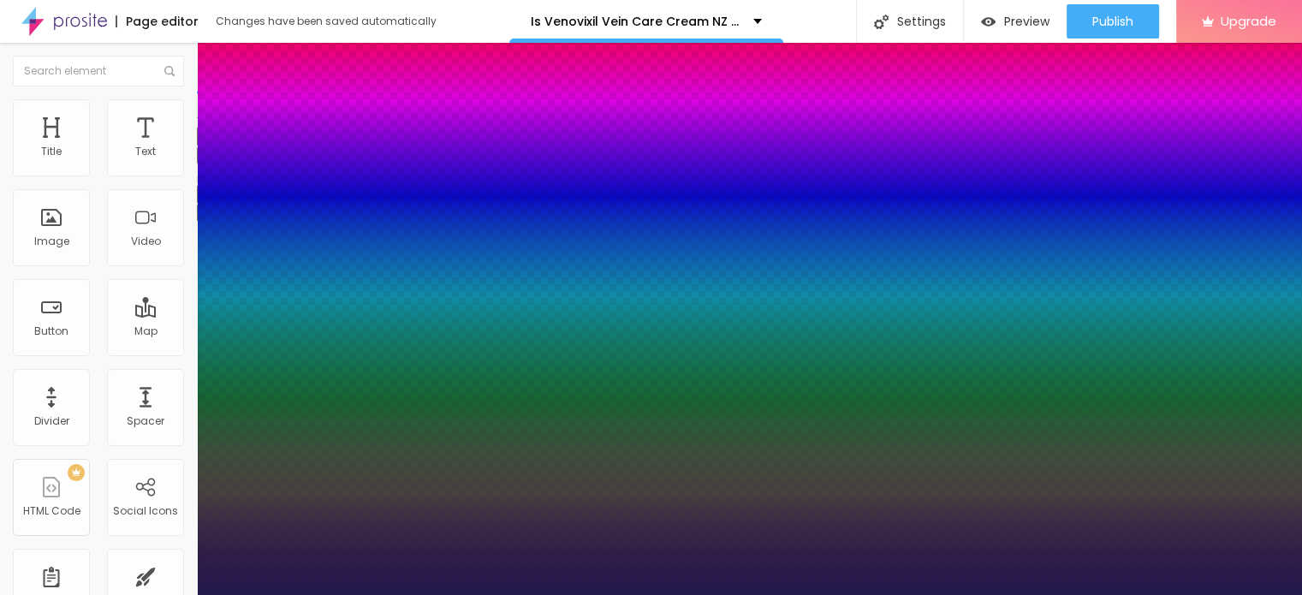
type input "13"
type input "1"
type input "12"
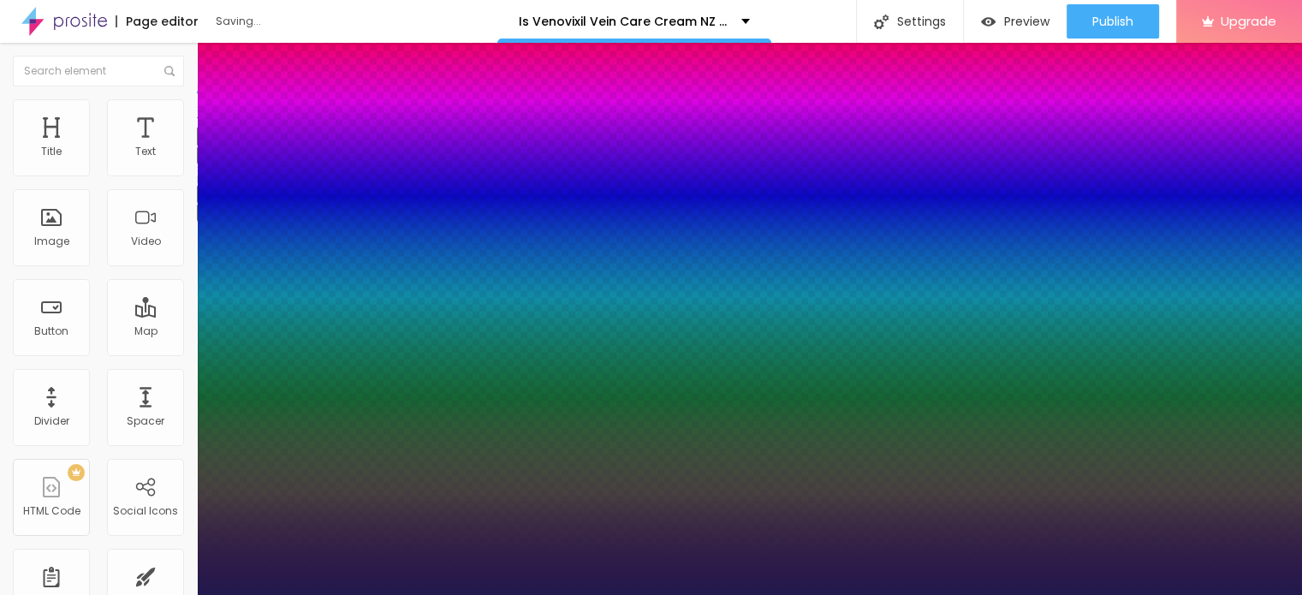
drag, startPoint x: 218, startPoint y: 328, endPoint x: 233, endPoint y: 324, distance: 14.9
drag, startPoint x: 288, startPoint y: 407, endPoint x: 254, endPoint y: 406, distance: 33.4
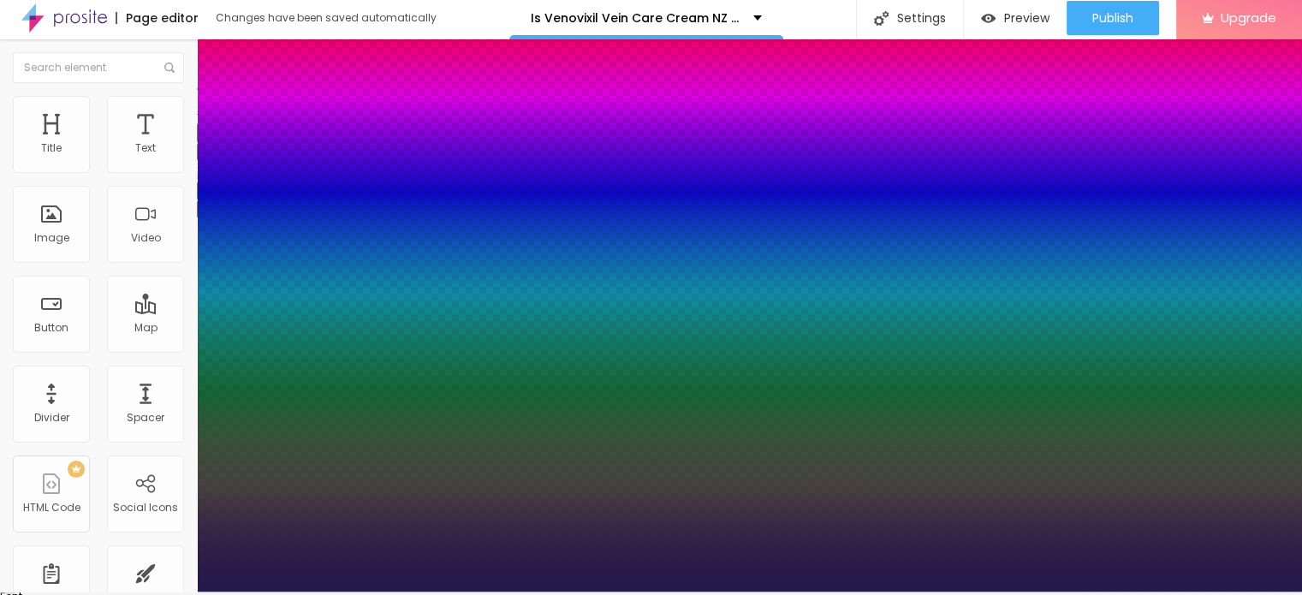
scroll to position [4, 0]
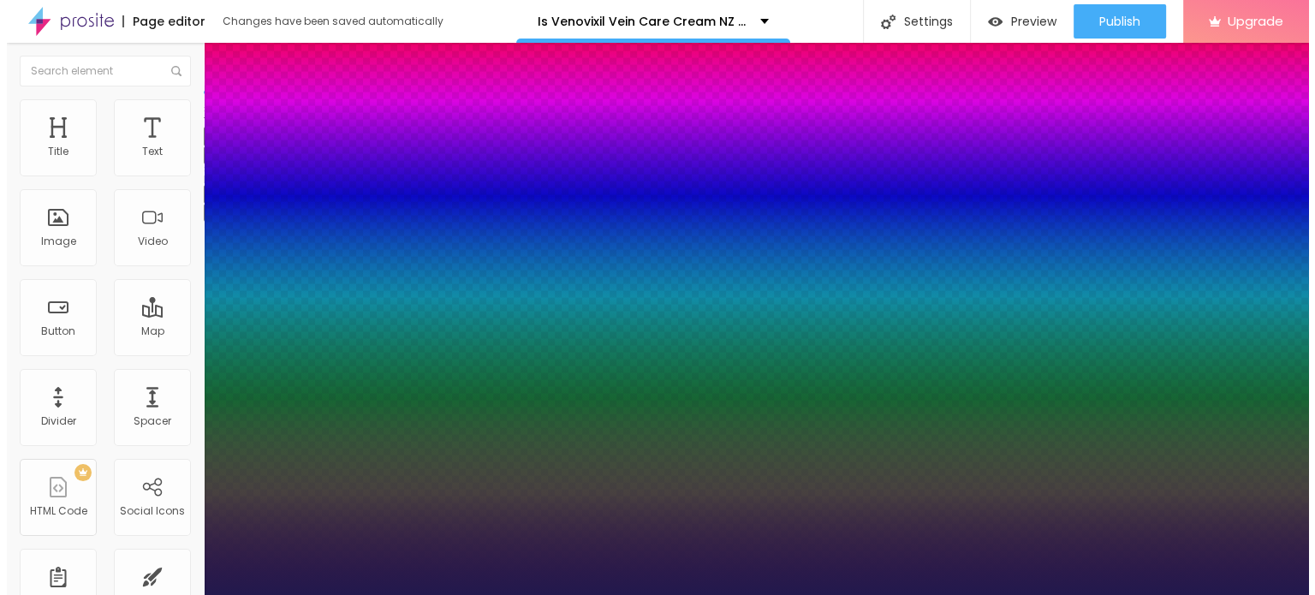
scroll to position [0, 0]
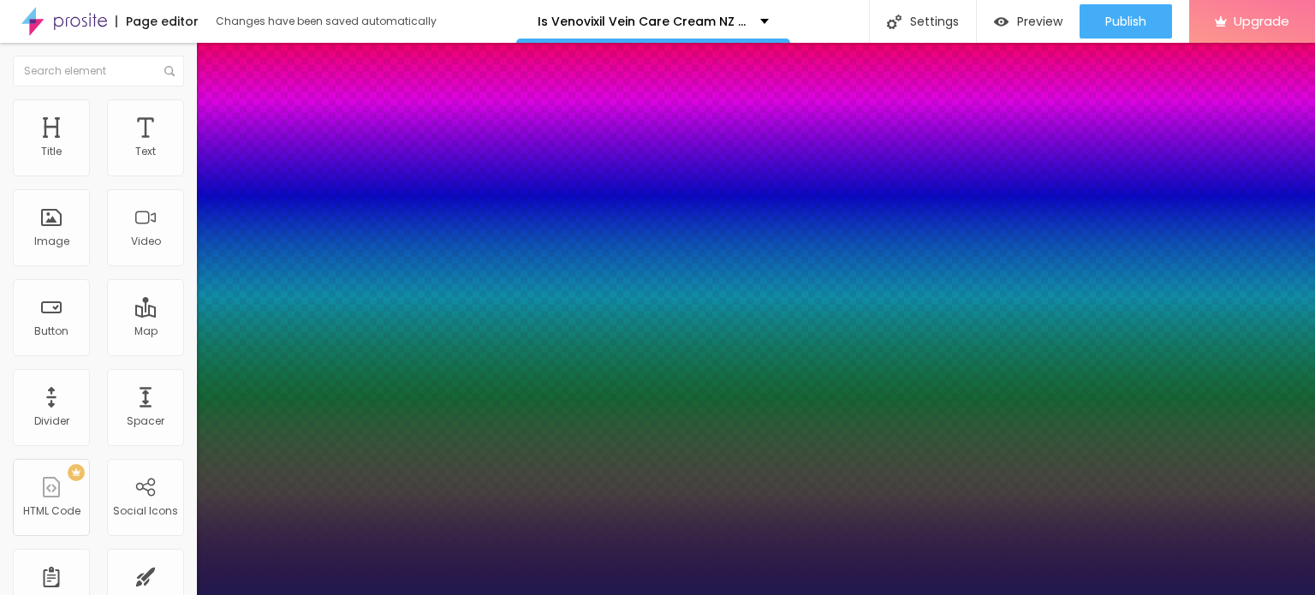
click at [321, 508] on div at bounding box center [657, 297] width 1315 height 595
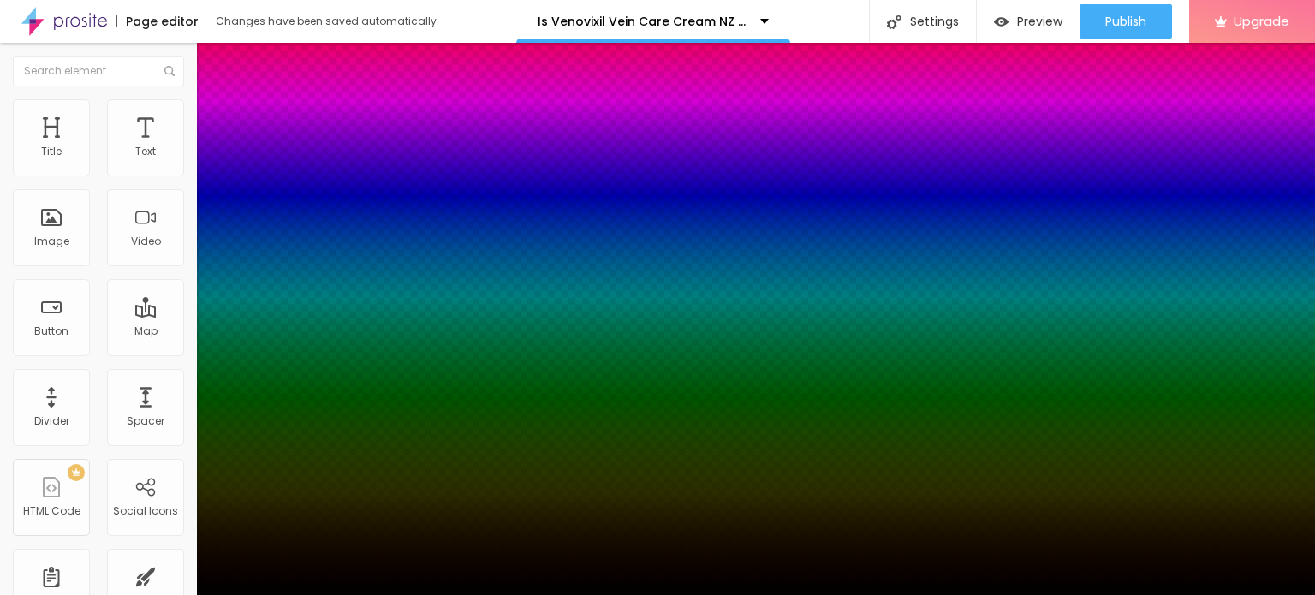
drag, startPoint x: 321, startPoint y: 508, endPoint x: 318, endPoint y: 545, distance: 36.9
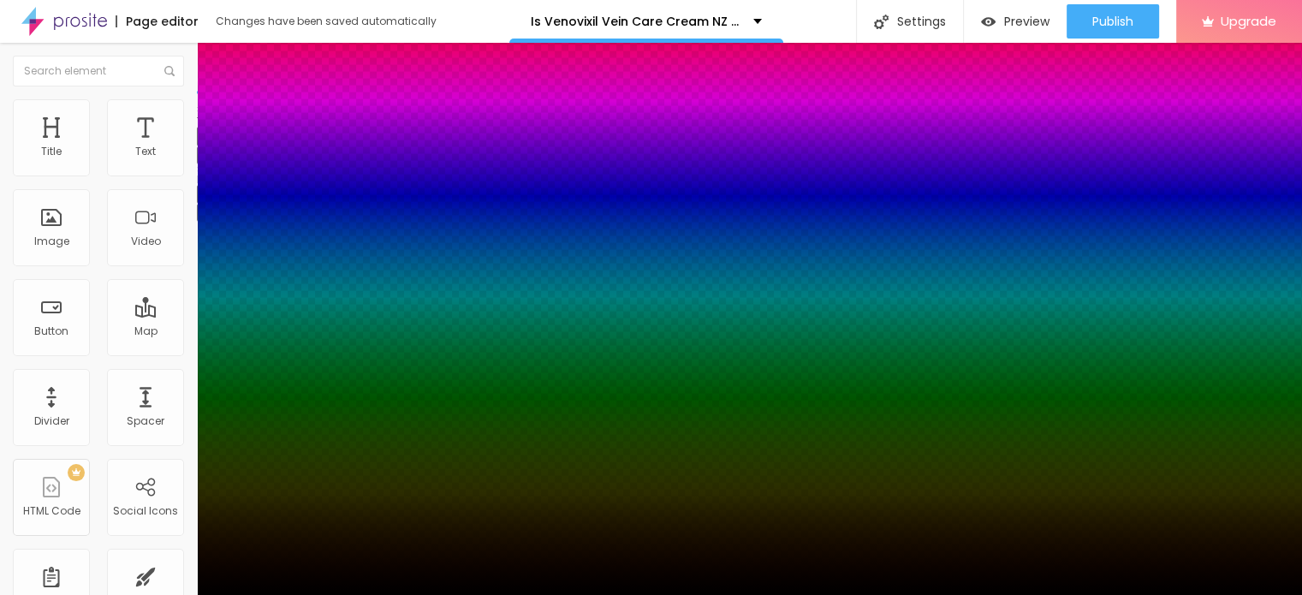
click at [529, 594] on div at bounding box center [651, 595] width 1302 height 0
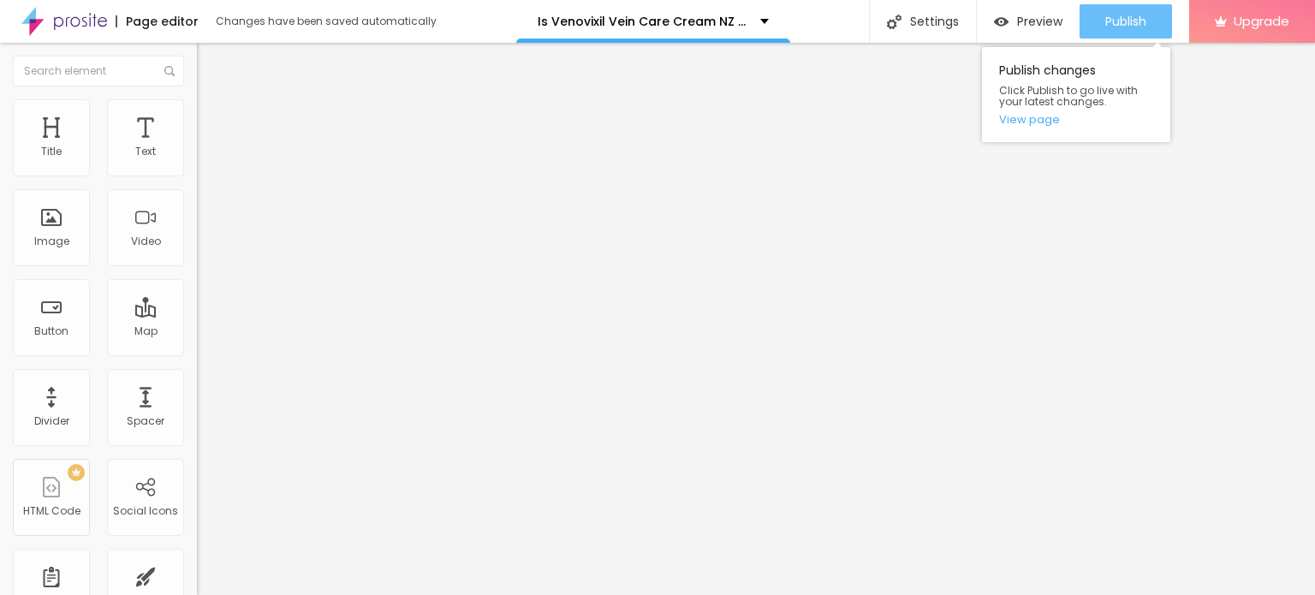
click at [1128, 23] on span "Publish" at bounding box center [1125, 22] width 41 height 14
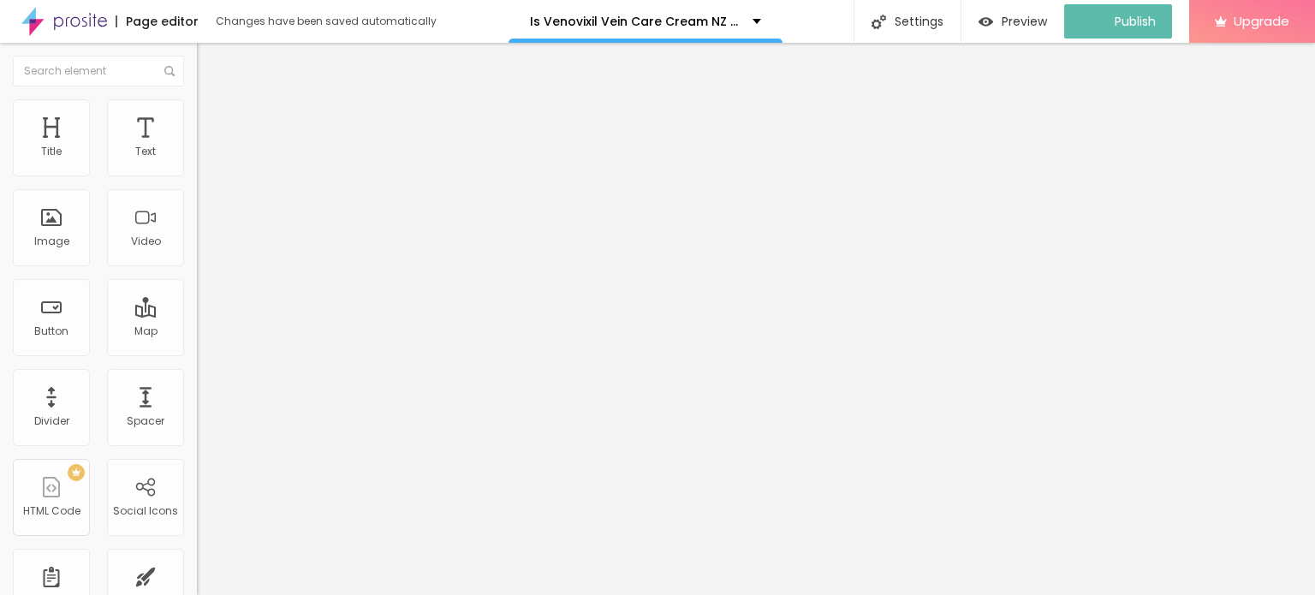
click at [58, 20] on img at bounding box center [64, 21] width 86 height 43
